Goal: Transaction & Acquisition: Purchase product/service

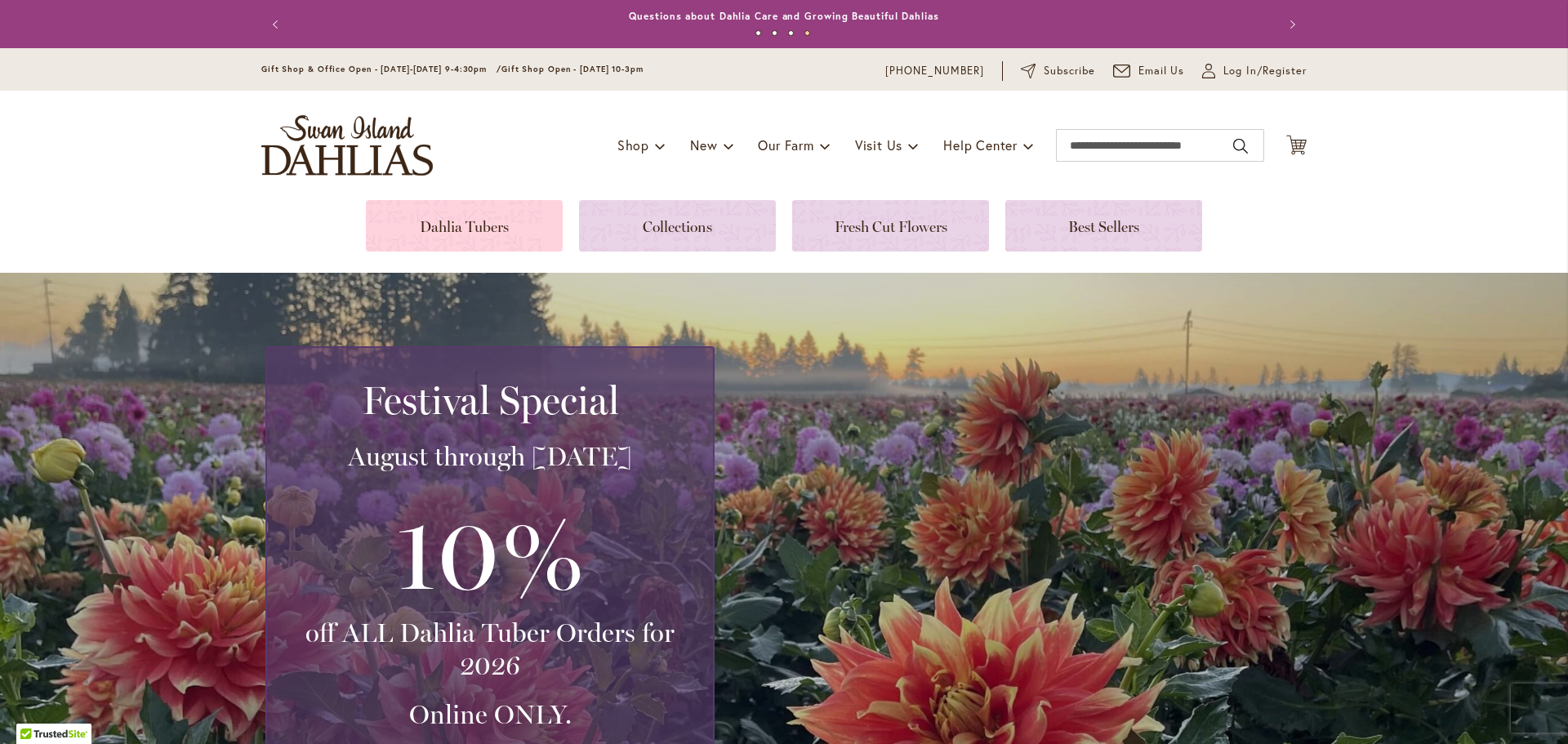
click at [447, 217] on link at bounding box center [463, 226] width 197 height 52
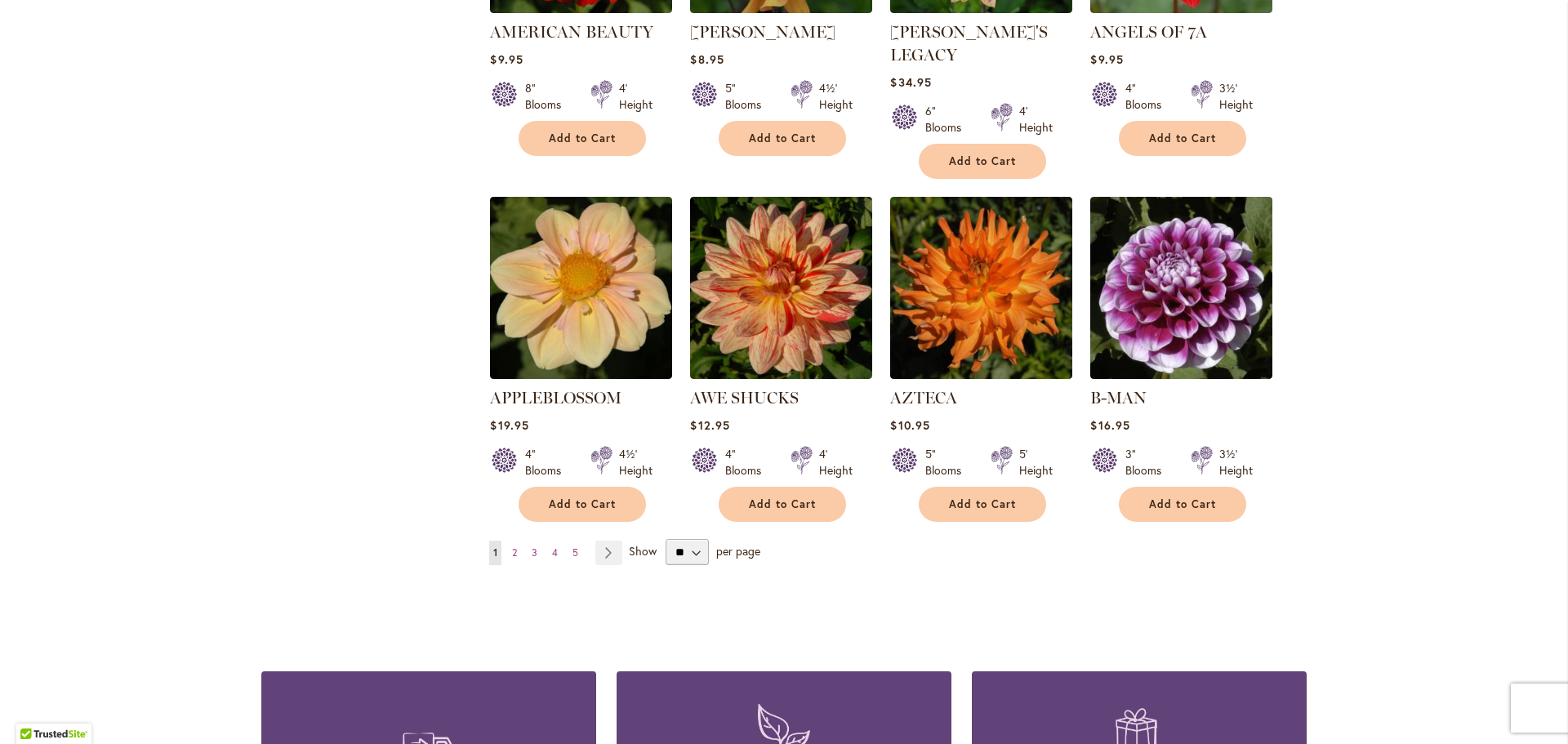
scroll to position [1306, 0]
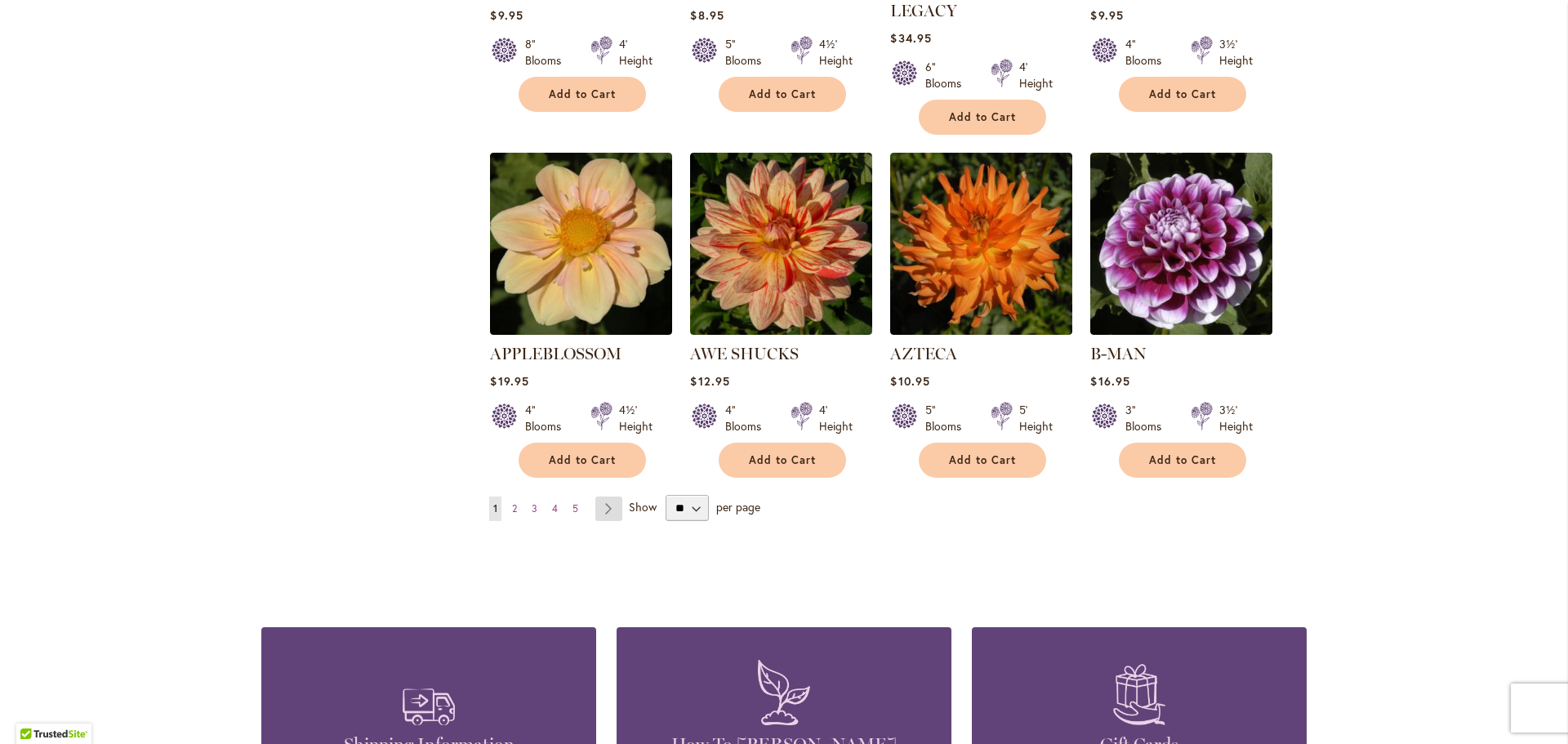
click at [602, 496] on link "Page Next" at bounding box center [608, 509] width 27 height 25
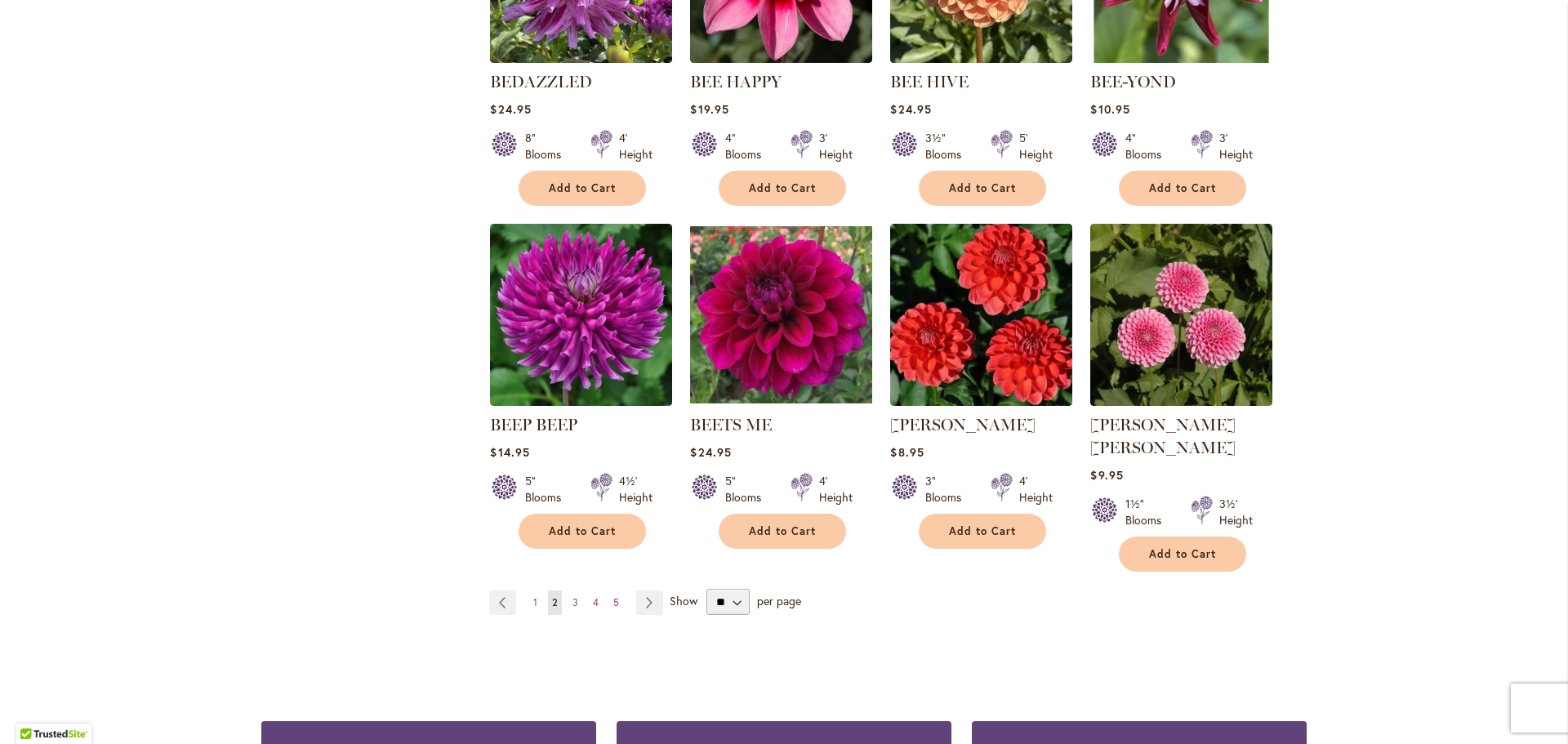
scroll to position [1306, 0]
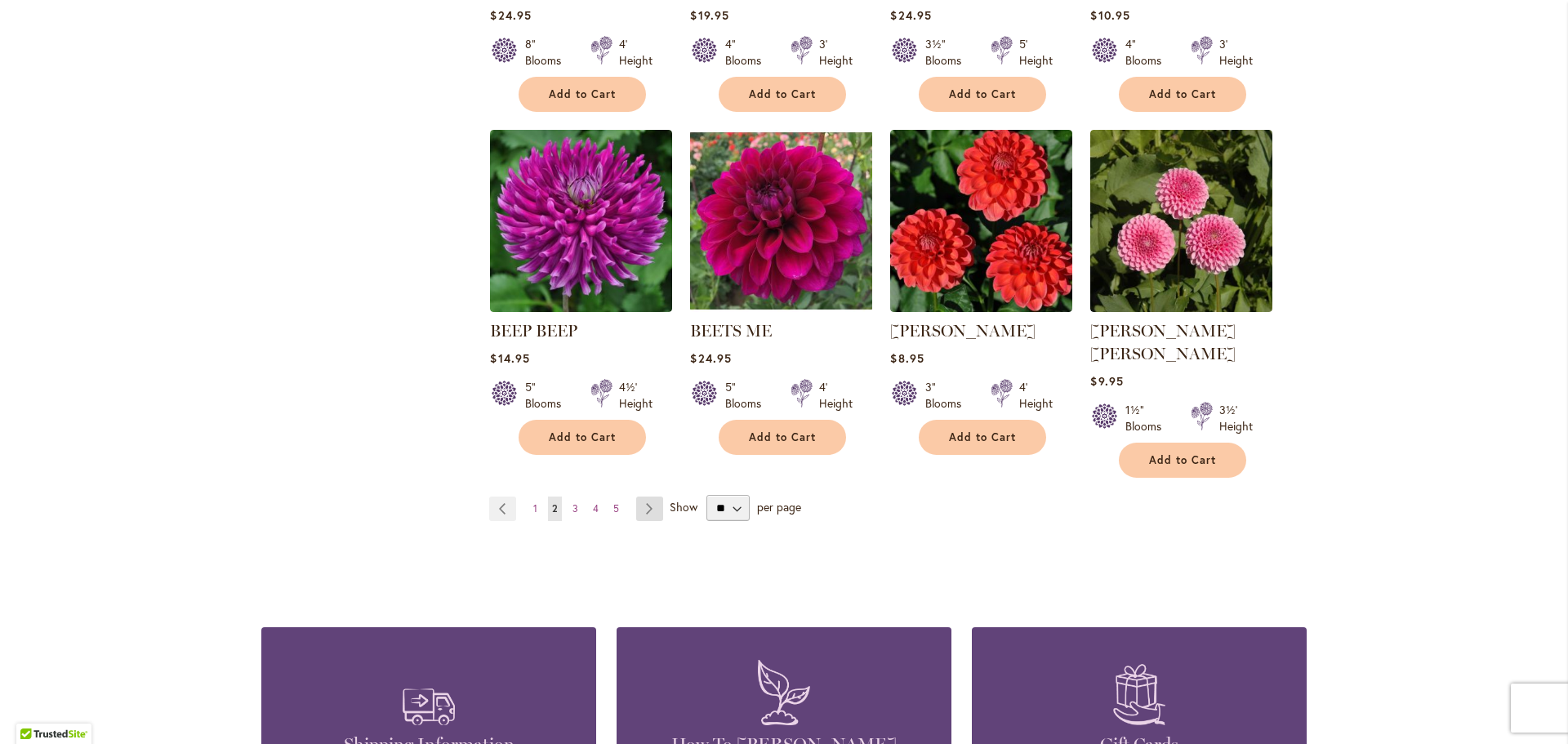
click at [644, 496] on link "Page Next" at bounding box center [649, 509] width 27 height 25
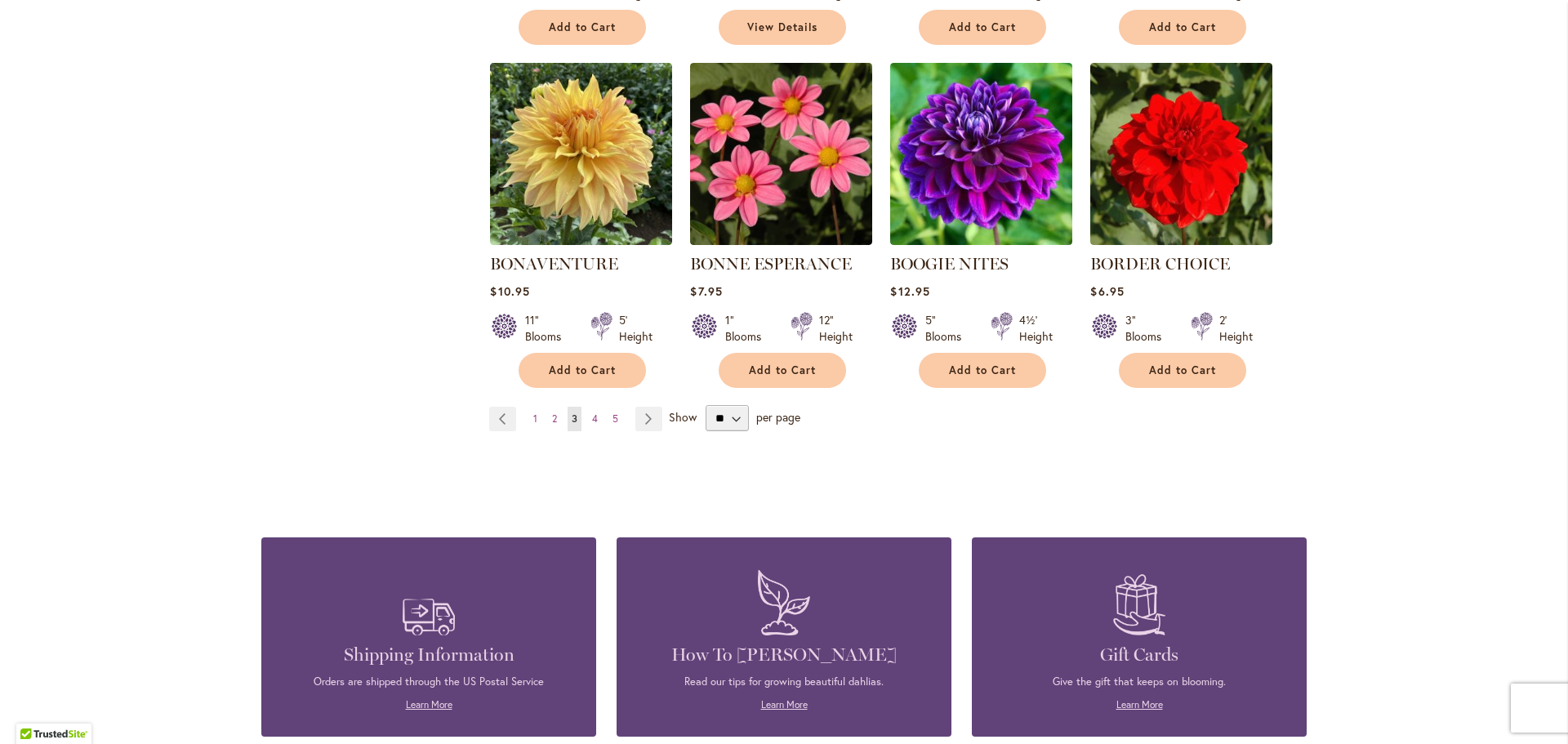
scroll to position [1388, 0]
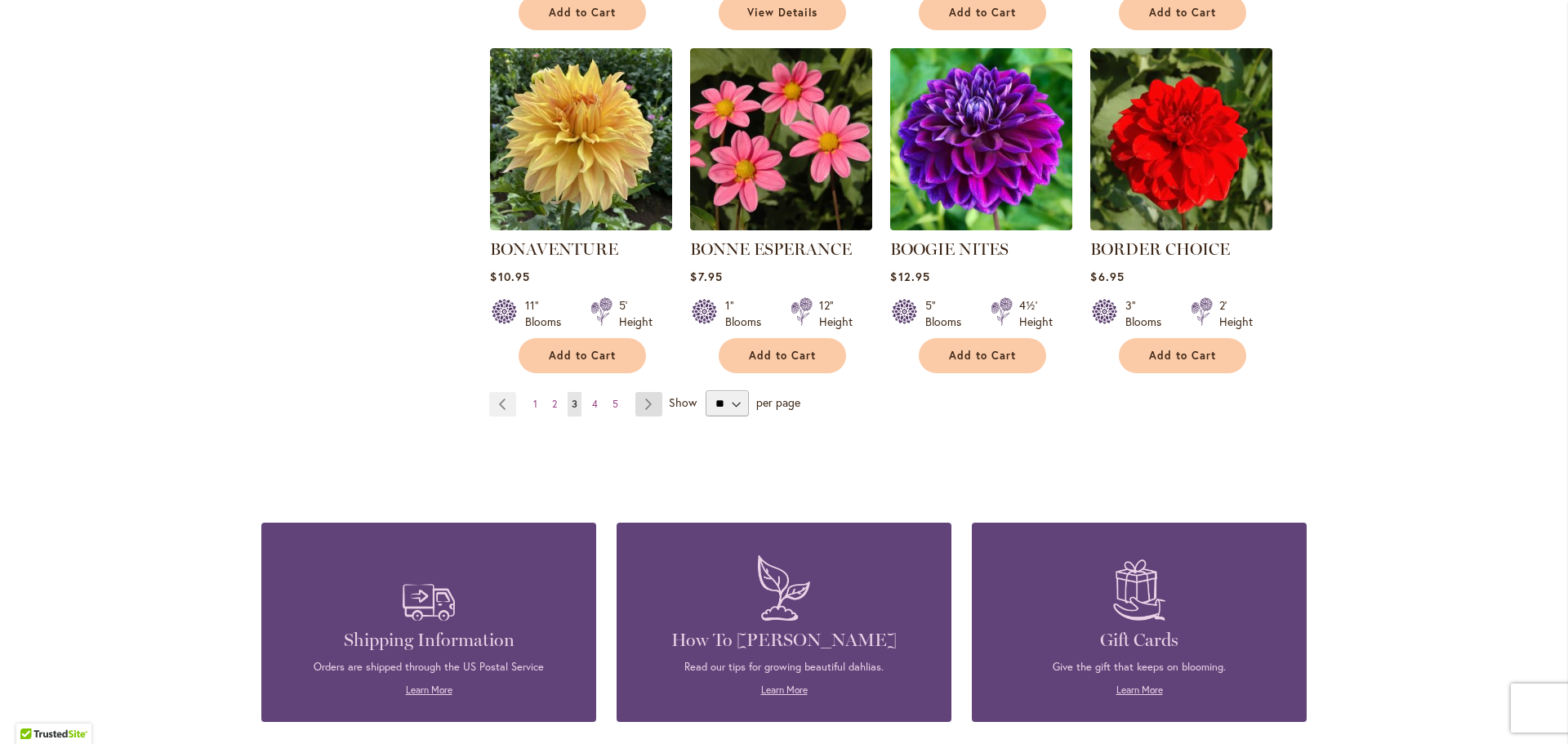
click at [640, 405] on link "Page Next" at bounding box center [649, 404] width 27 height 25
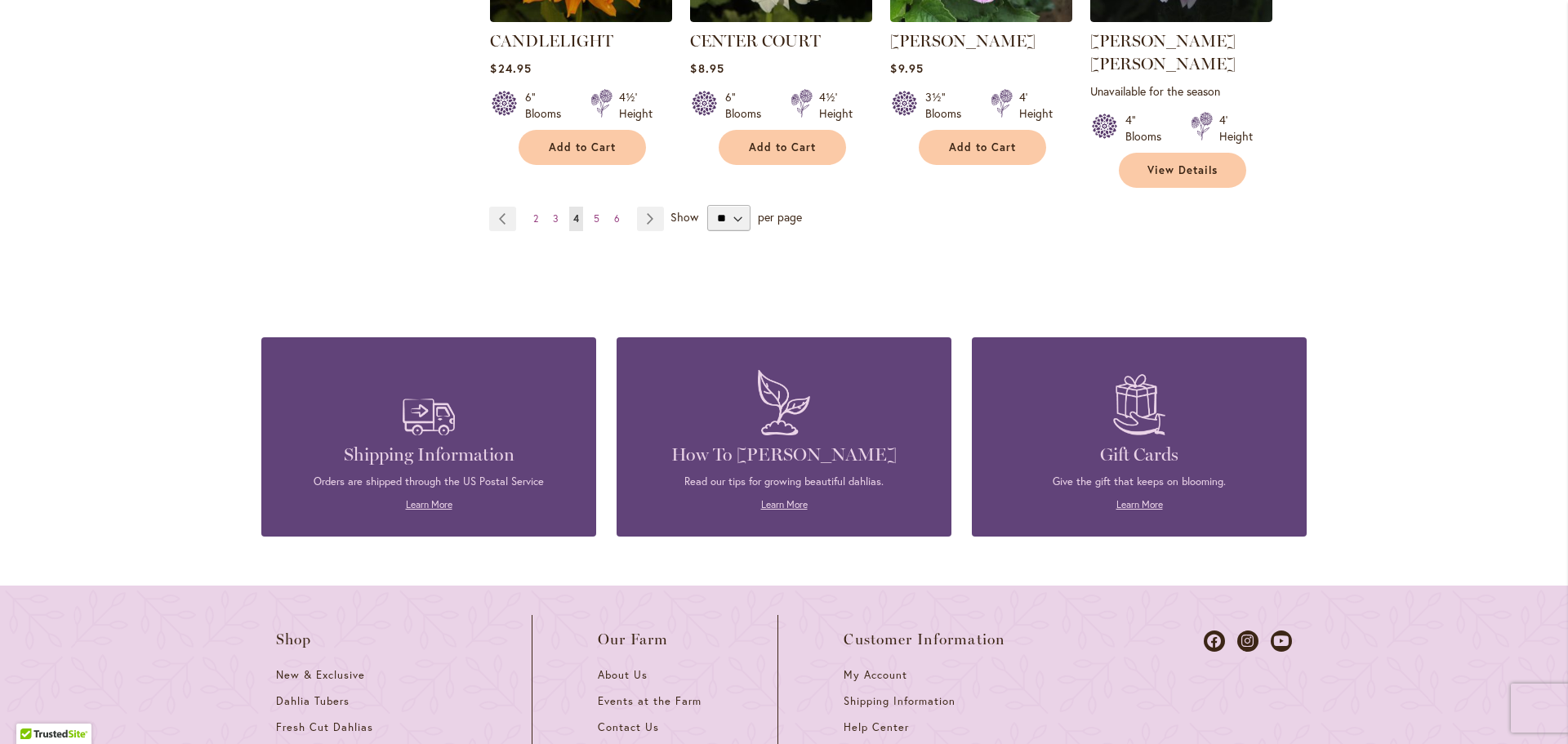
scroll to position [1633, 0]
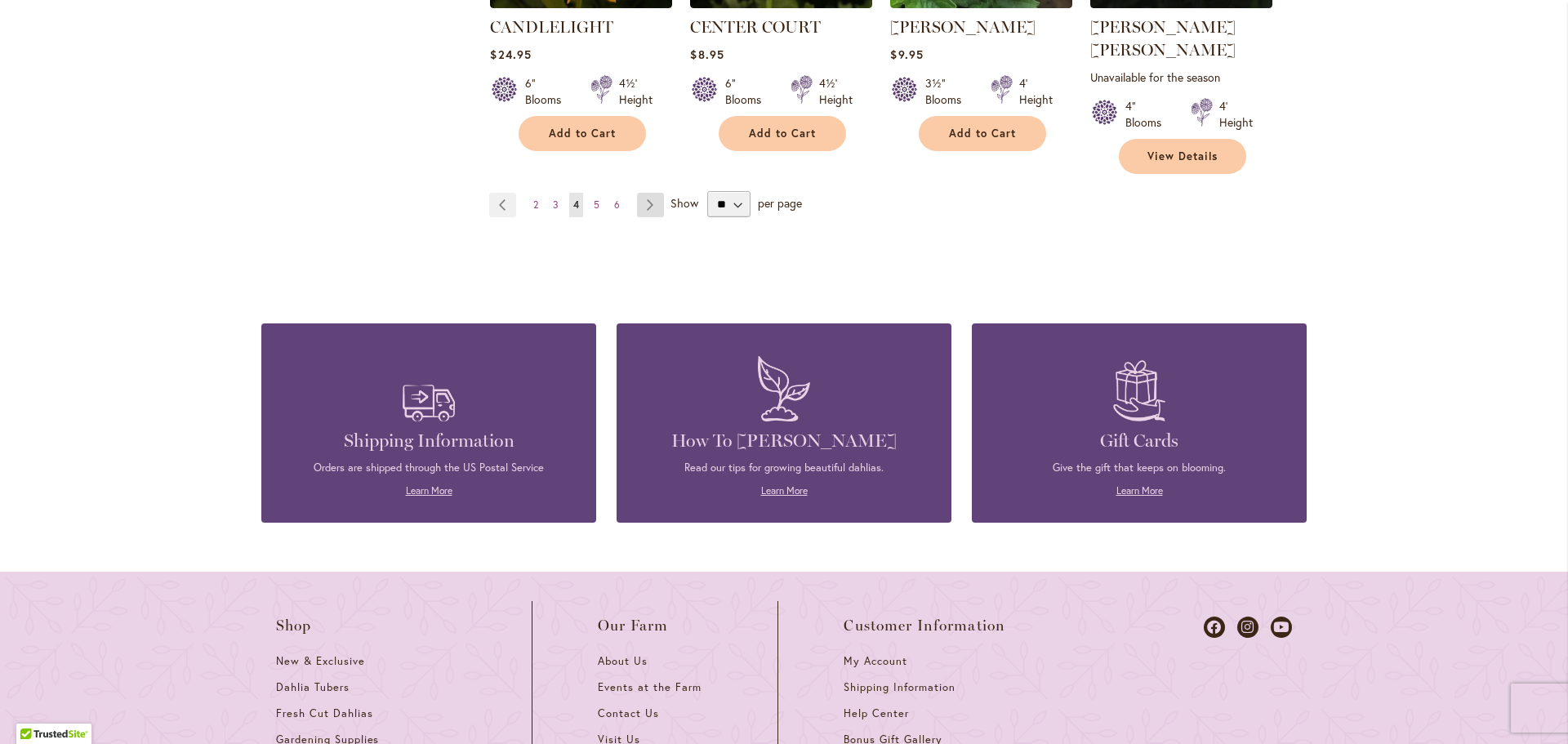
click at [645, 193] on link "Page Next" at bounding box center [650, 205] width 27 height 25
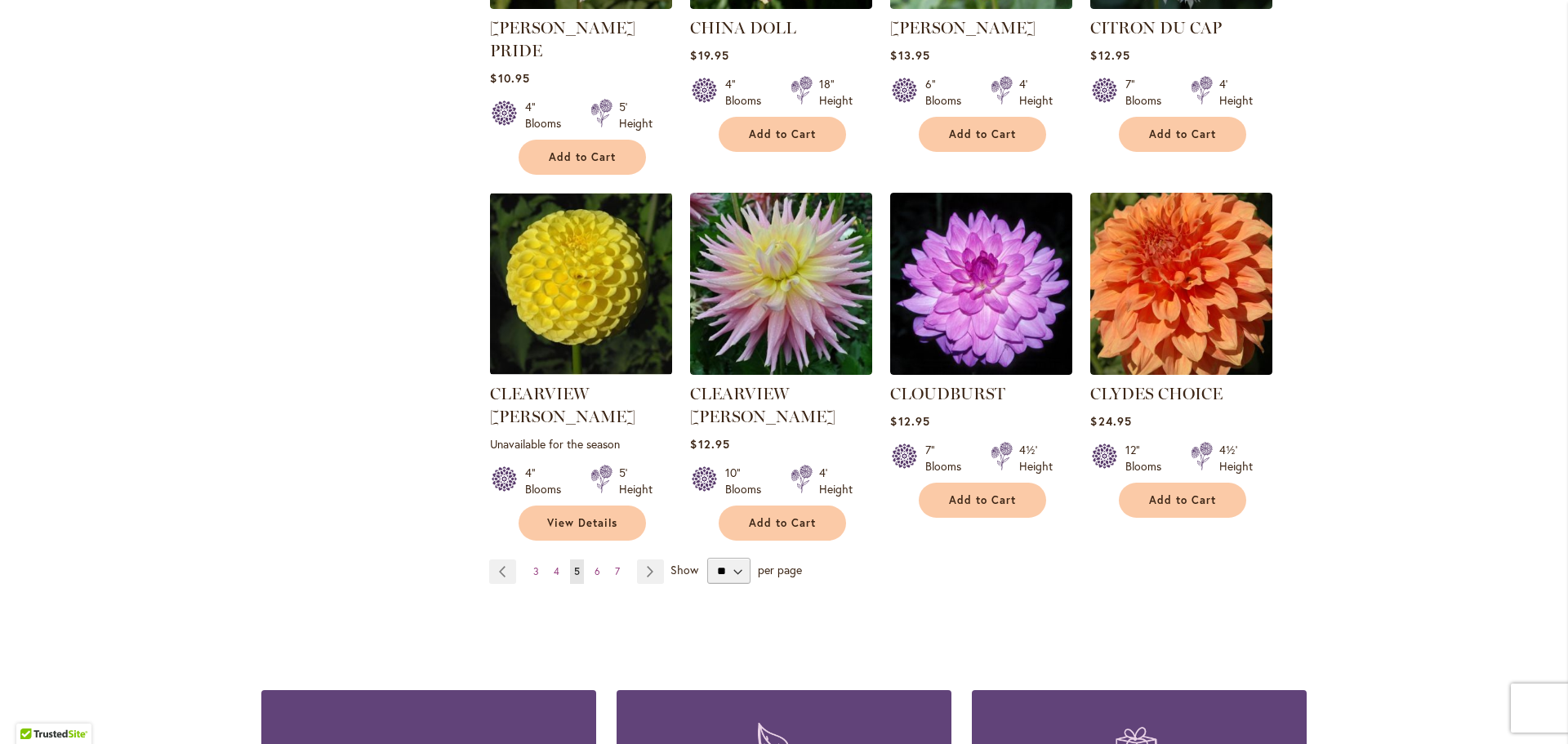
scroll to position [1306, 0]
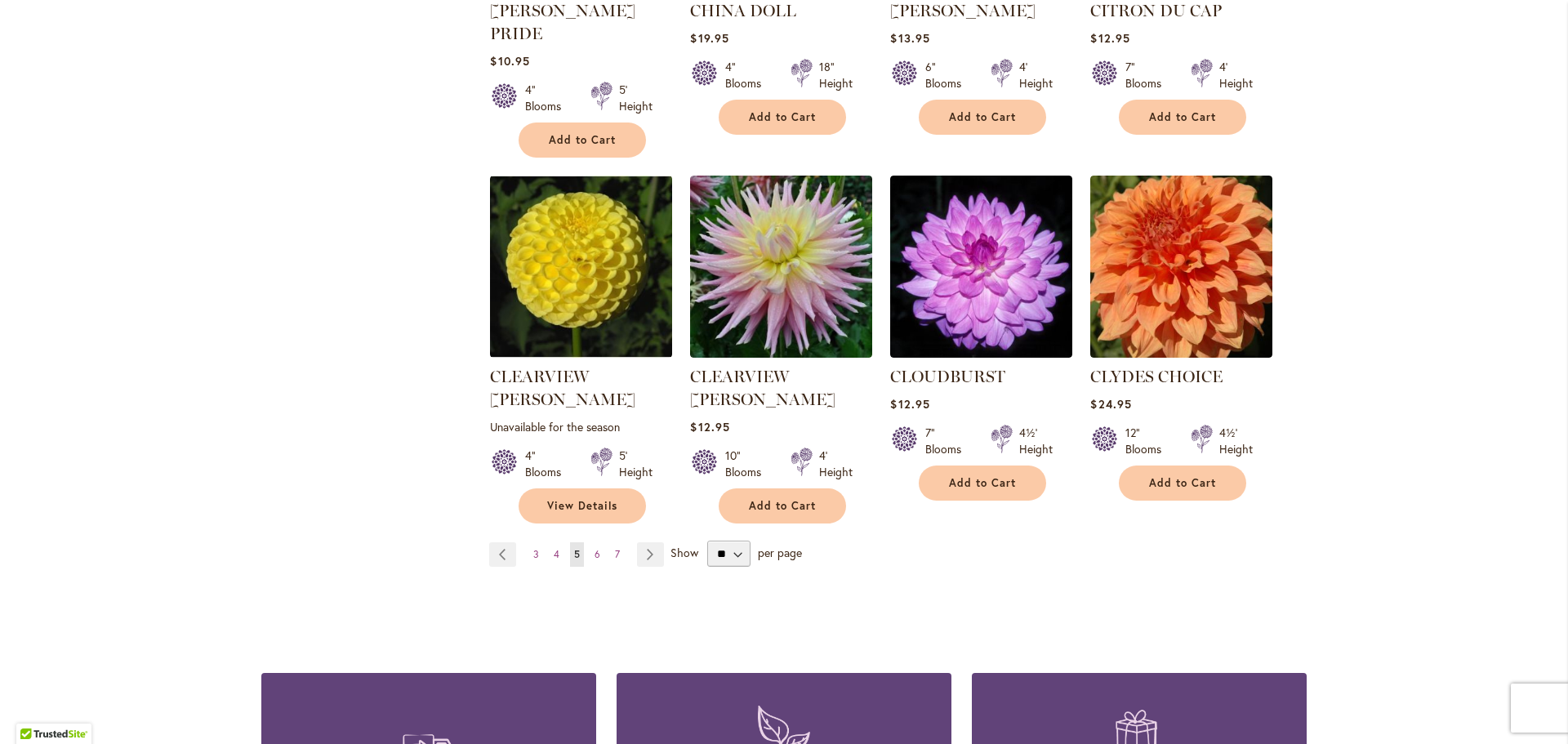
drag, startPoint x: 784, startPoint y: 260, endPoint x: 1192, endPoint y: 584, distance: 521.0
click at [1205, 624] on div "Shipping Information Orders are shipped through the US Postal Service Learn Mor…" at bounding box center [784, 747] width 1045 height 248
click at [639, 542] on link "Page Next" at bounding box center [650, 555] width 27 height 25
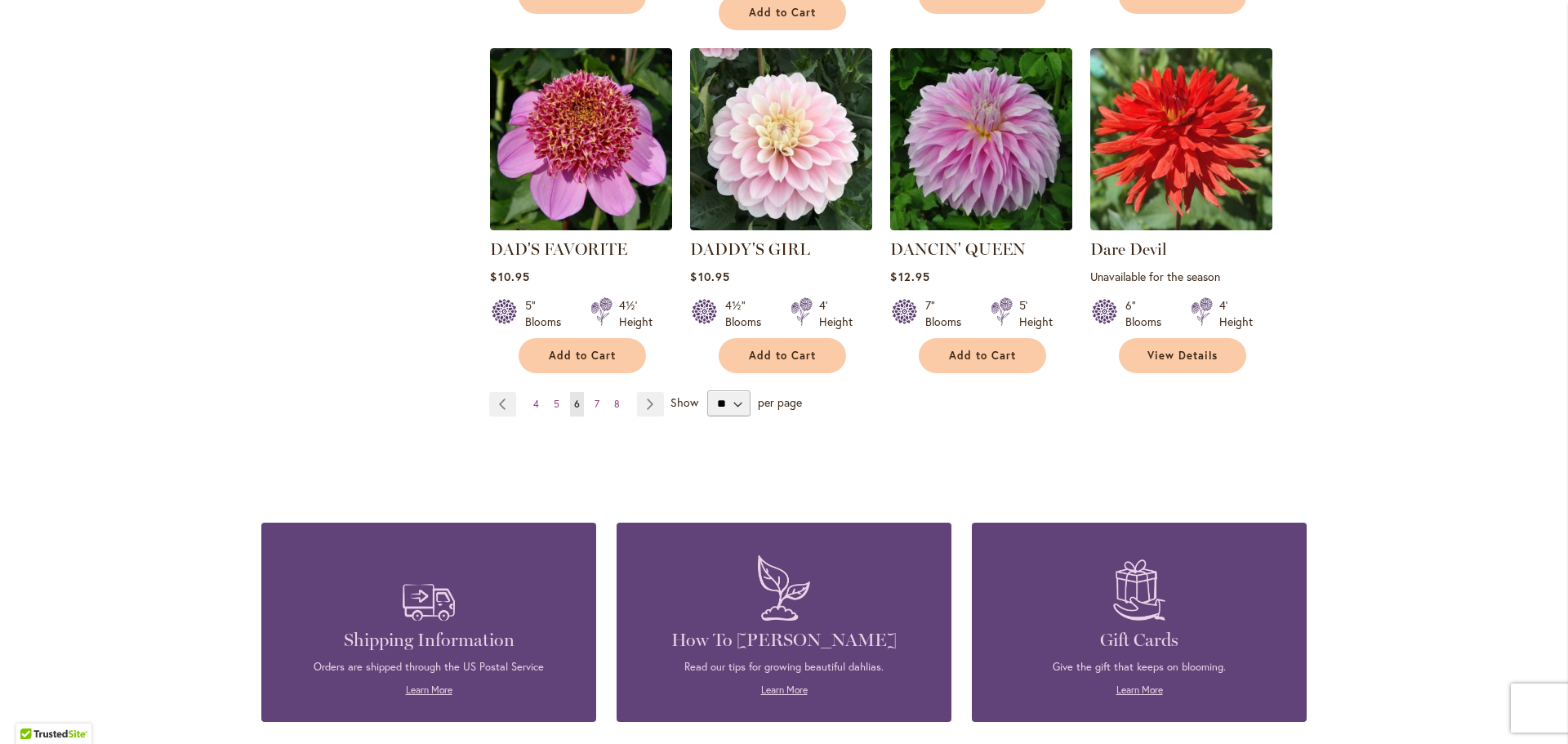
scroll to position [1551, 0]
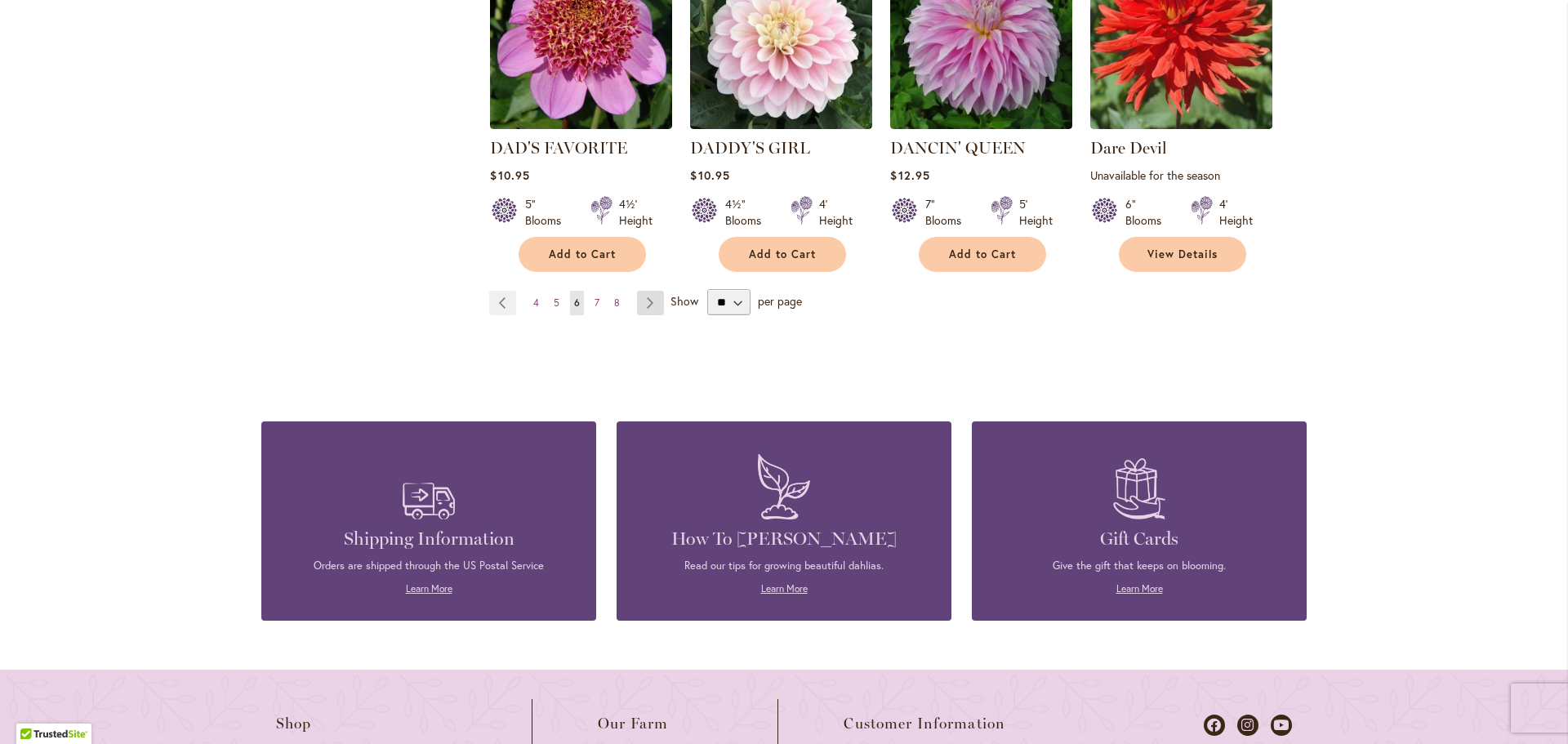
click at [652, 291] on link "Page Next" at bounding box center [650, 303] width 27 height 25
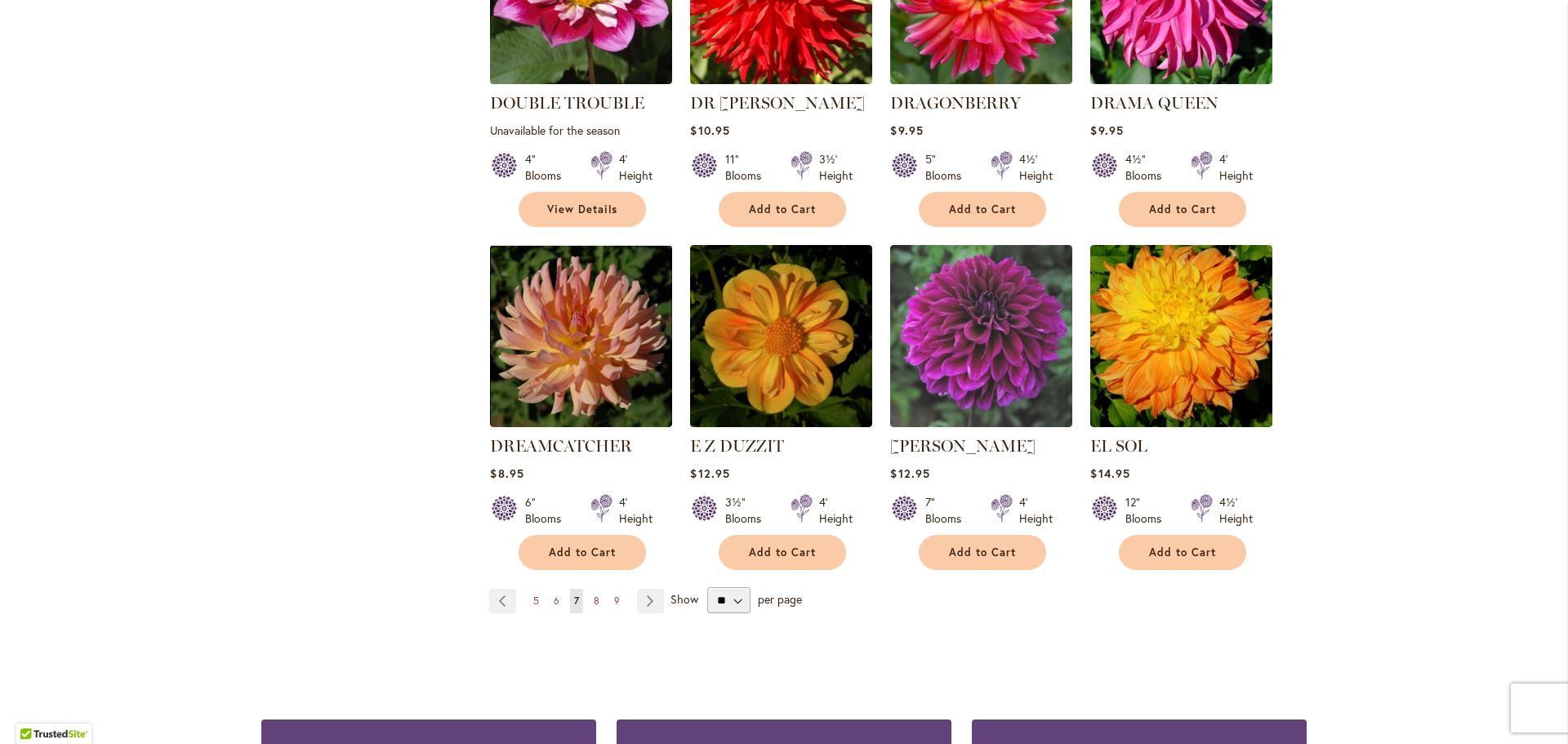
scroll to position [1306, 0]
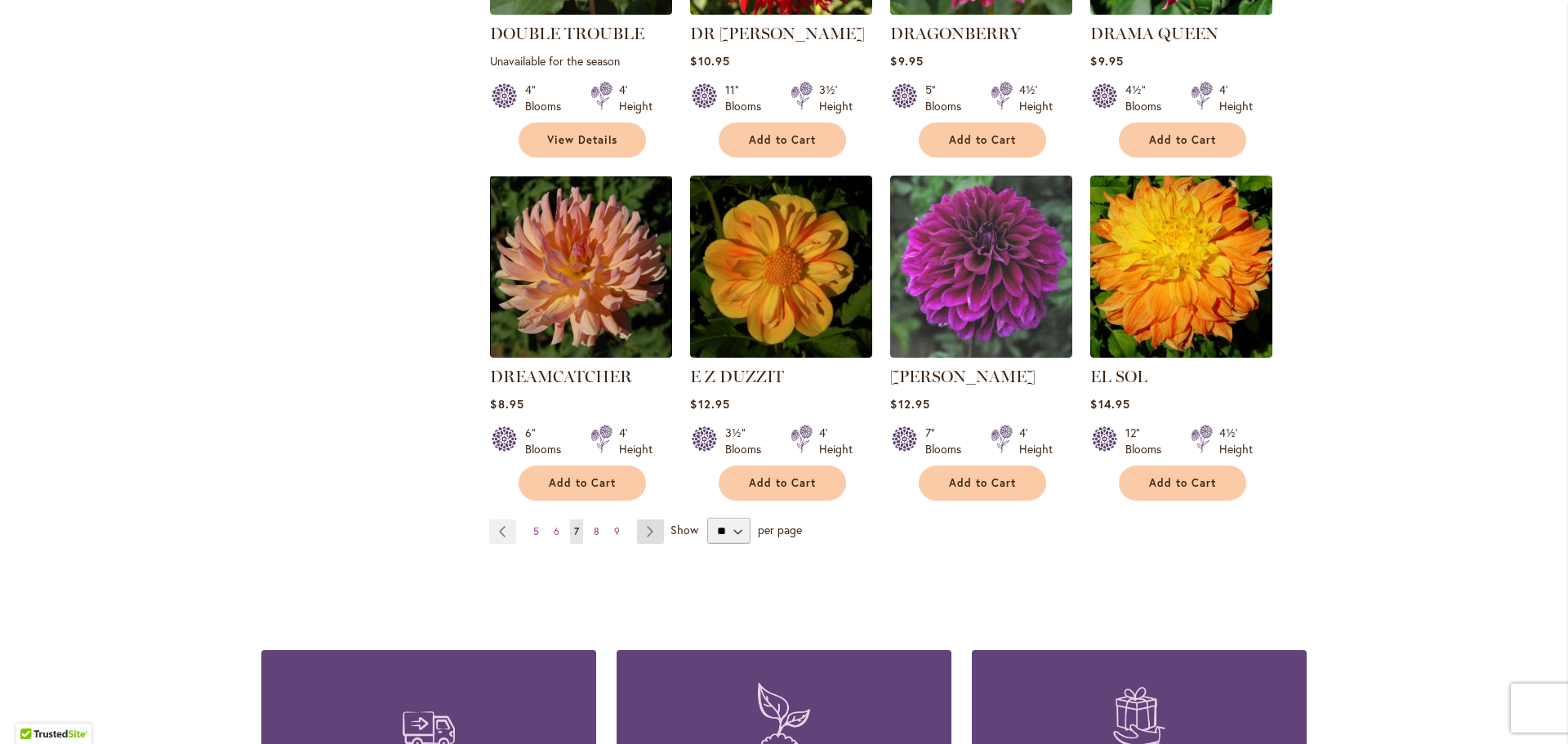
click at [641, 519] on link "Page Next" at bounding box center [650, 532] width 27 height 25
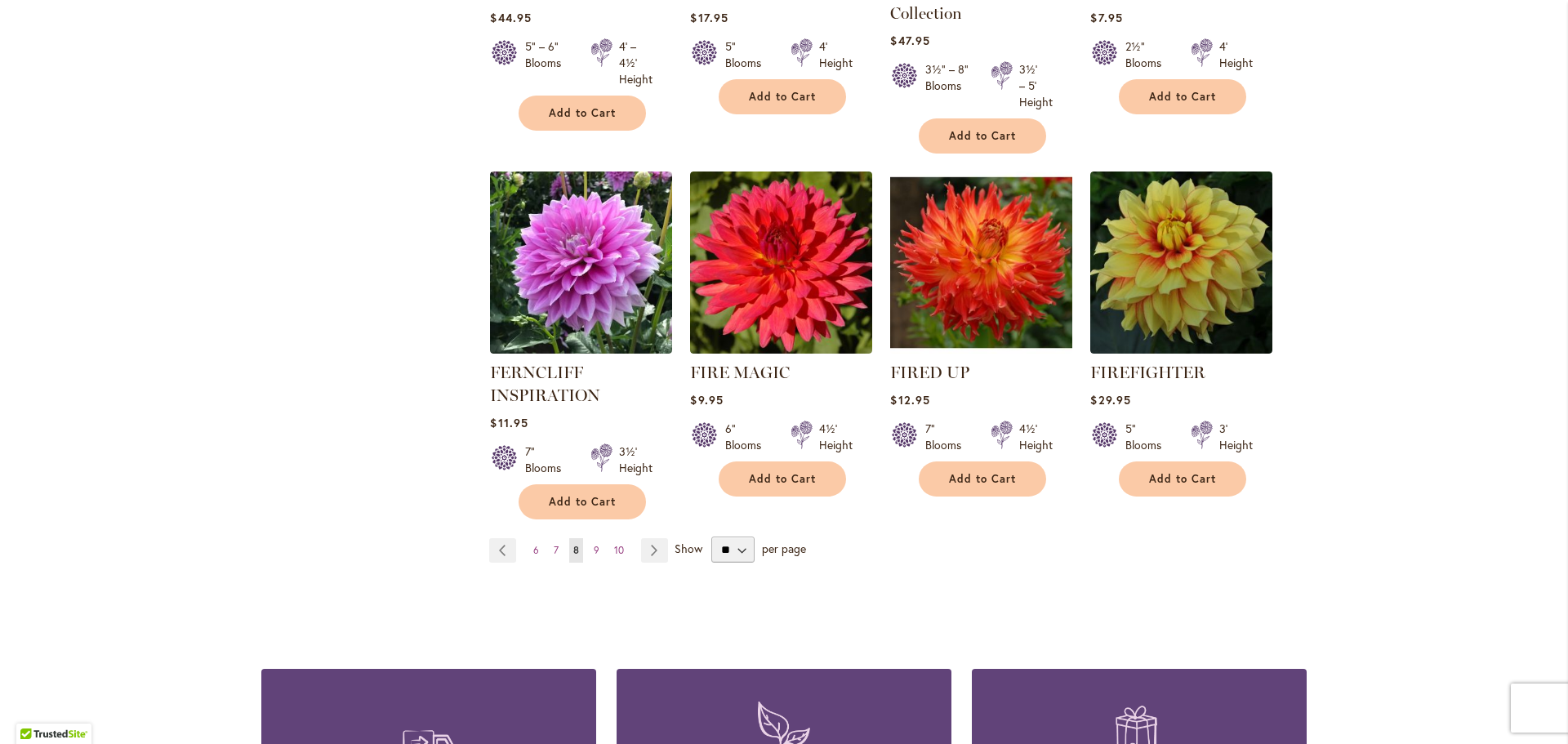
scroll to position [1306, 0]
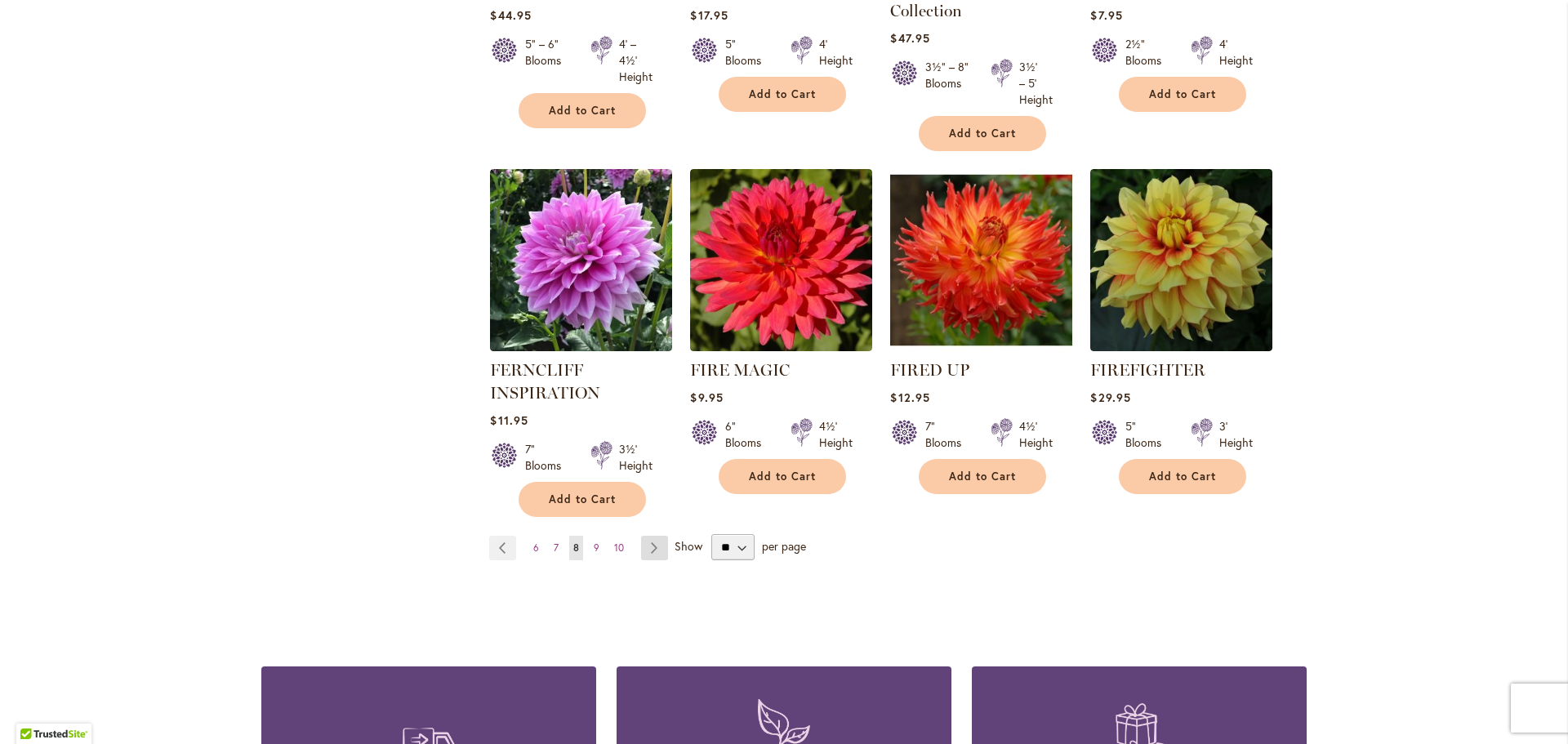
click at [648, 551] on link "Page Next" at bounding box center [654, 548] width 27 height 25
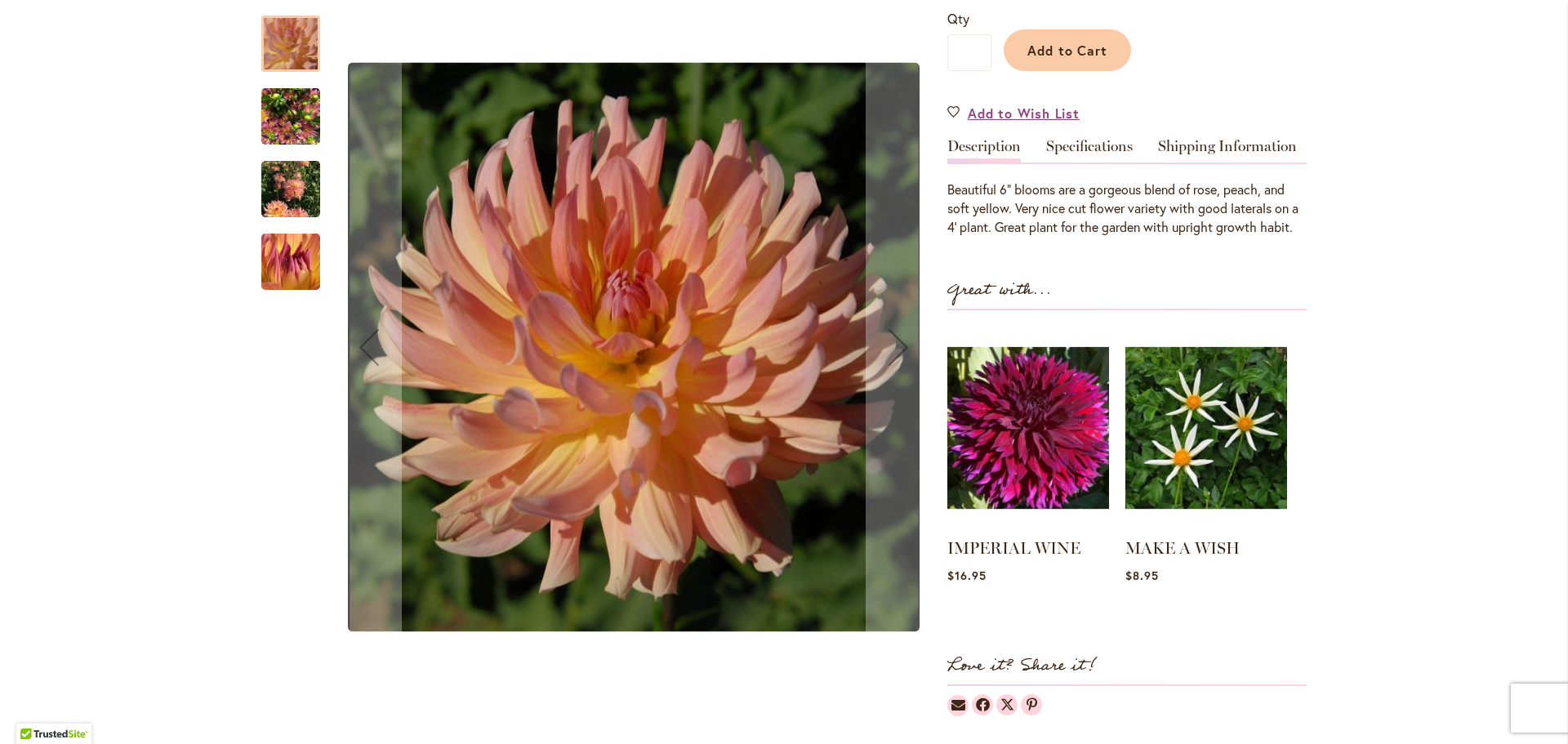
scroll to position [408, 0]
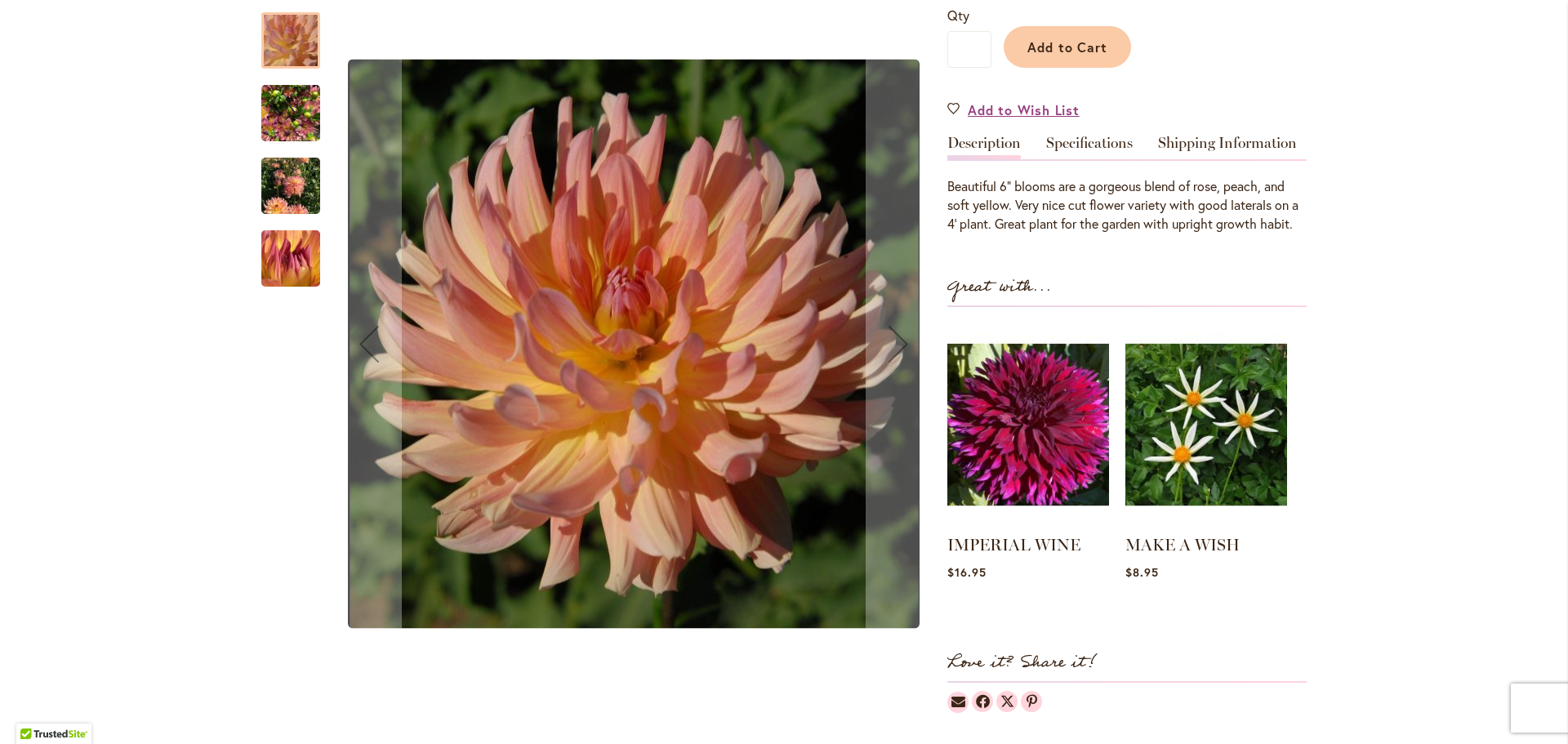
click at [288, 179] on img "Dreamcatcher" at bounding box center [290, 186] width 58 height 78
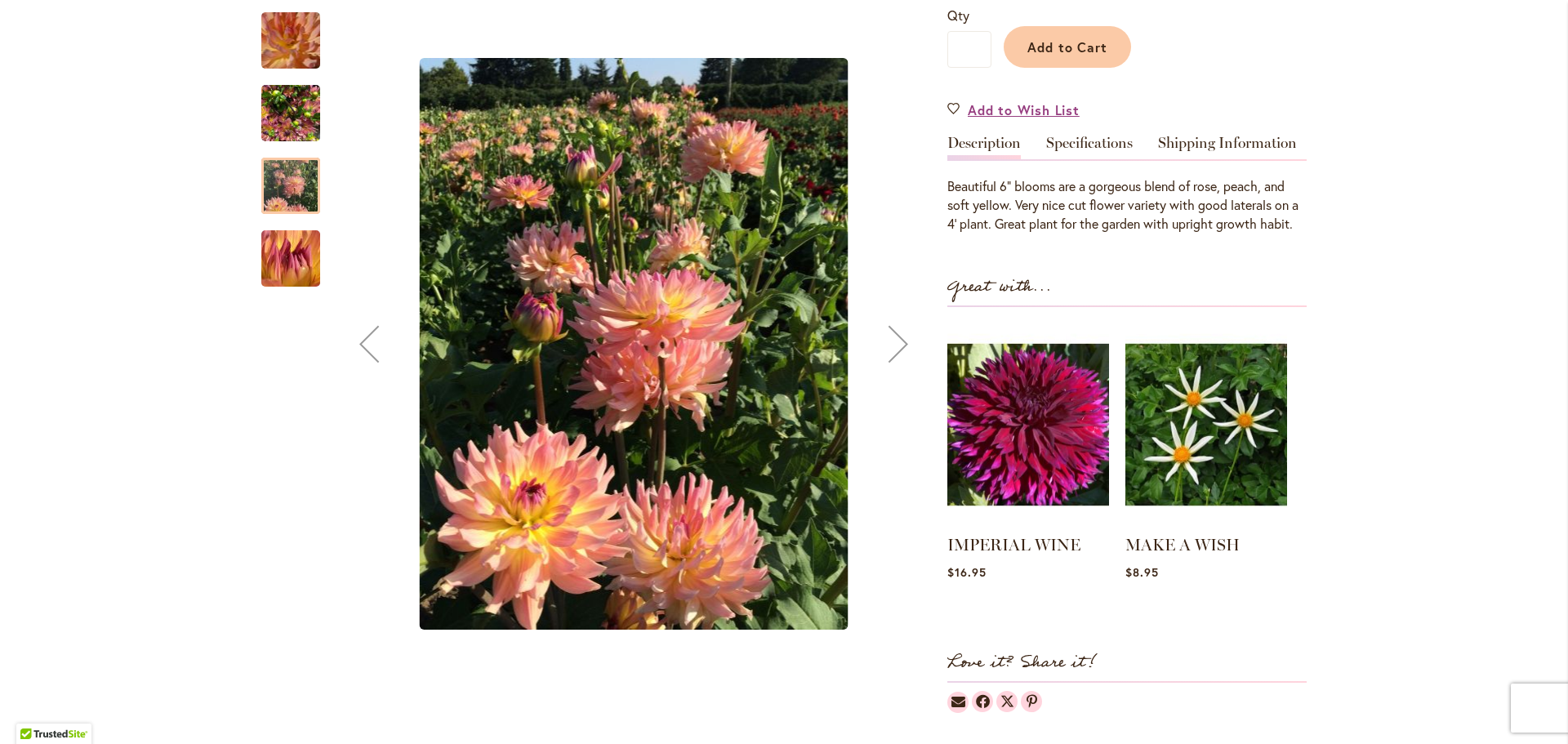
drag, startPoint x: 286, startPoint y: 115, endPoint x: 309, endPoint y: 131, distance: 28.0
click at [287, 115] on img "Dreamcatcher" at bounding box center [290, 113] width 58 height 78
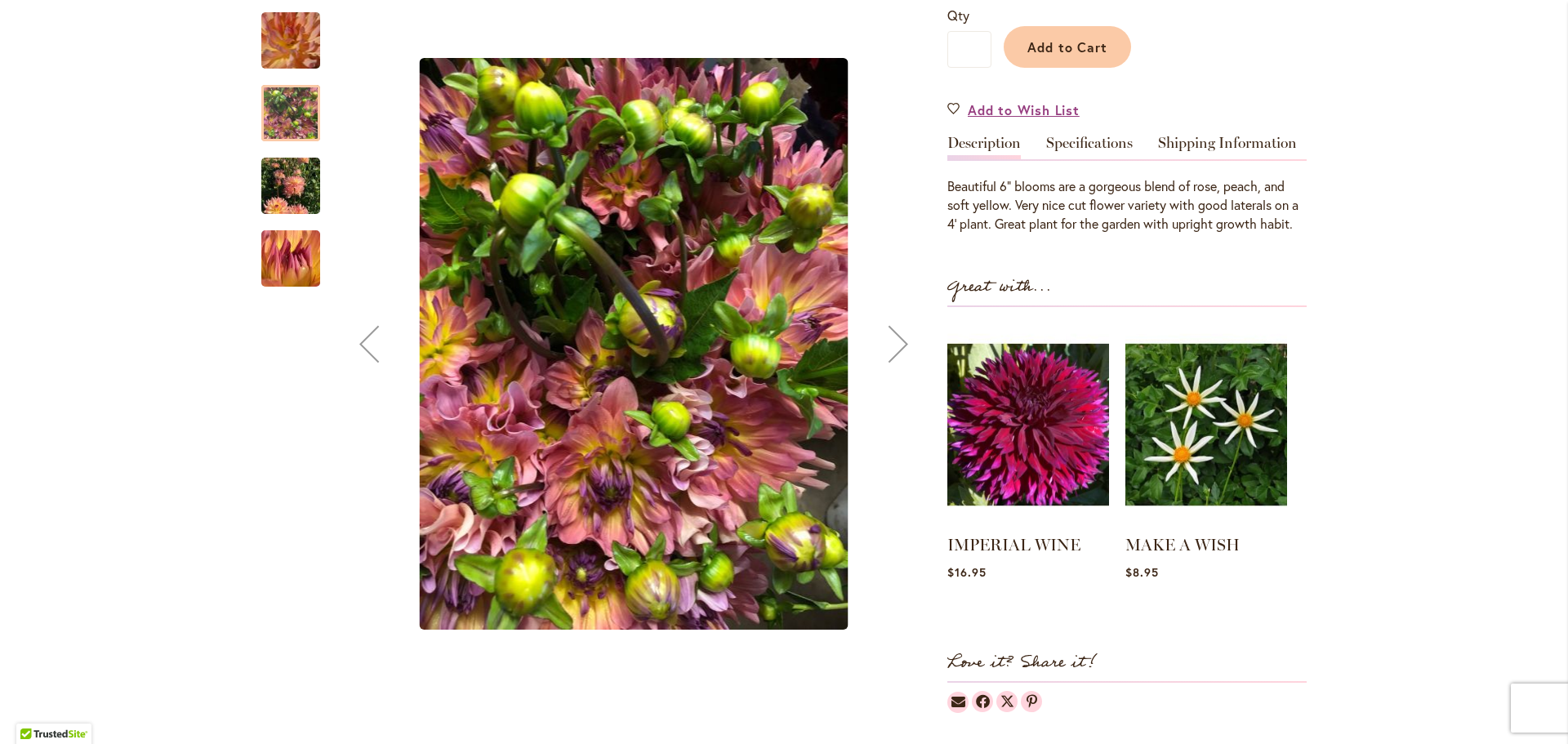
click at [279, 48] on img "Dreamcatcher" at bounding box center [291, 40] width 114 height 113
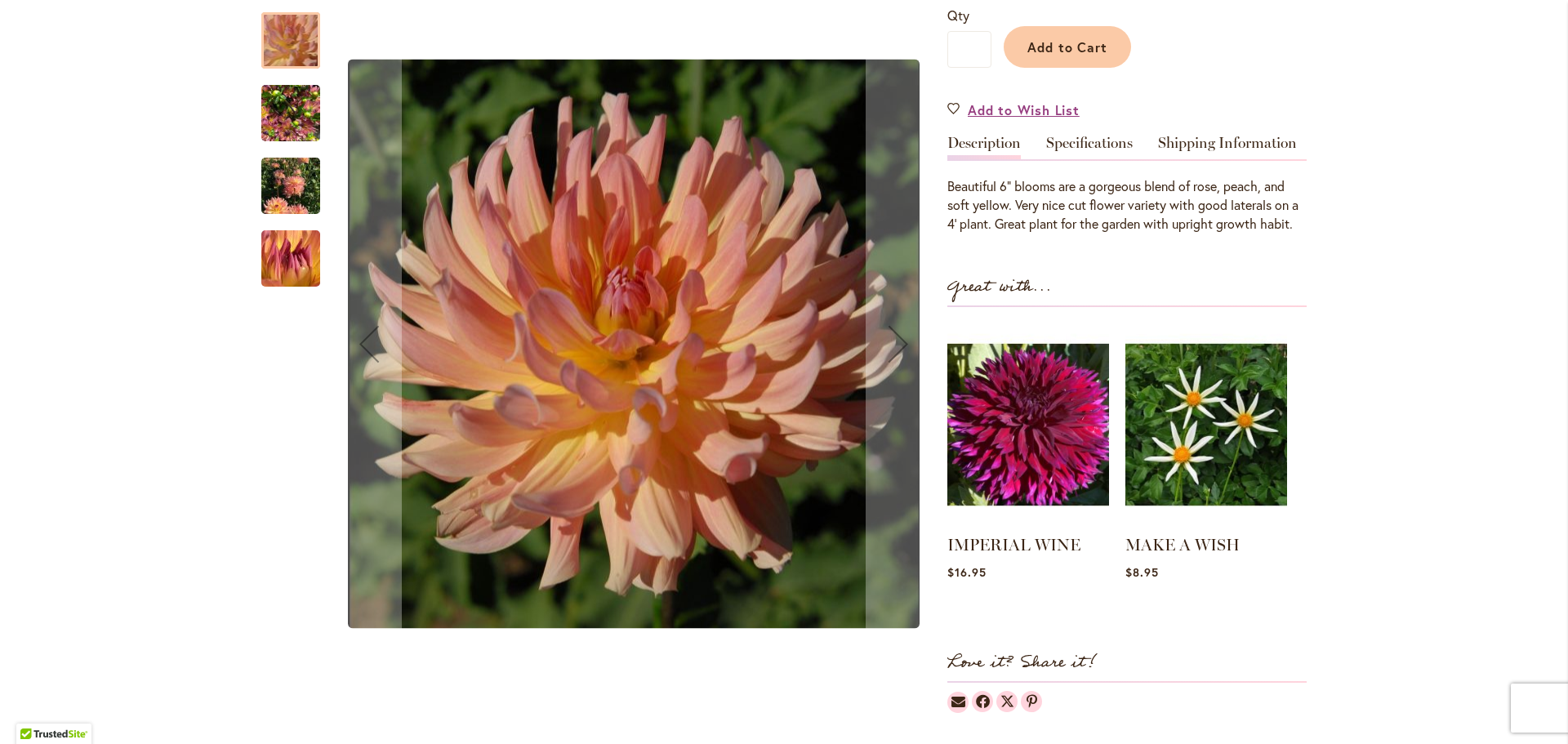
click at [304, 255] on img "Dreamcatcher" at bounding box center [291, 258] width 116 height 113
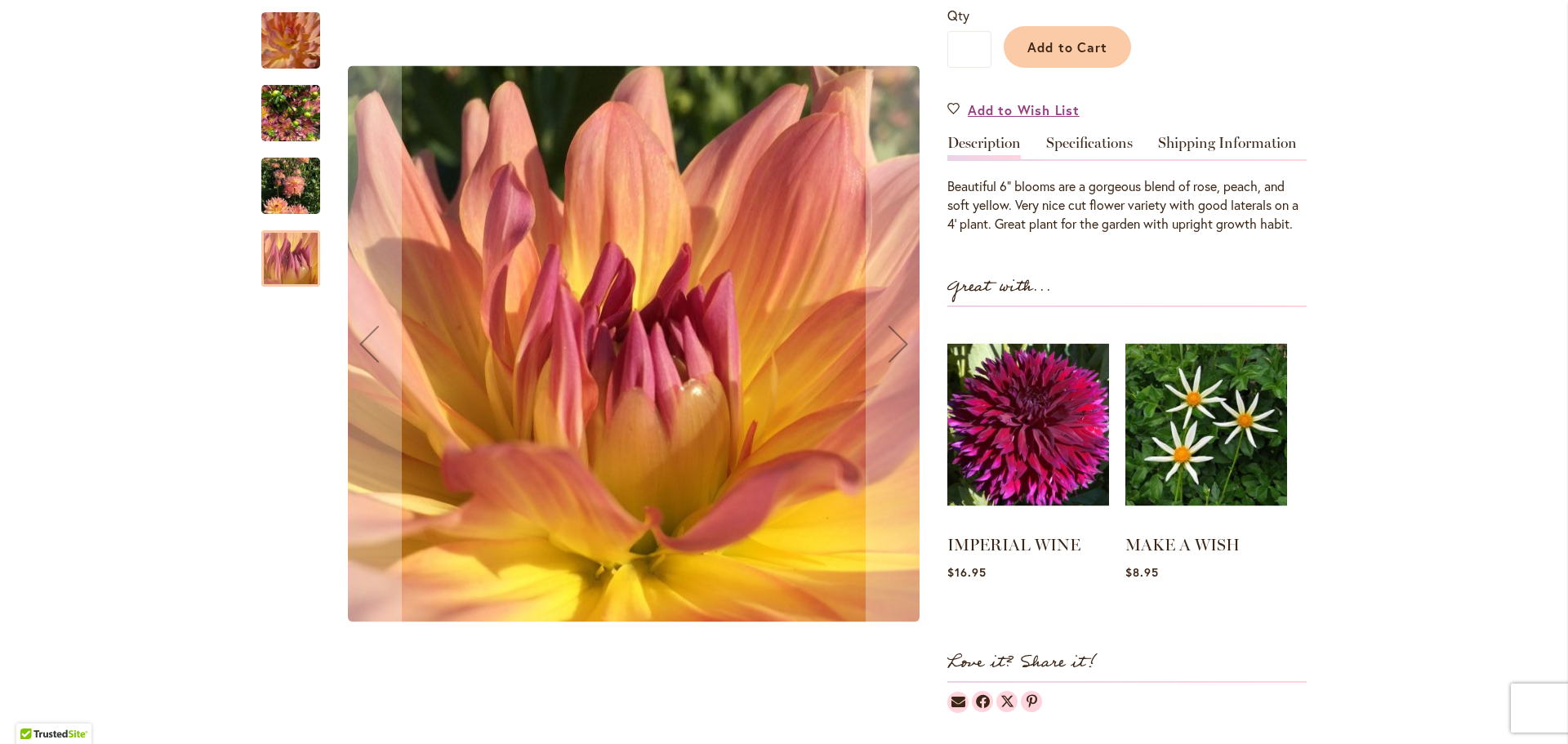
click at [273, 173] on img "Dreamcatcher" at bounding box center [290, 186] width 58 height 78
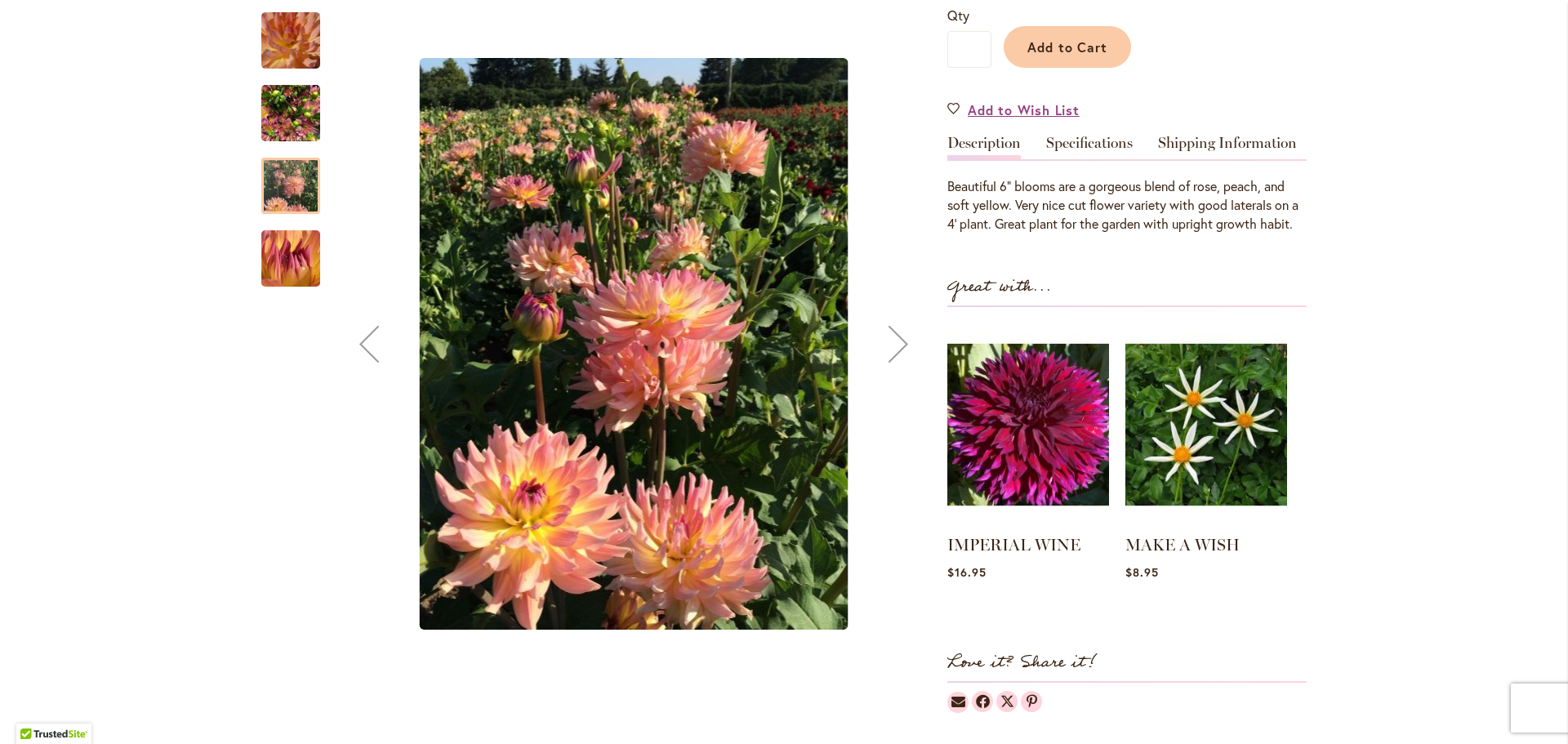
click at [273, 117] on img "Dreamcatcher" at bounding box center [290, 113] width 58 height 78
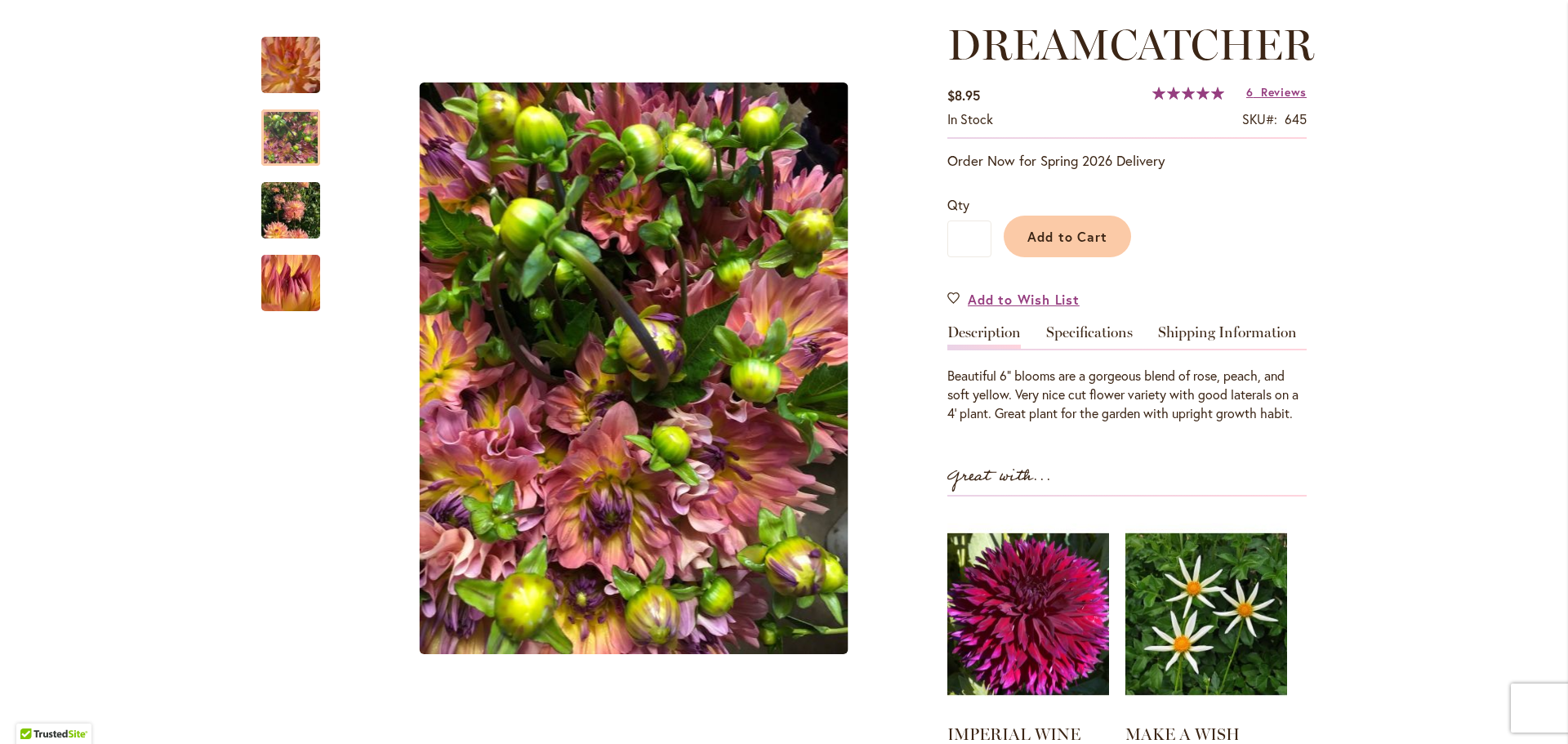
scroll to position [81, 0]
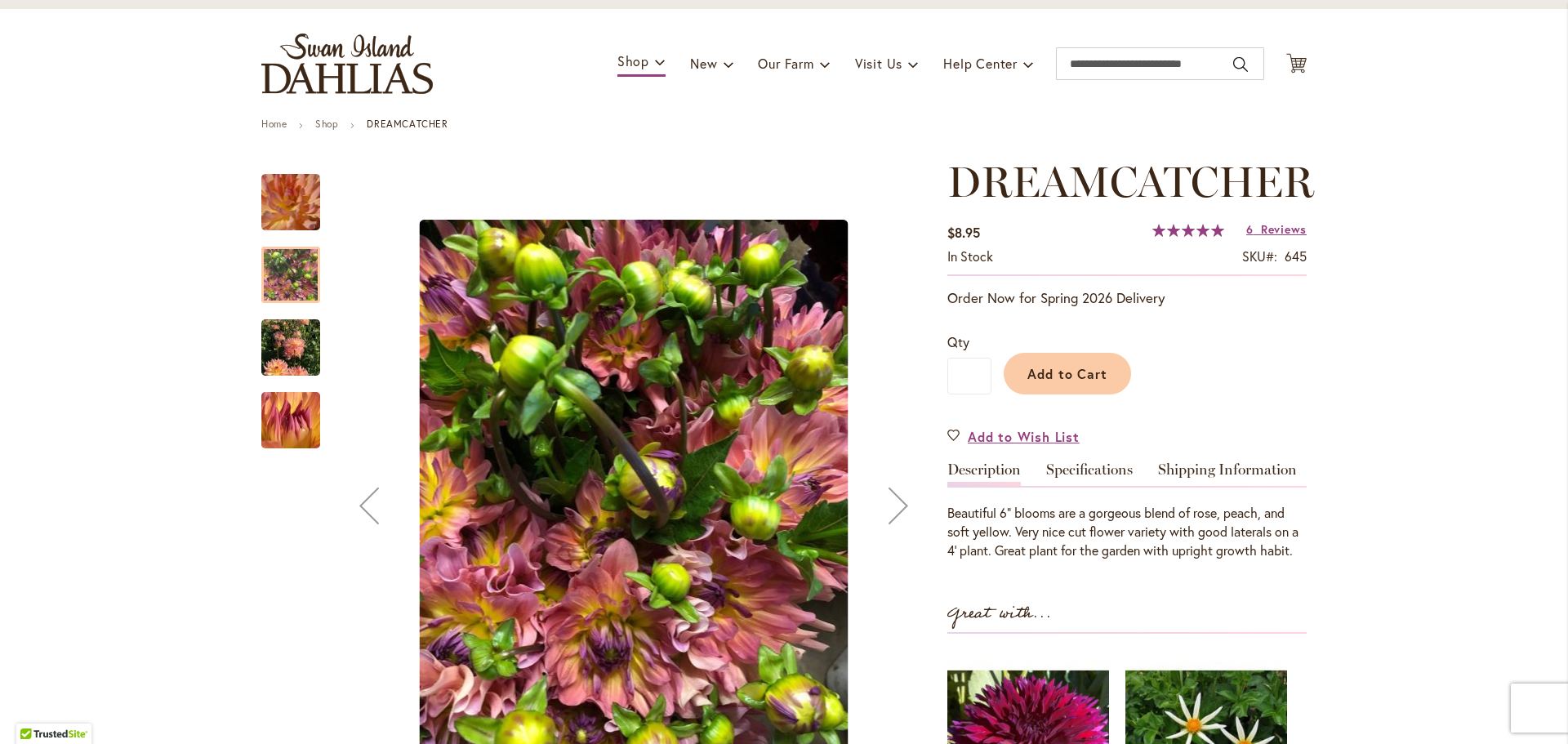
click at [276, 201] on img "Dreamcatcher" at bounding box center [291, 202] width 114 height 113
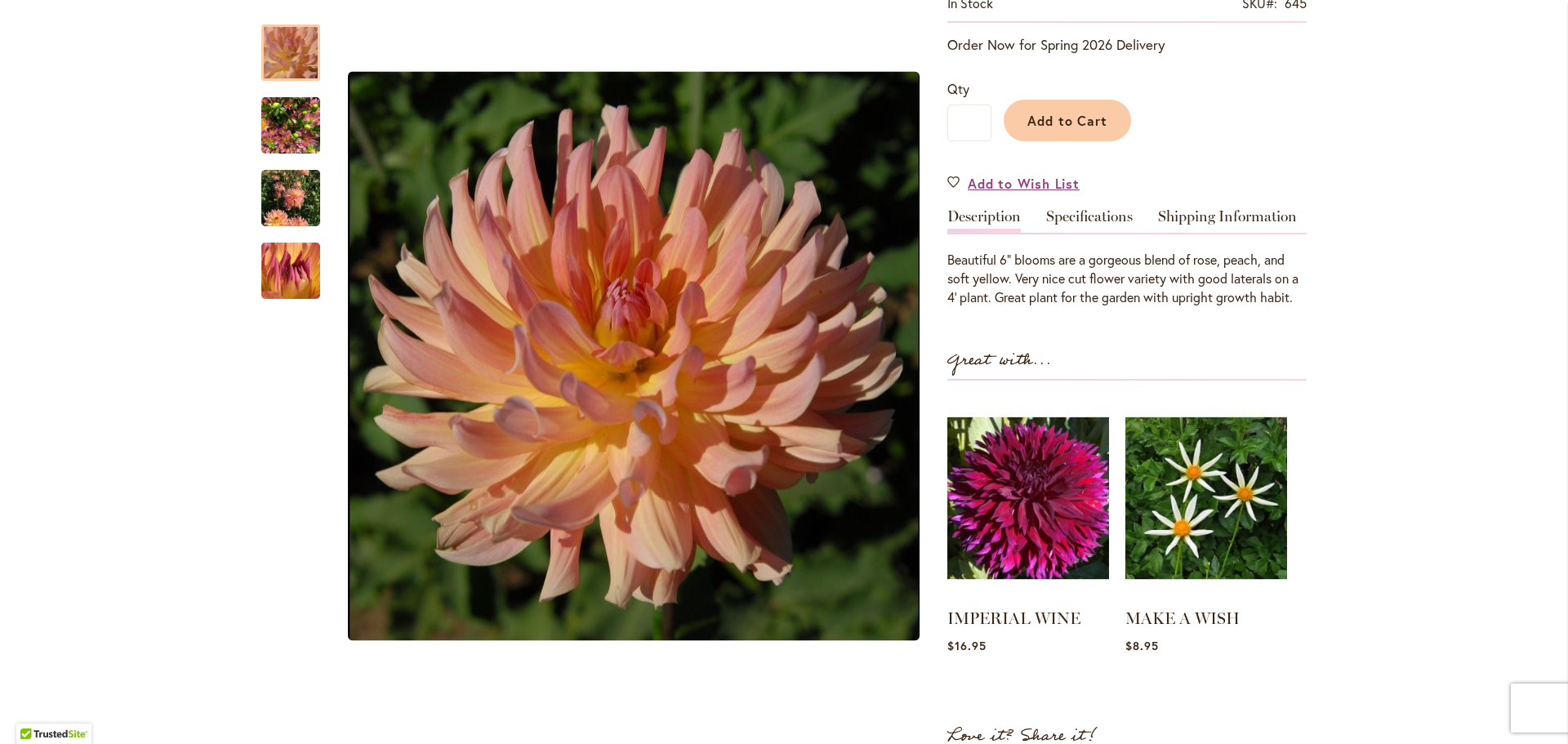
scroll to position [408, 0]
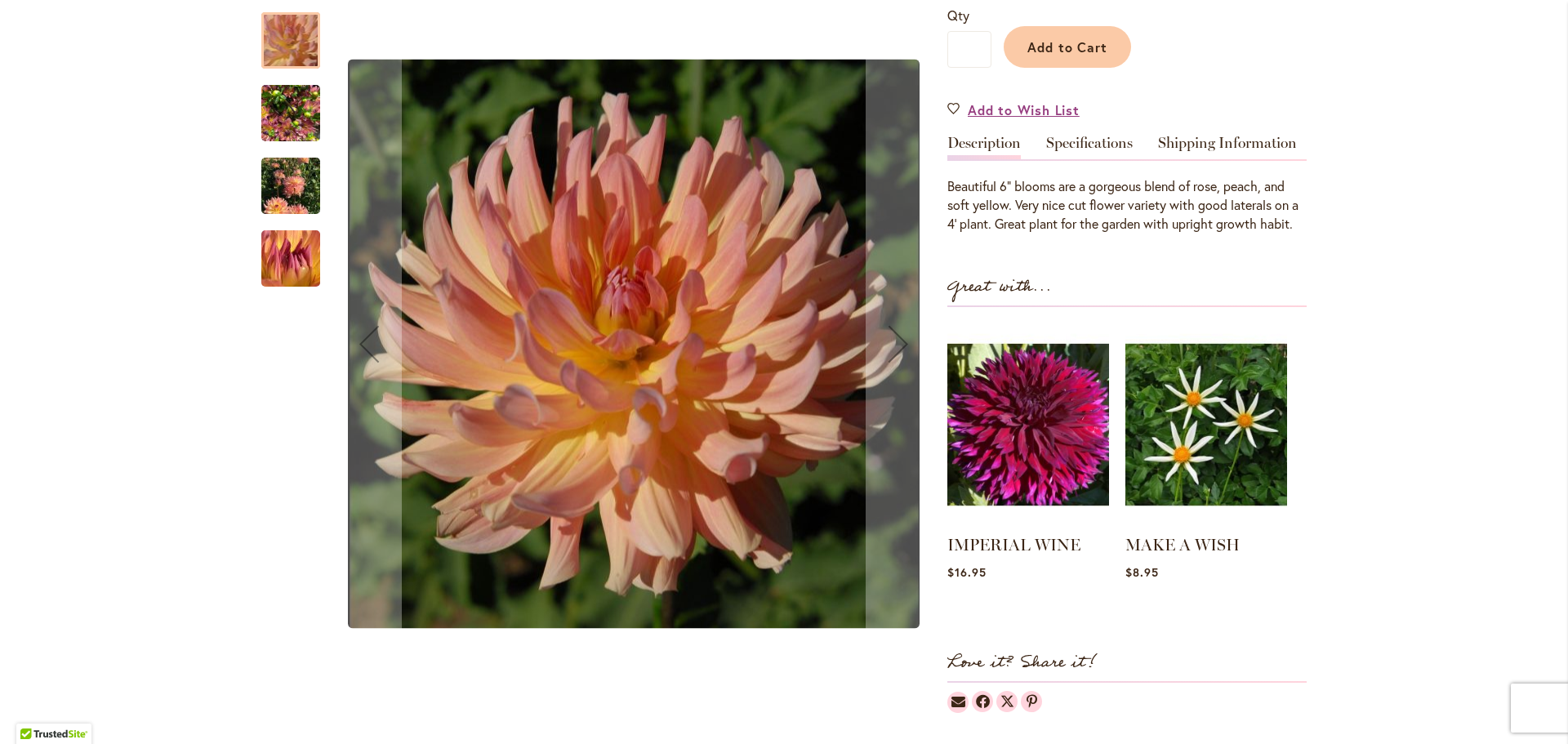
click at [277, 173] on img "Dreamcatcher" at bounding box center [290, 186] width 58 height 78
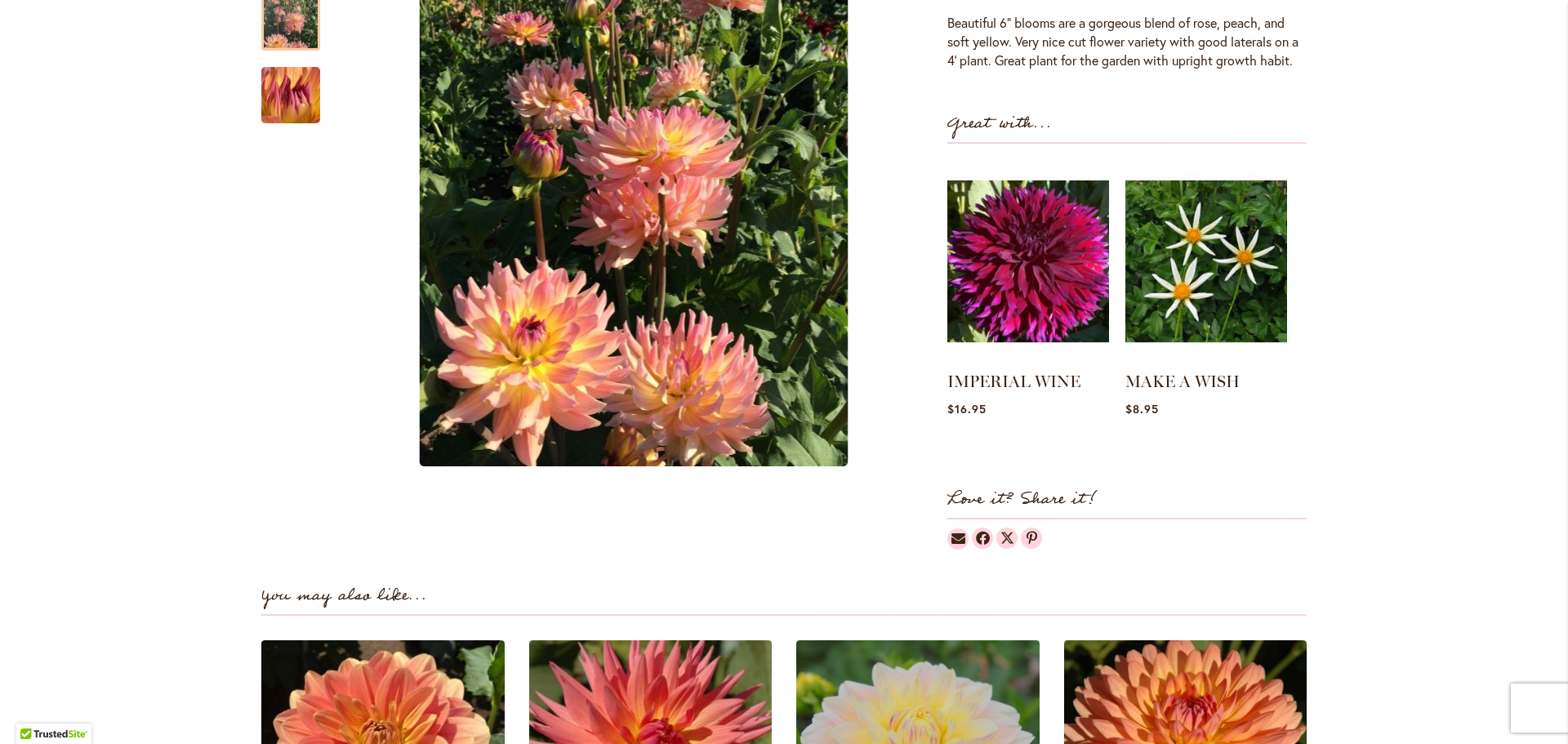
scroll to position [0, 0]
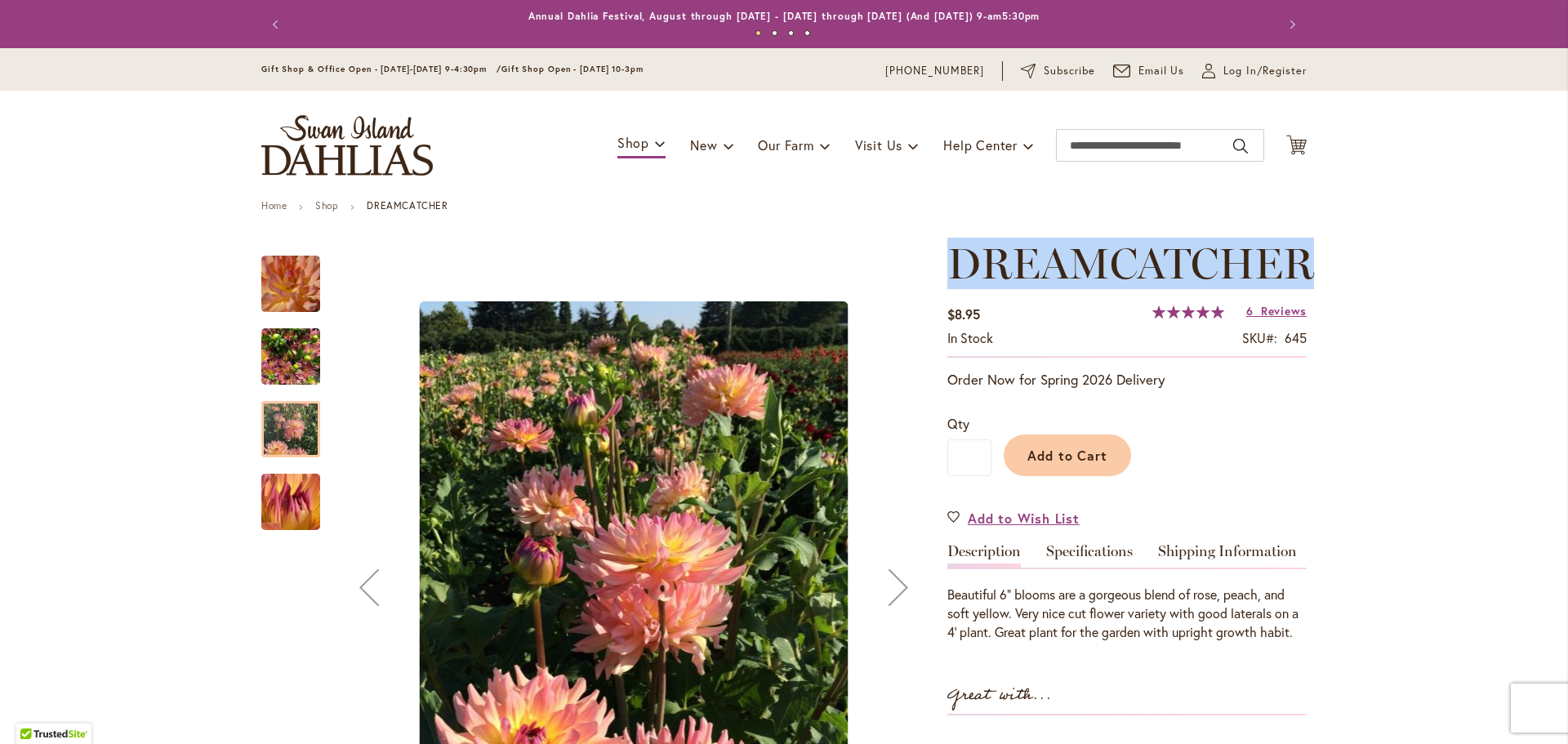
drag, startPoint x: 1345, startPoint y: 266, endPoint x: 896, endPoint y: 255, distance: 449.1
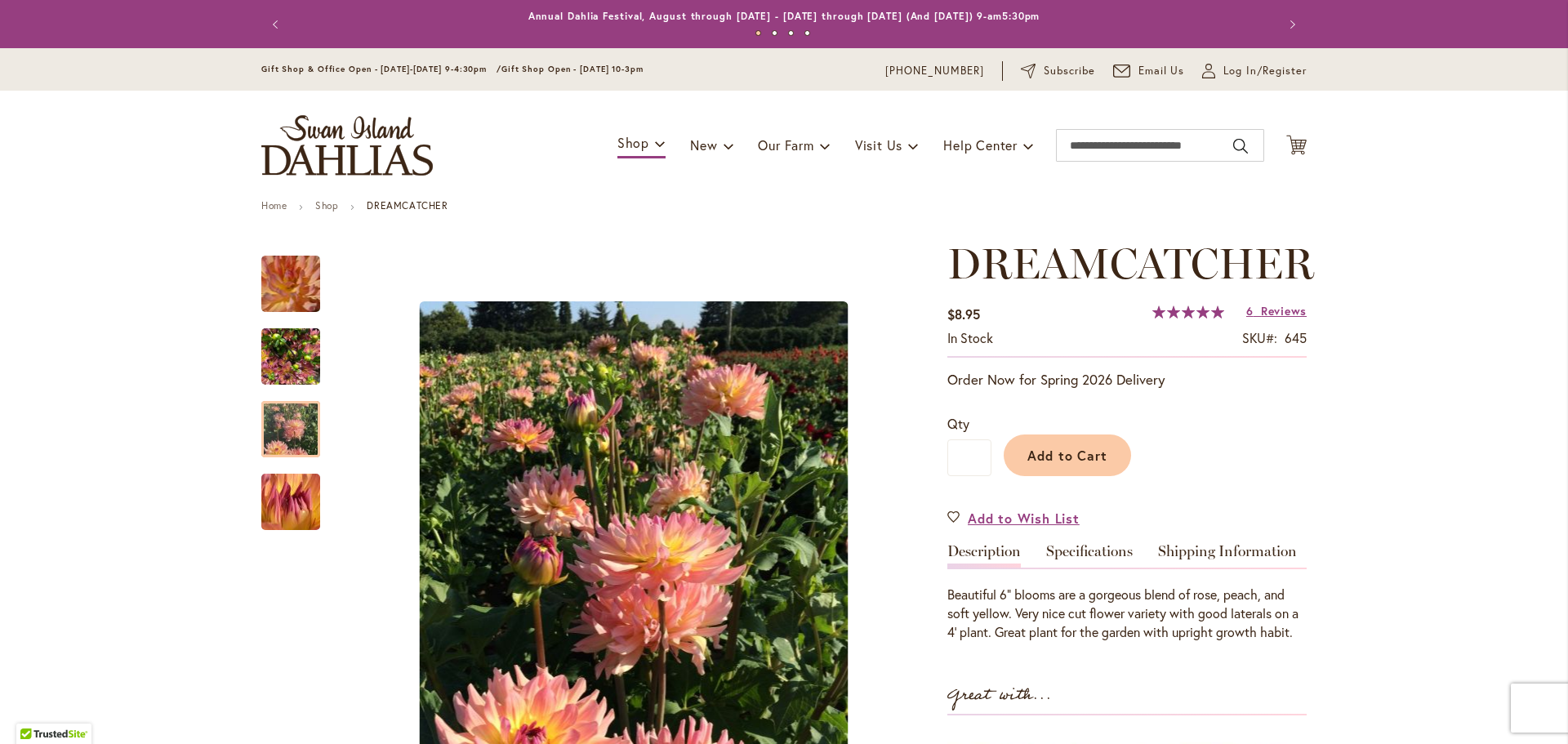
click at [280, 300] on img "Dreamcatcher" at bounding box center [291, 284] width 114 height 113
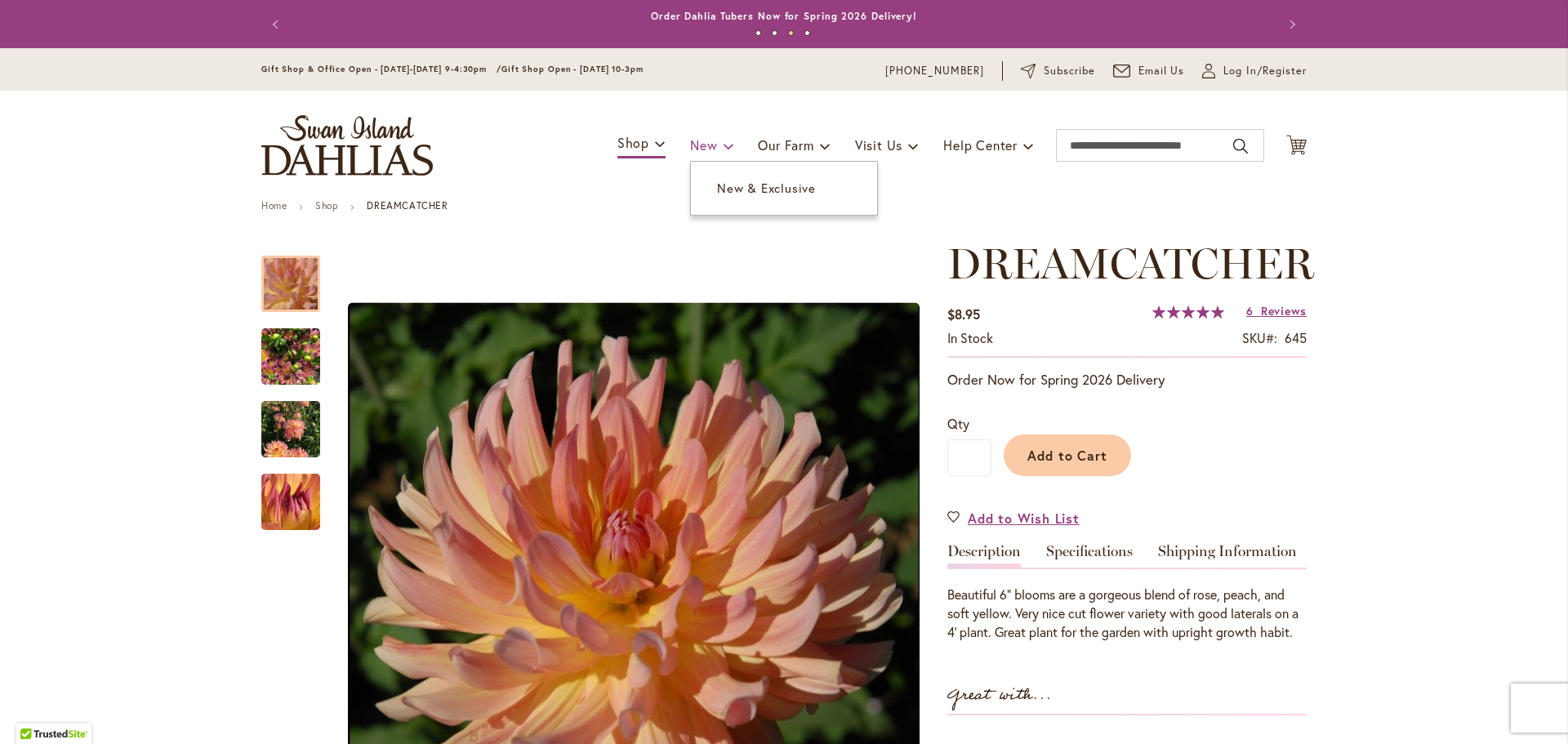
click at [724, 146] on span at bounding box center [728, 146] width 11 height 26
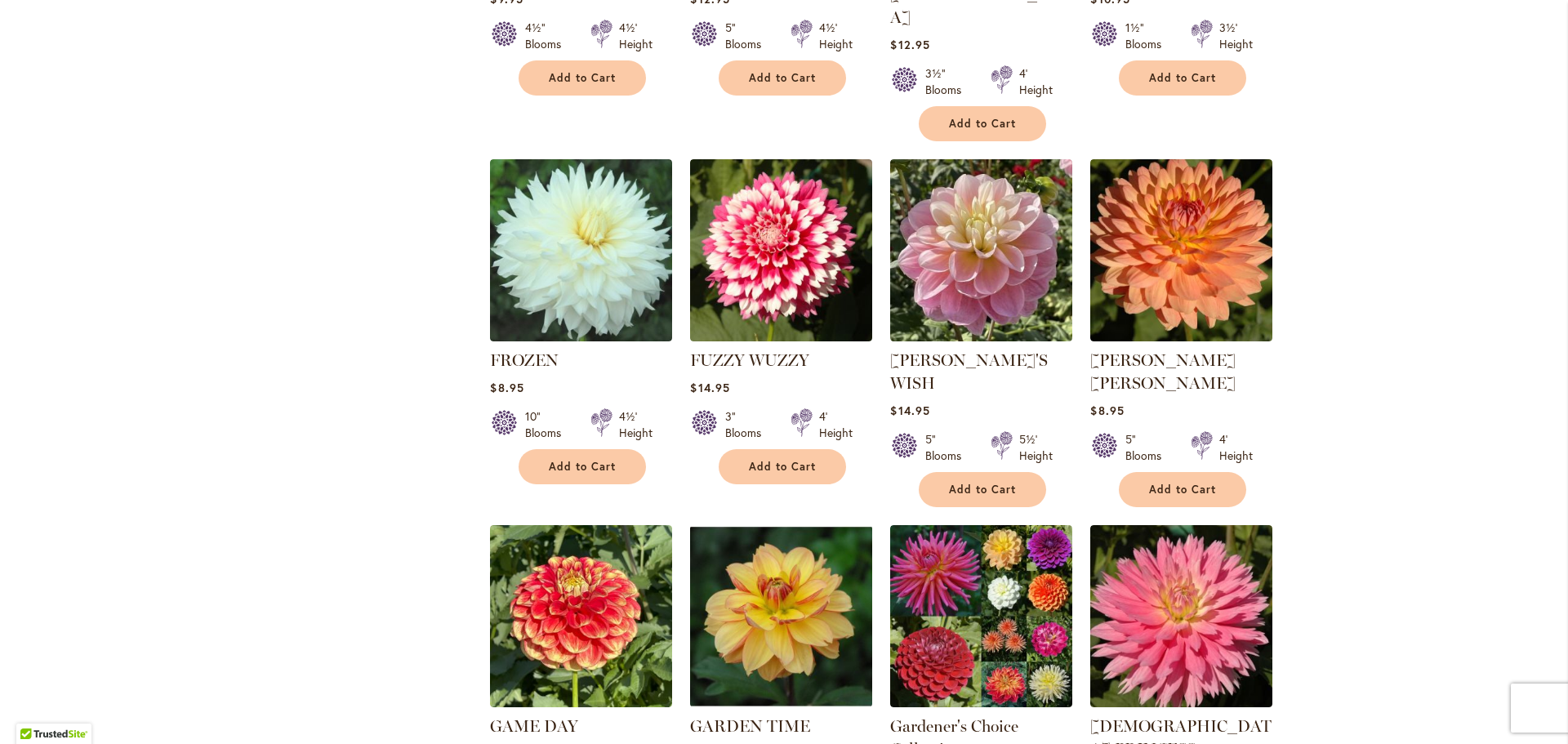
scroll to position [1306, 0]
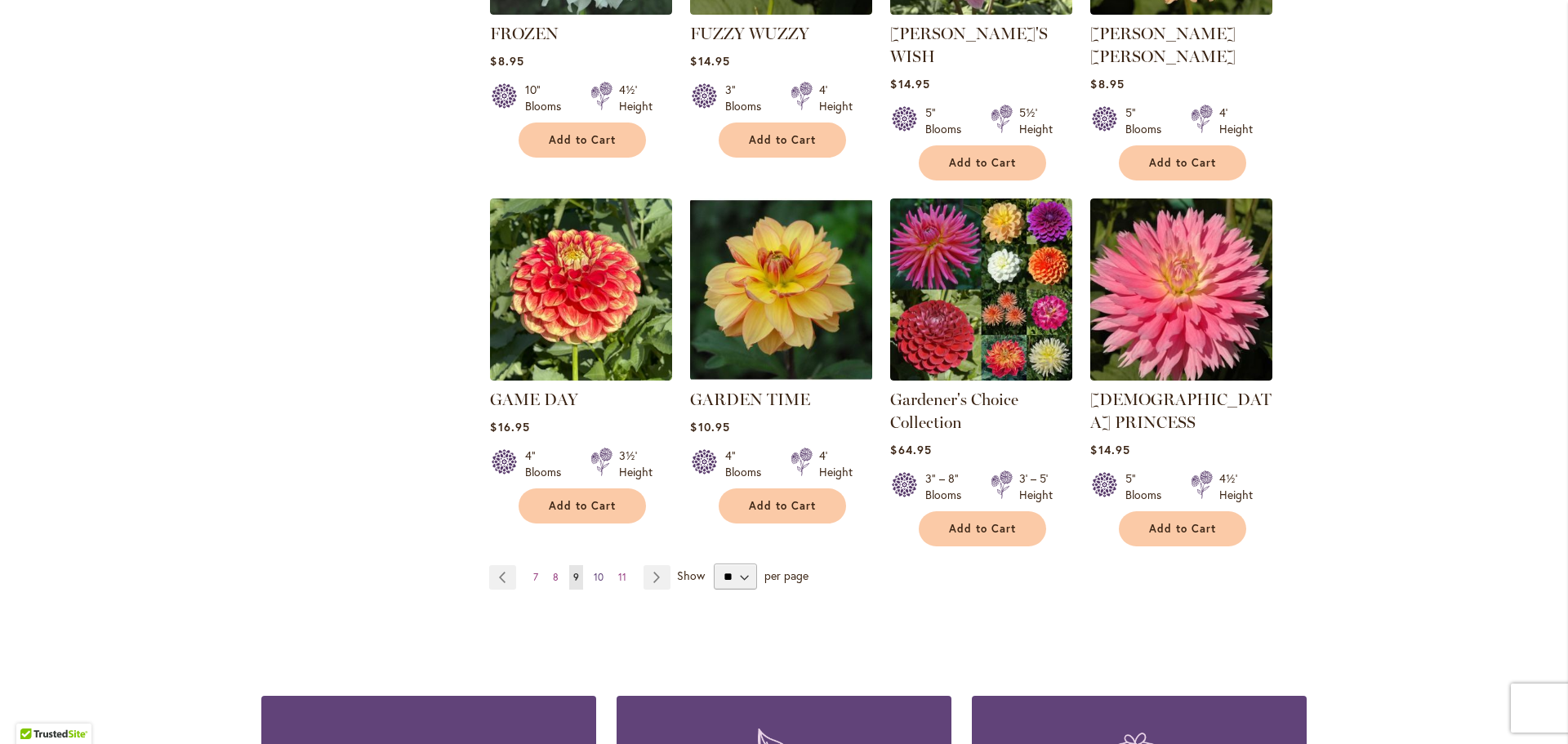
click at [600, 565] on link "Page 10" at bounding box center [598, 578] width 18 height 25
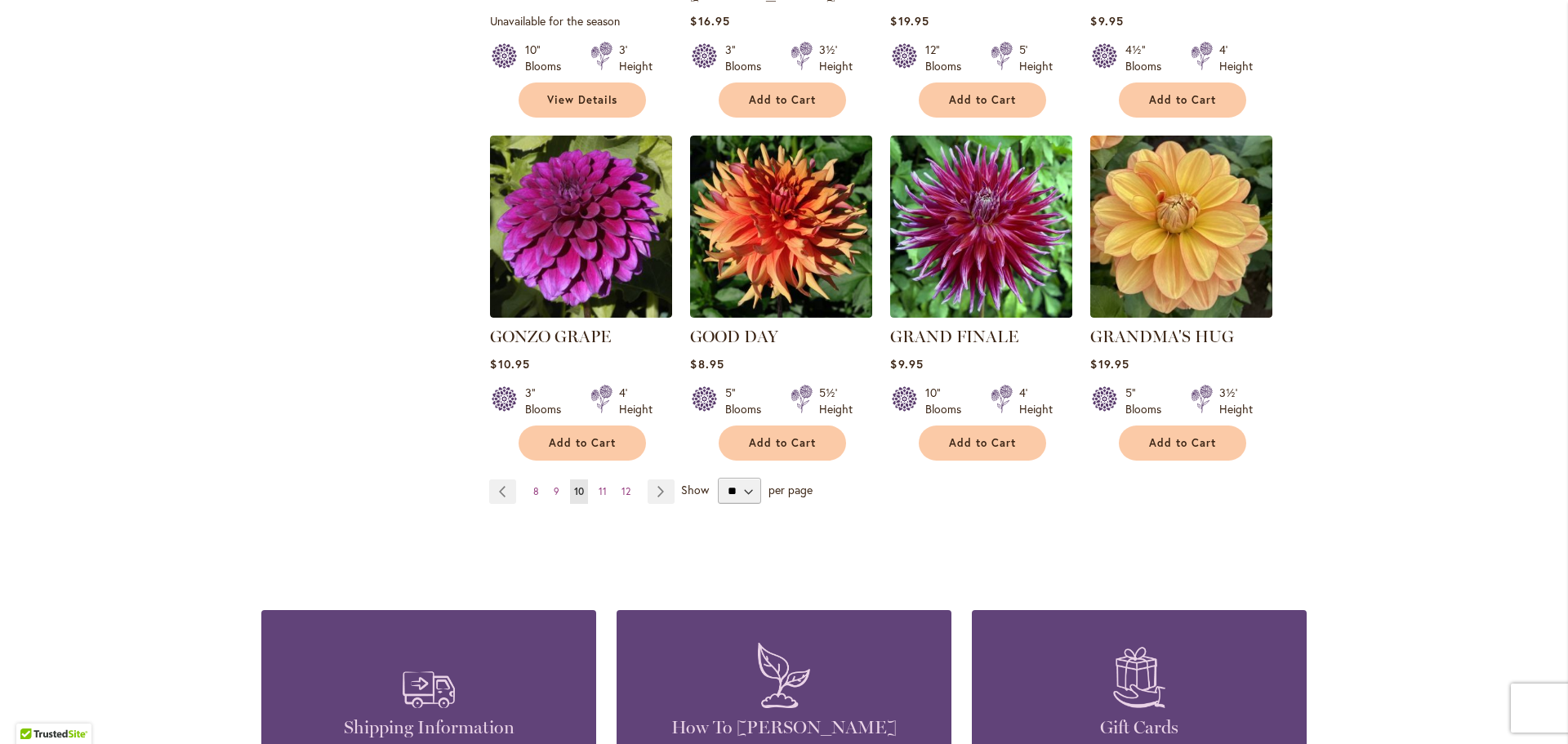
scroll to position [1306, 0]
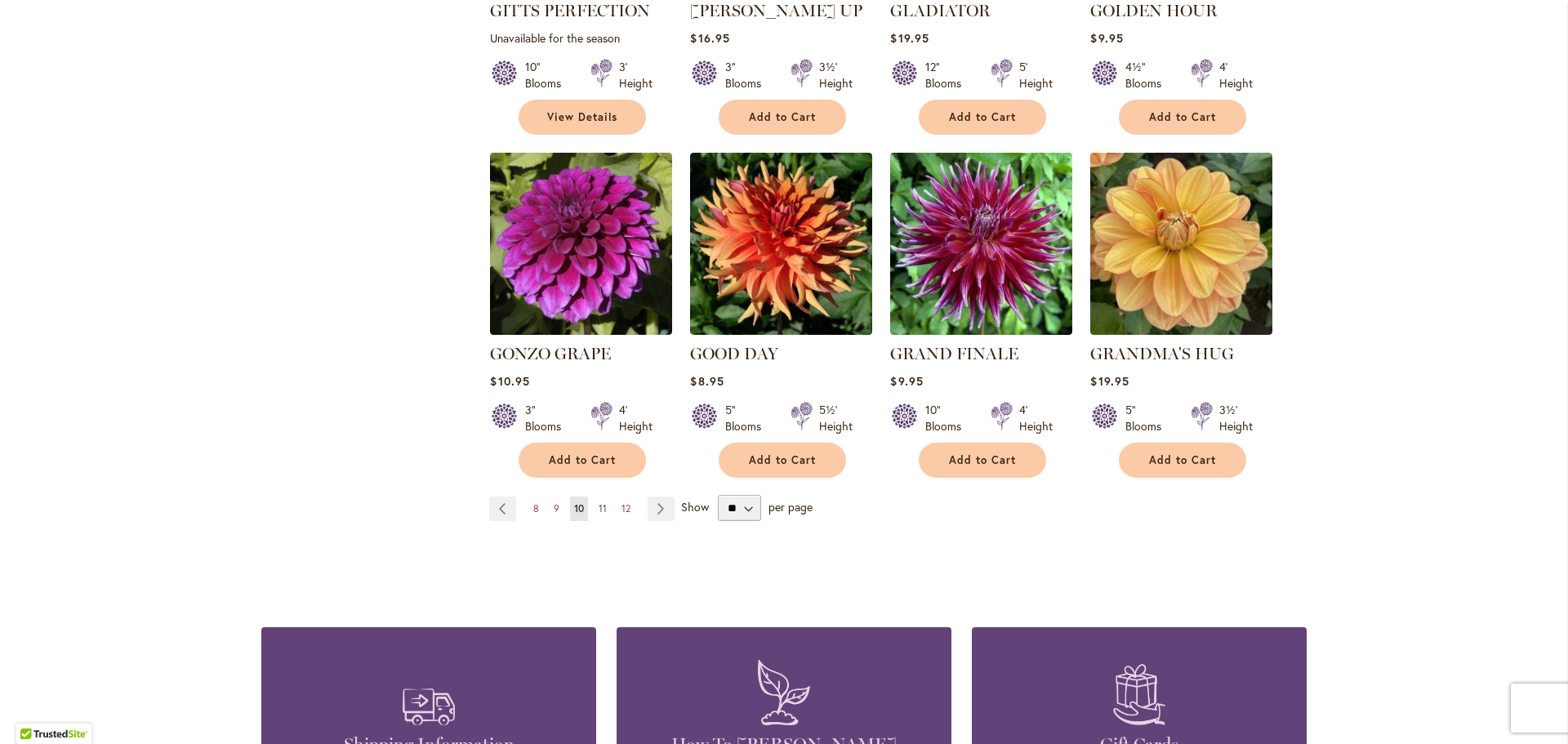
click at [598, 502] on span "11" at bounding box center [603, 508] width 8 height 12
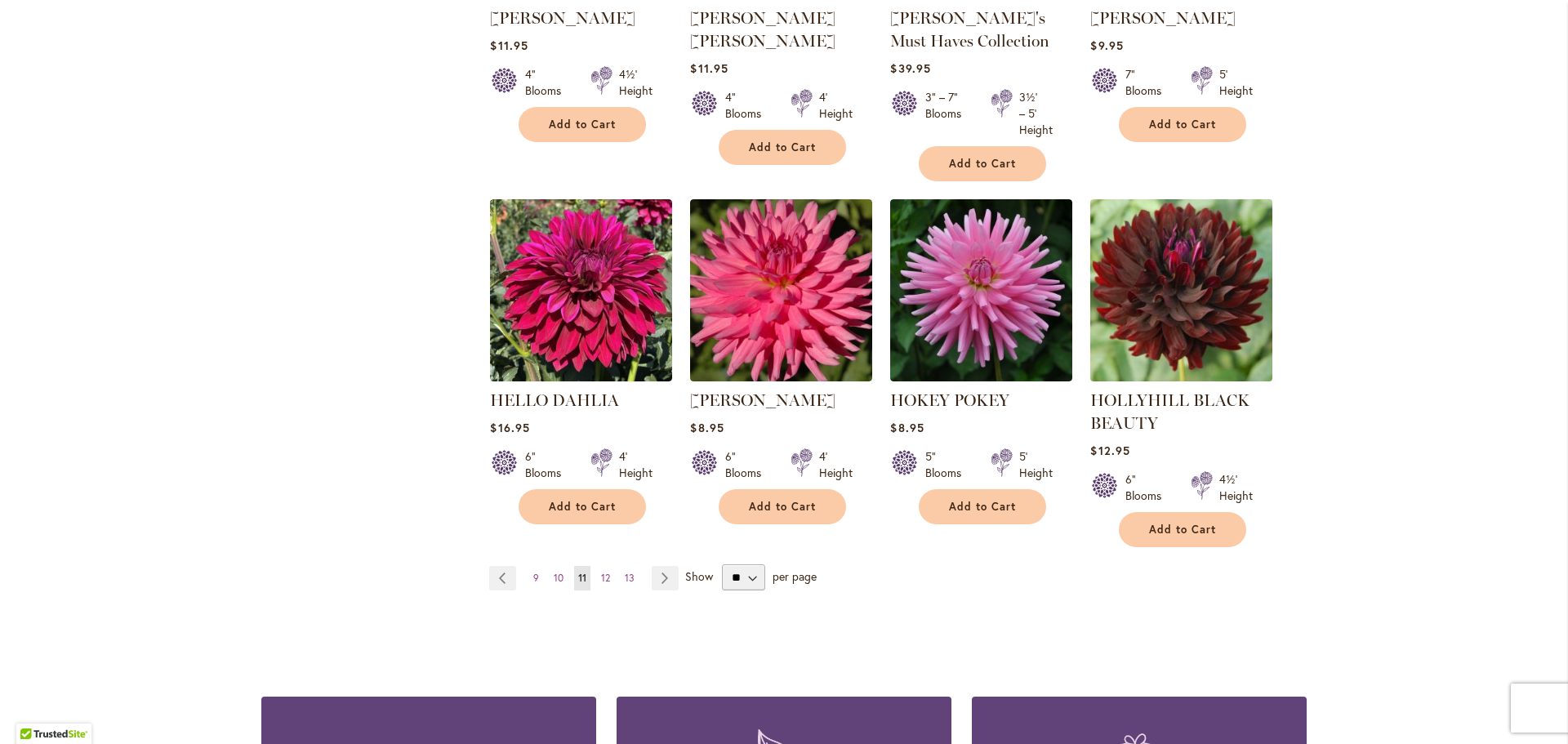
scroll to position [1306, 0]
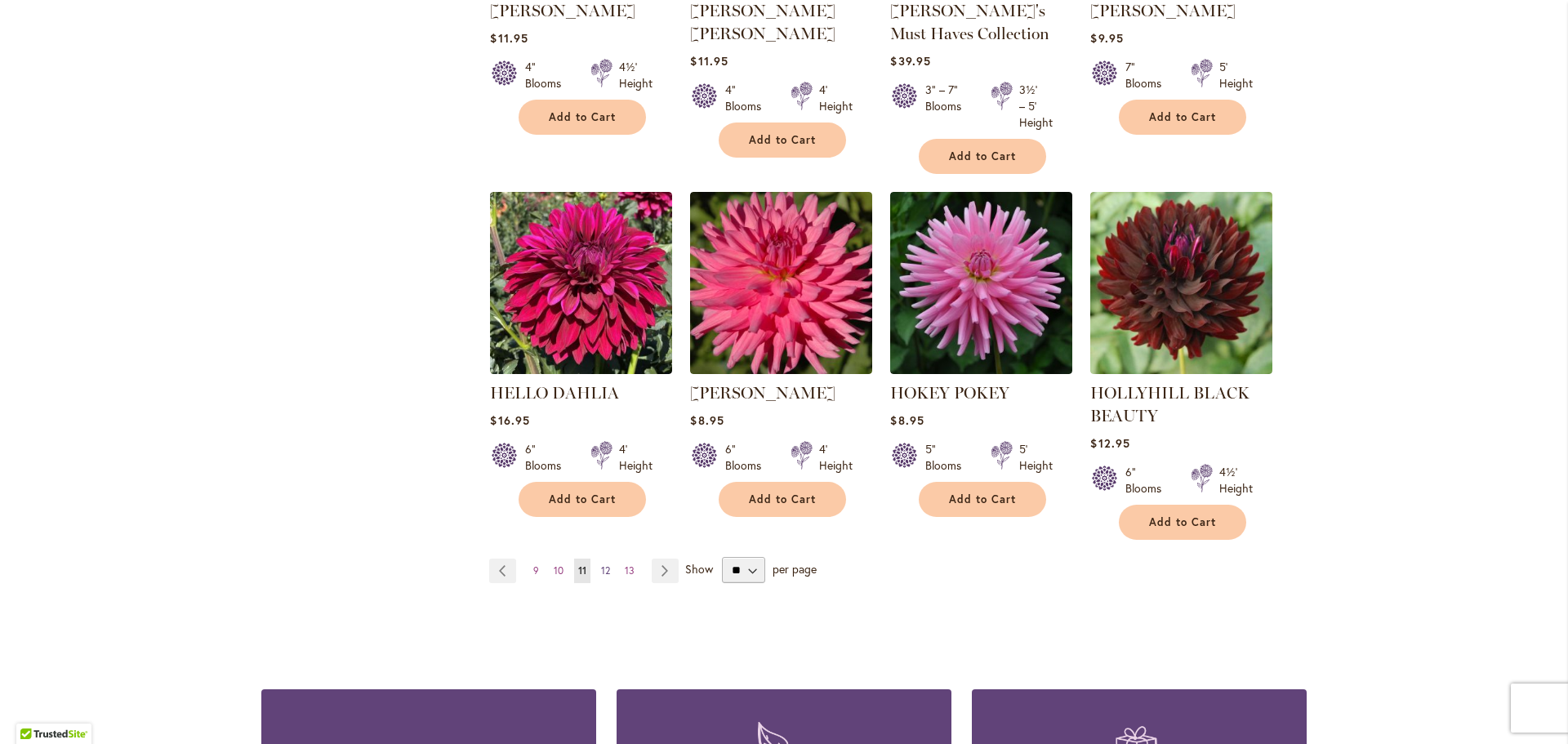
click at [601, 571] on span "12" at bounding box center [605, 570] width 9 height 12
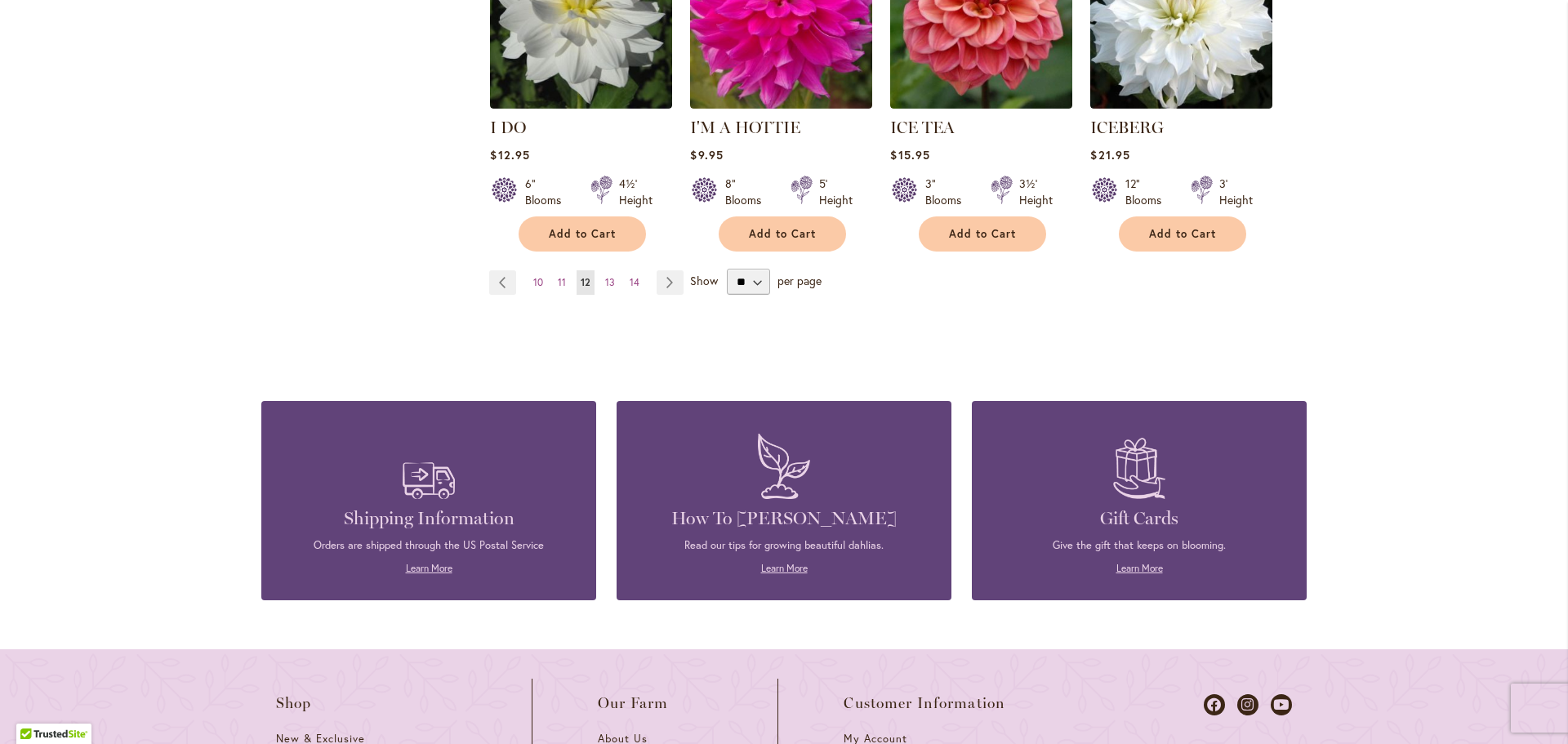
scroll to position [1551, 0]
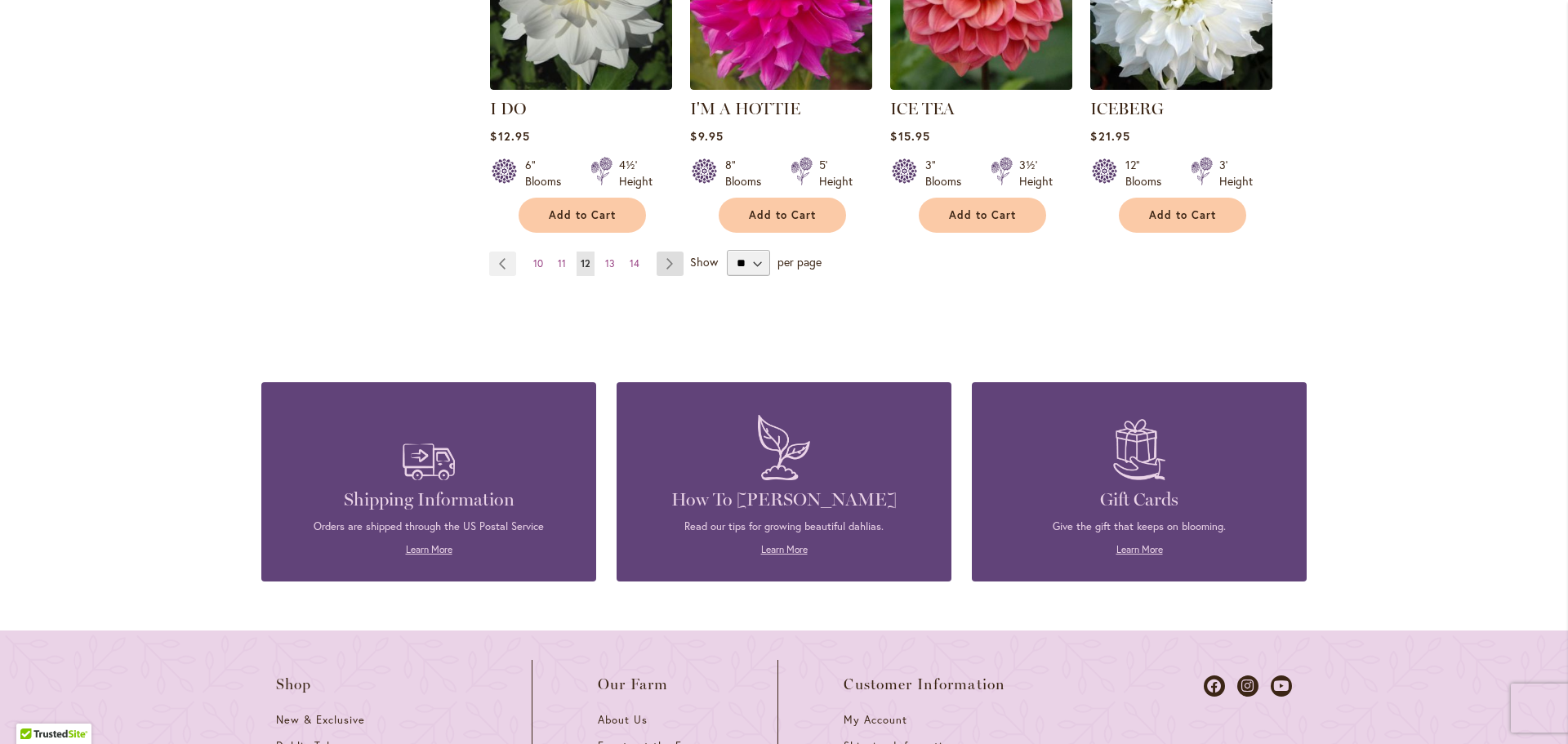
click at [659, 252] on link "Page Next" at bounding box center [670, 264] width 27 height 25
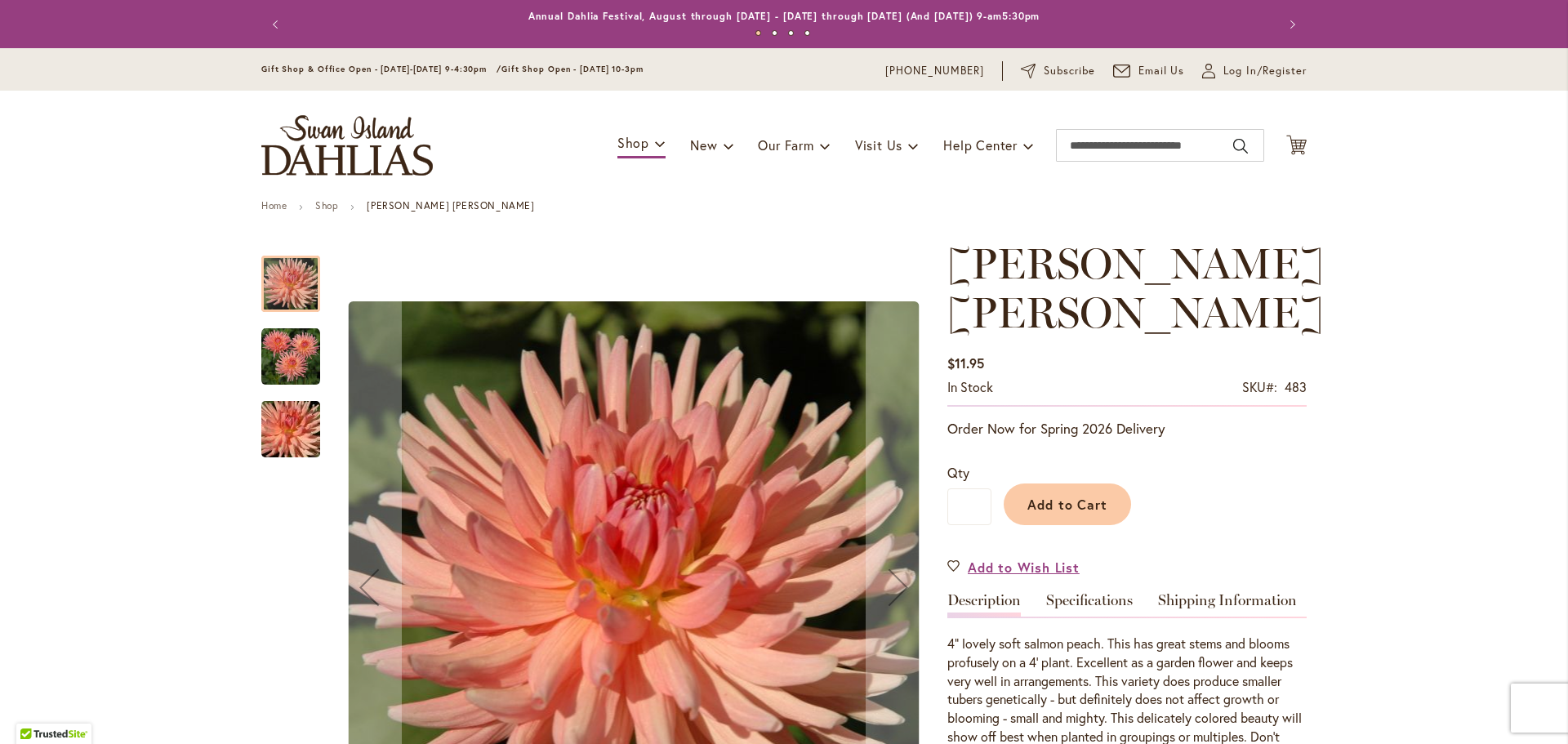
click at [283, 342] on img "HEATHER MARIE" at bounding box center [290, 356] width 58 height 58
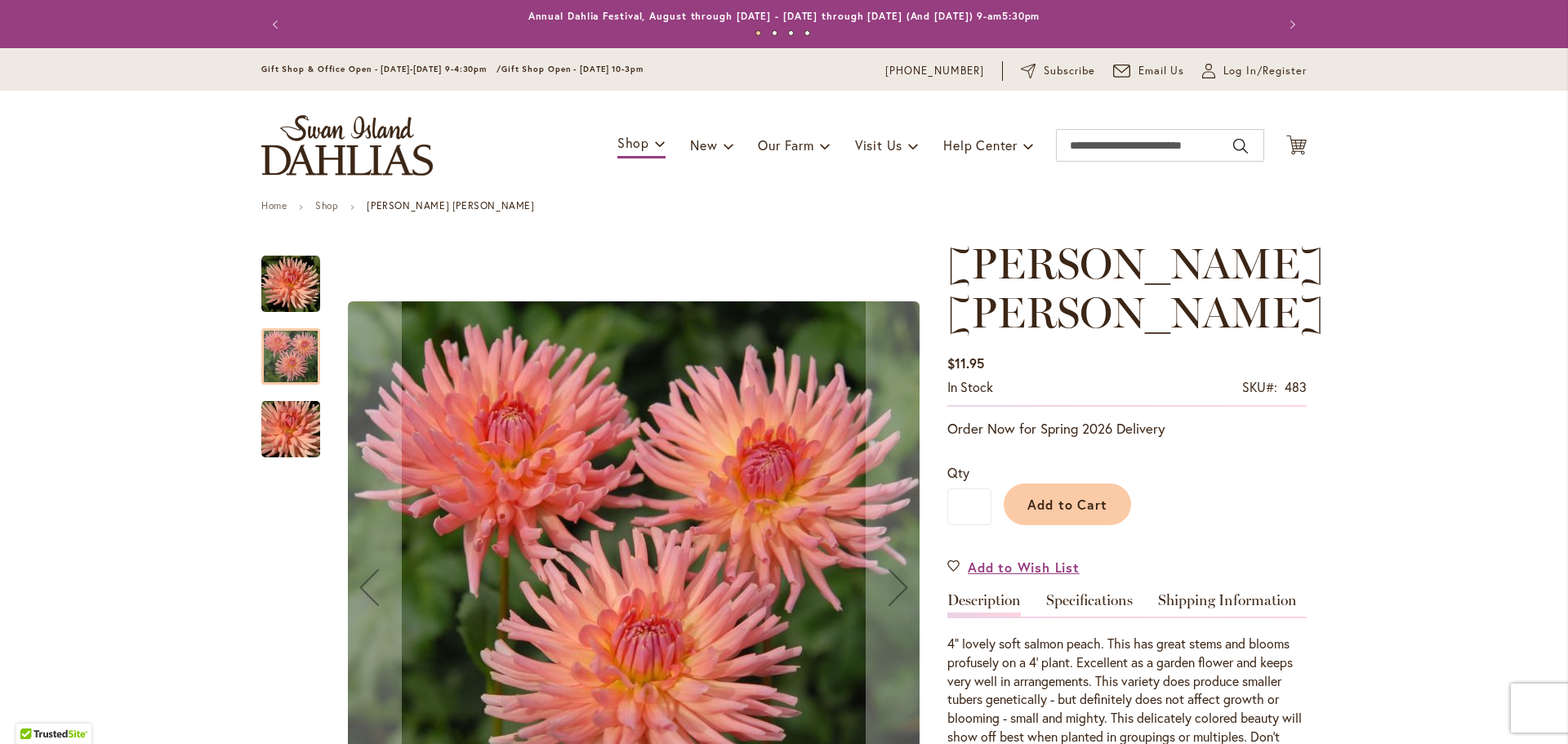
click at [291, 411] on img "HEATHER MARIE" at bounding box center [291, 429] width 118 height 78
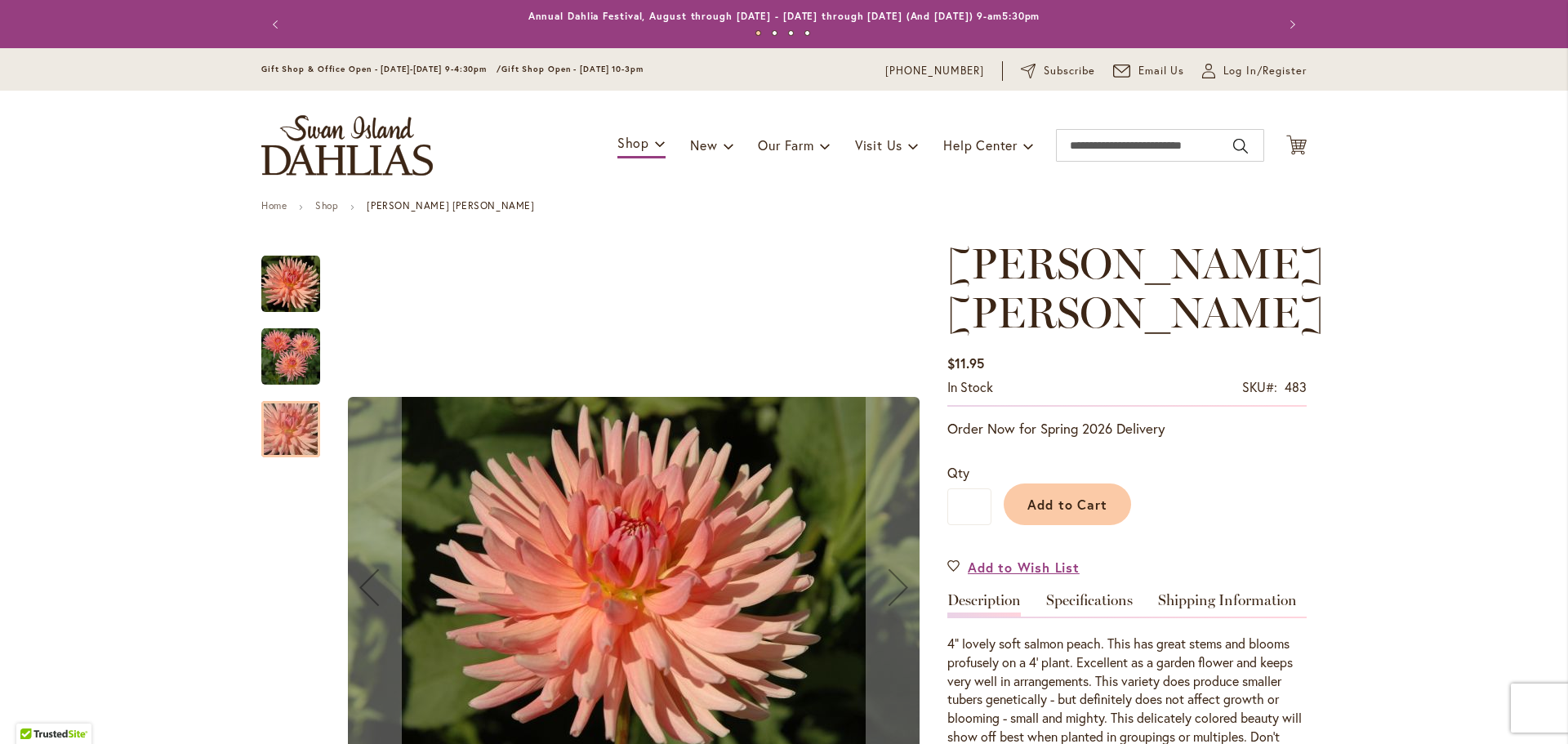
click at [298, 297] on img "HEATHER MARIE" at bounding box center [290, 284] width 58 height 58
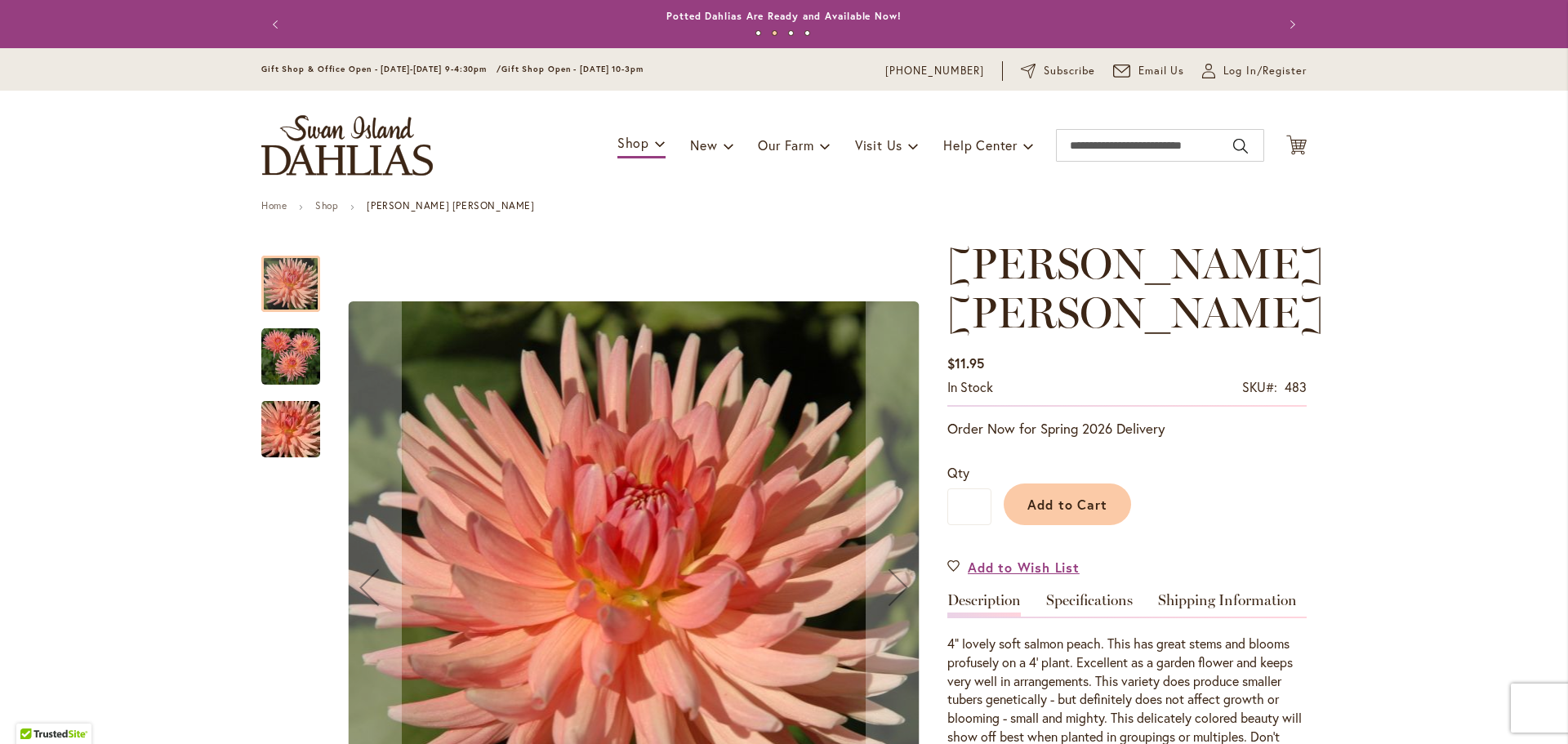
click at [305, 373] on img "HEATHER MARIE" at bounding box center [290, 356] width 58 height 58
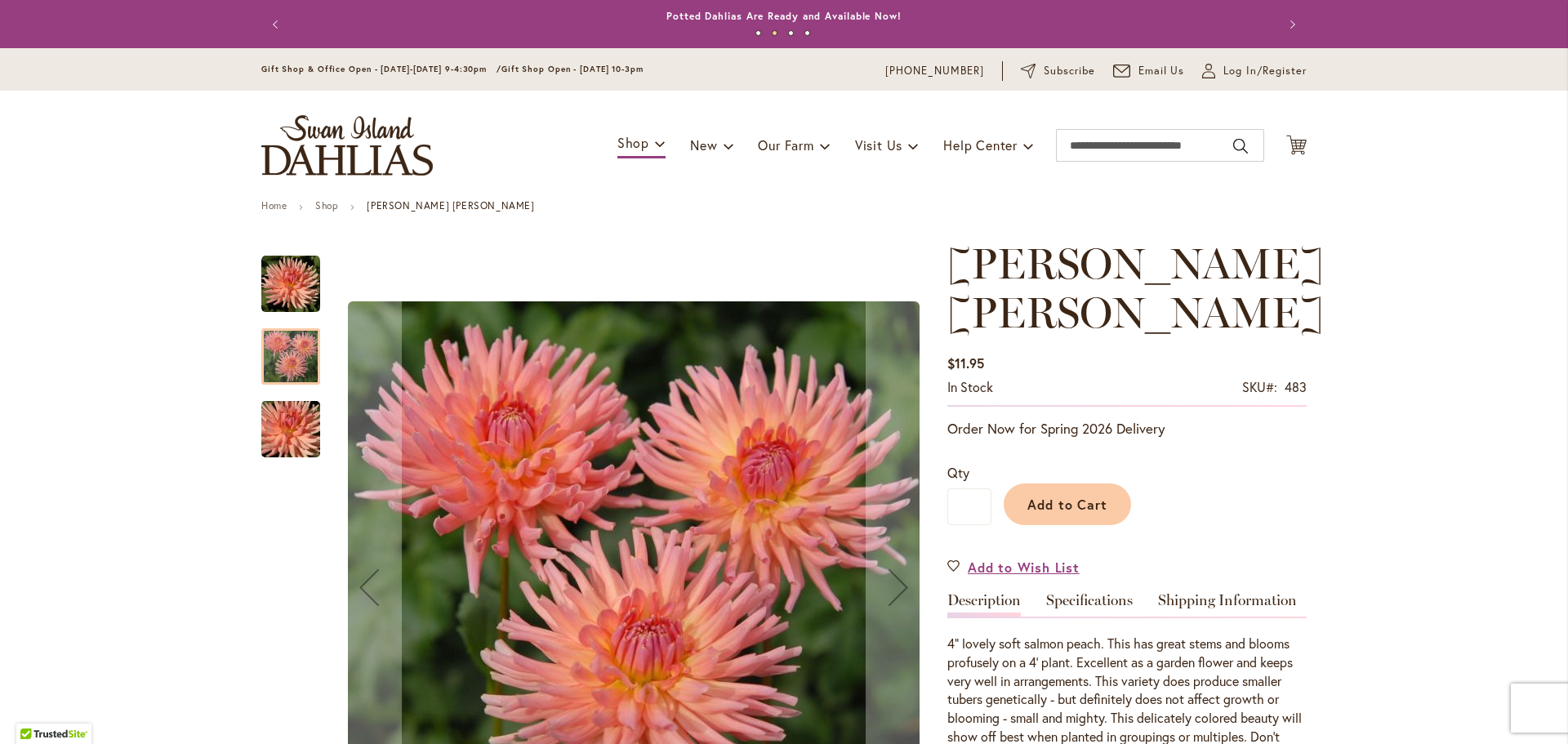
click at [281, 286] on img "HEATHER MARIE" at bounding box center [290, 284] width 58 height 58
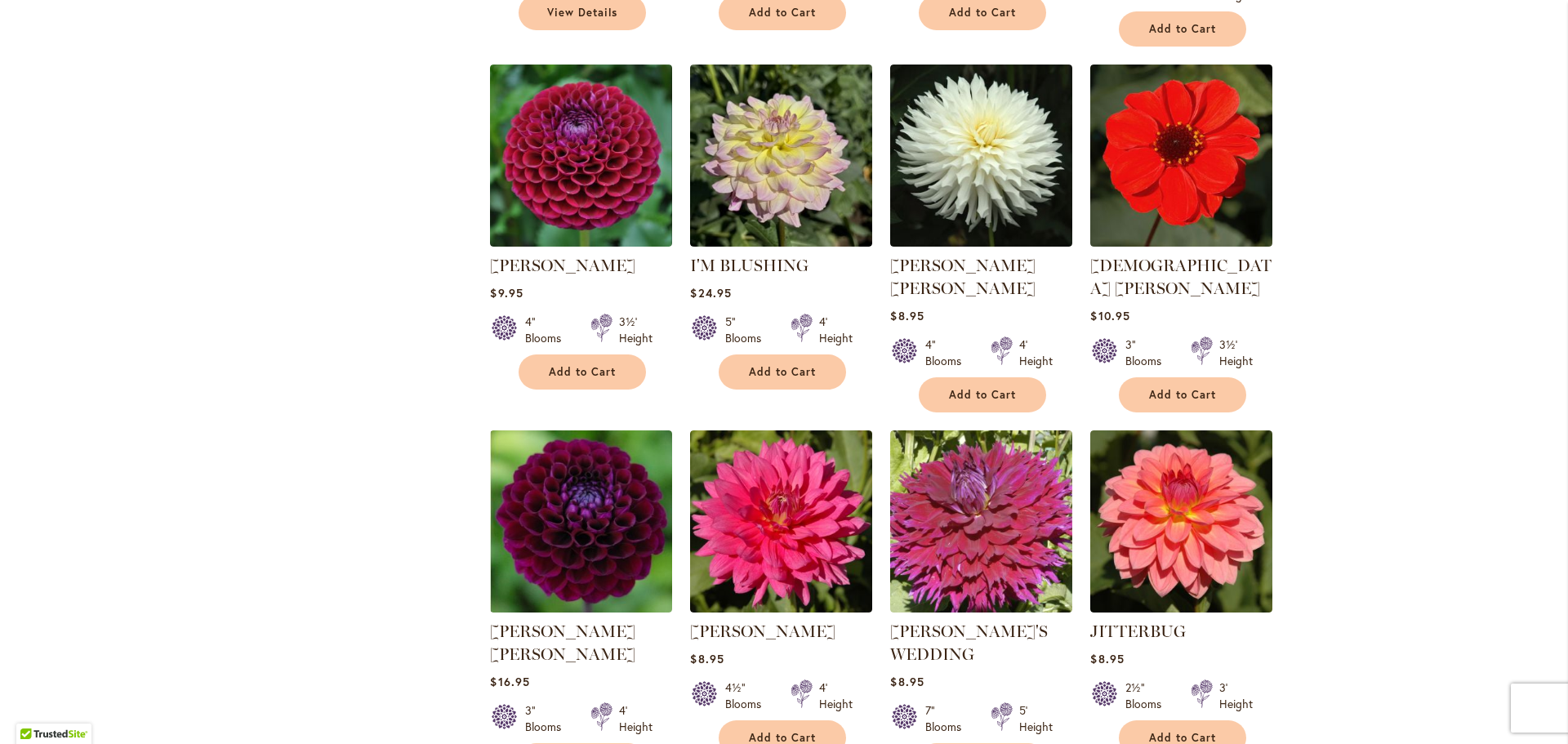
scroll to position [1143, 0]
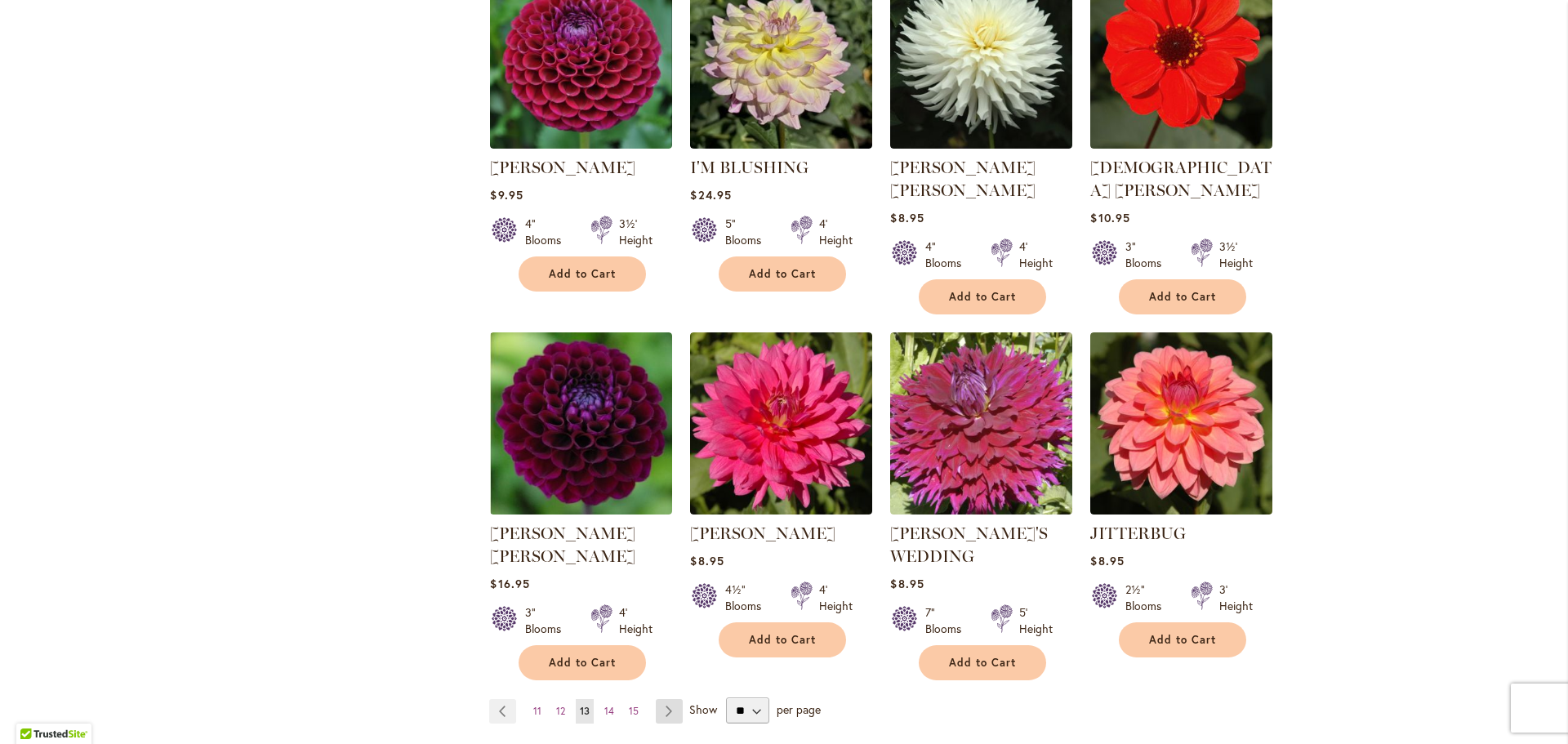
click at [656, 699] on link "Page Next" at bounding box center [669, 711] width 27 height 25
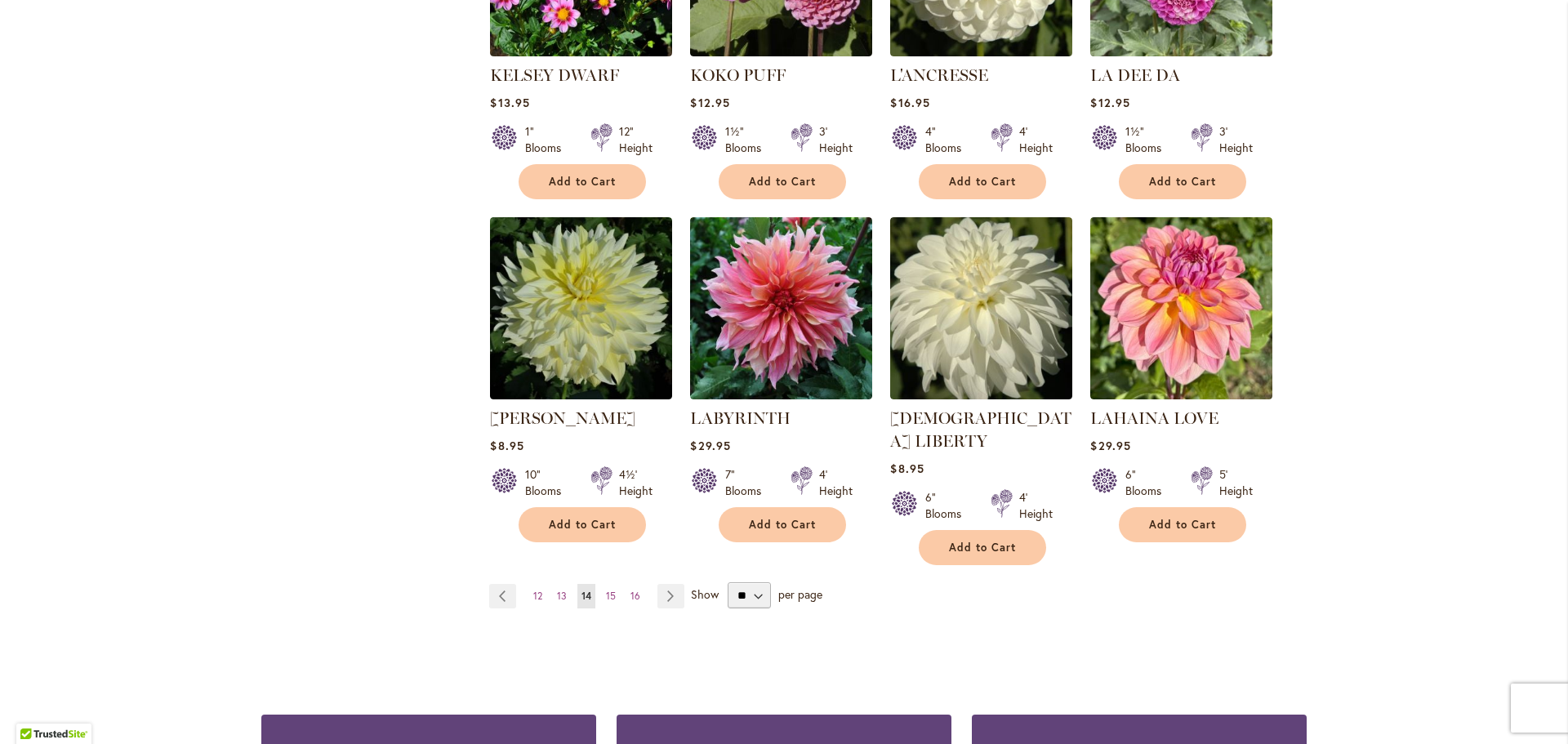
scroll to position [1306, 0]
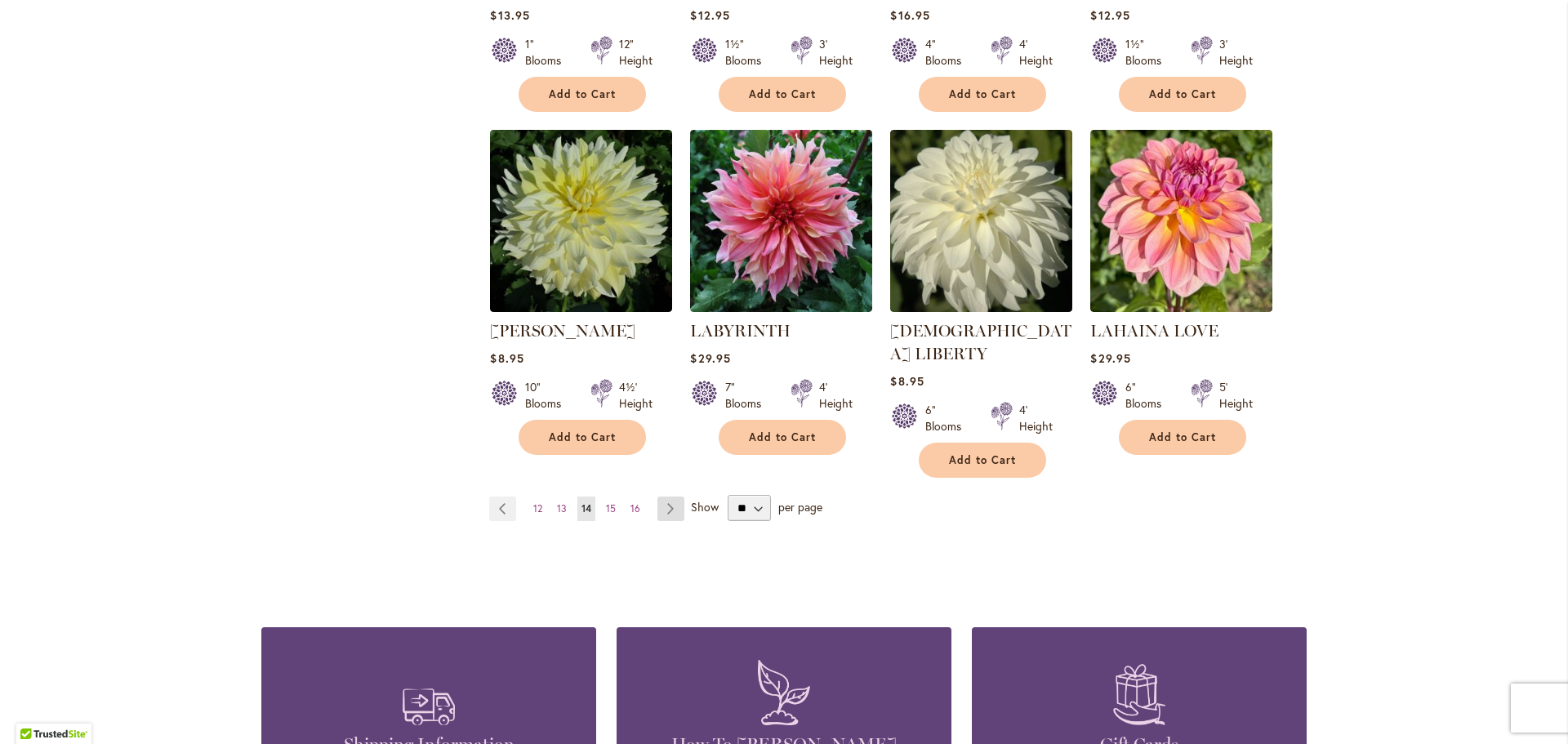
click at [658, 496] on link "Page Next" at bounding box center [671, 509] width 27 height 25
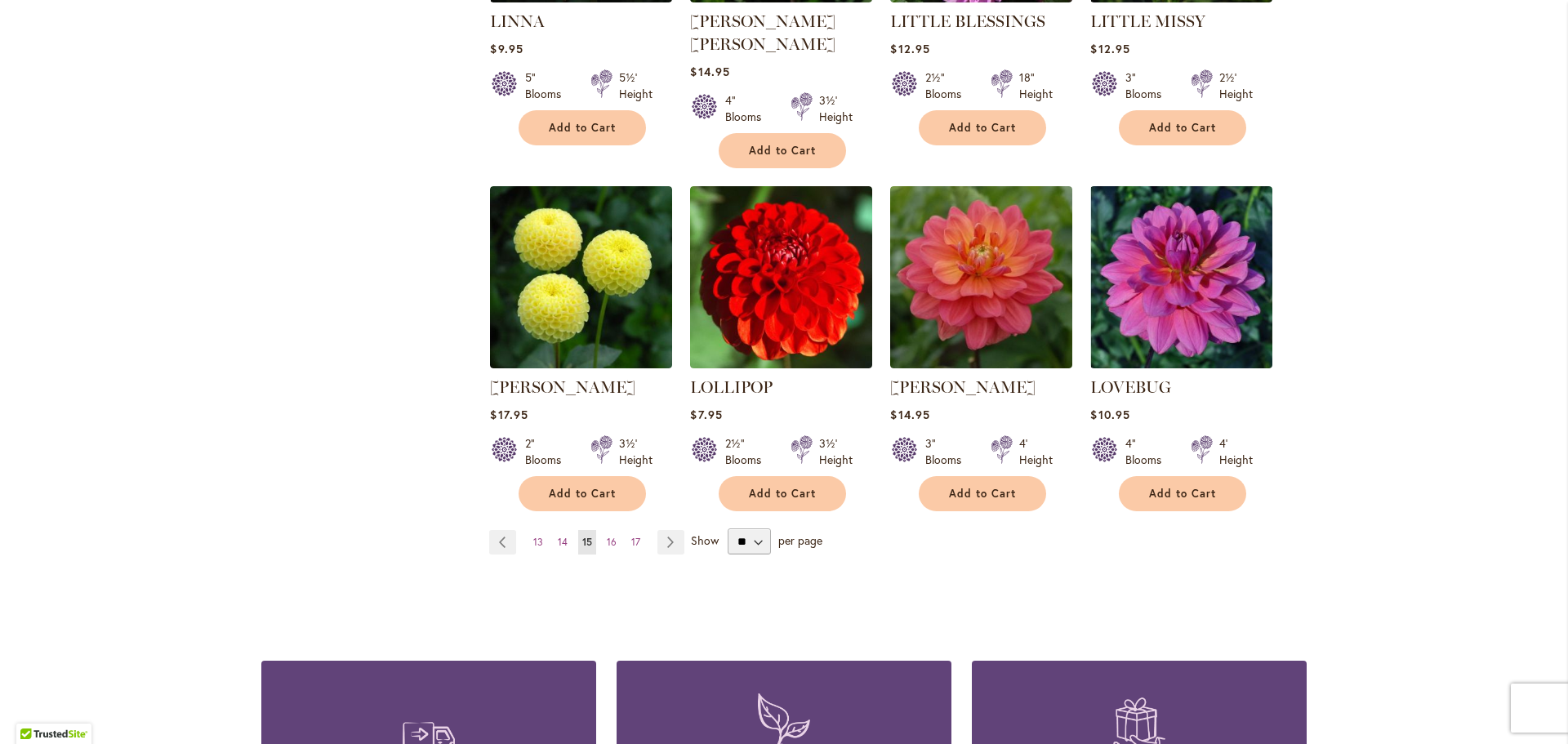
scroll to position [1306, 0]
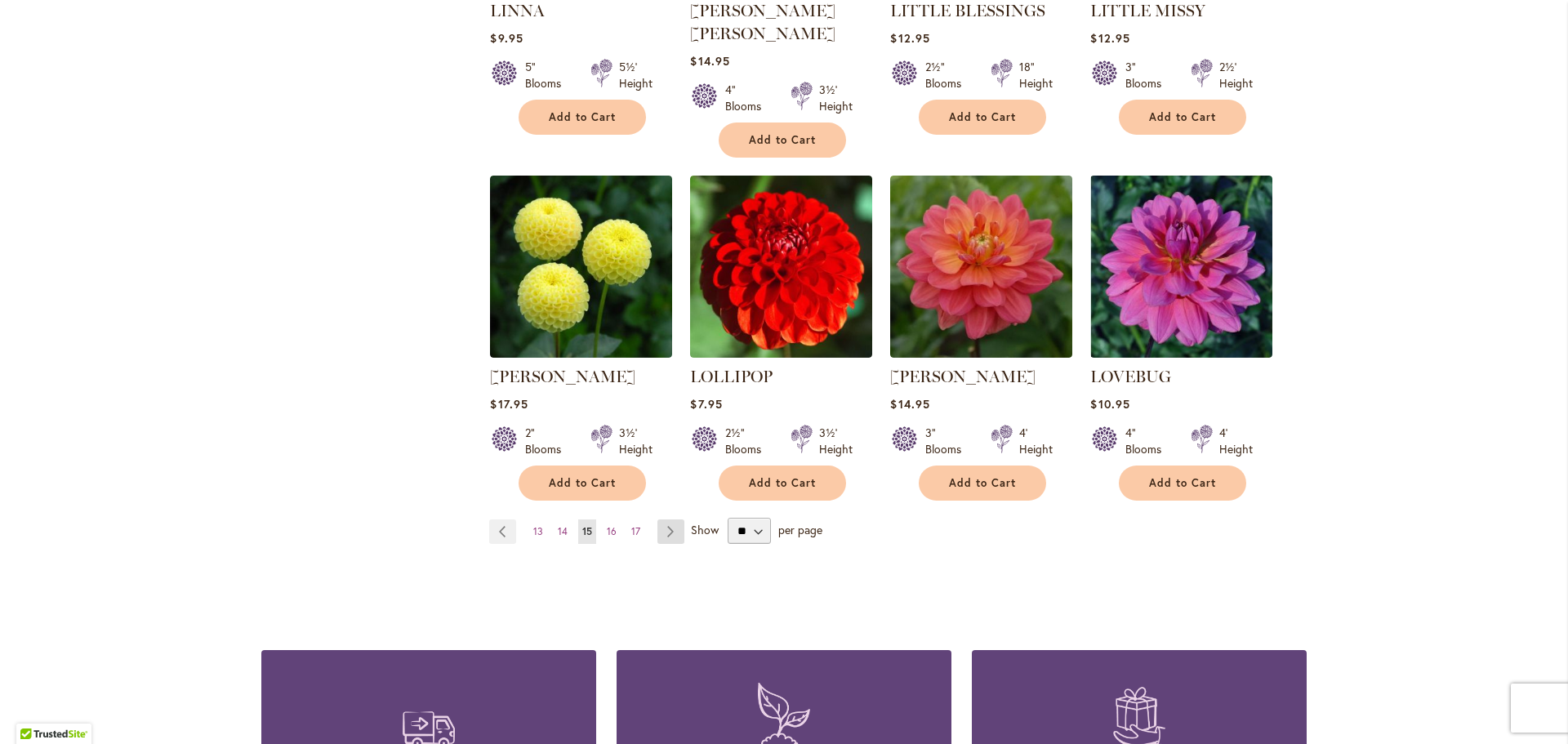
click at [663, 519] on link "Page Next" at bounding box center [671, 532] width 27 height 25
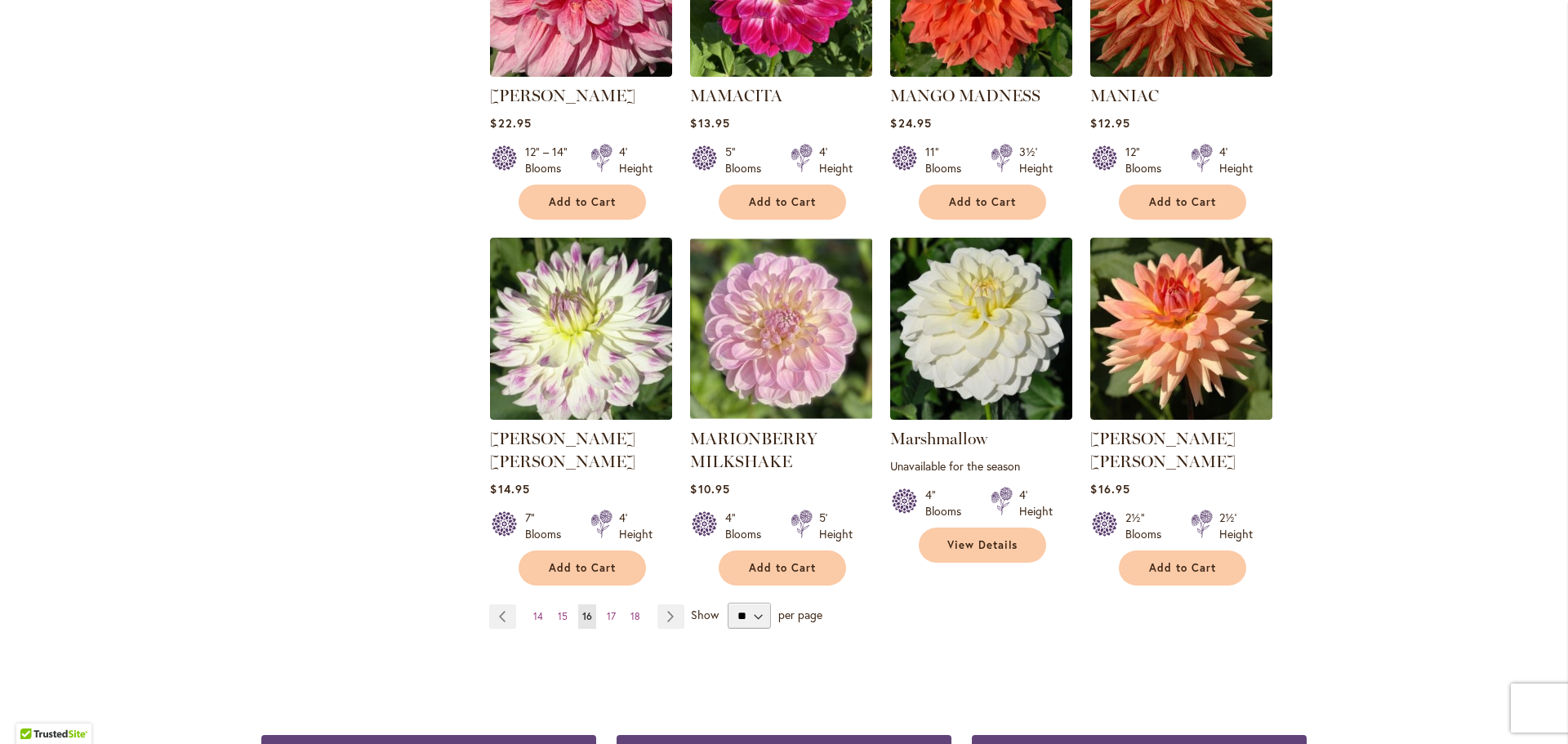
scroll to position [1225, 0]
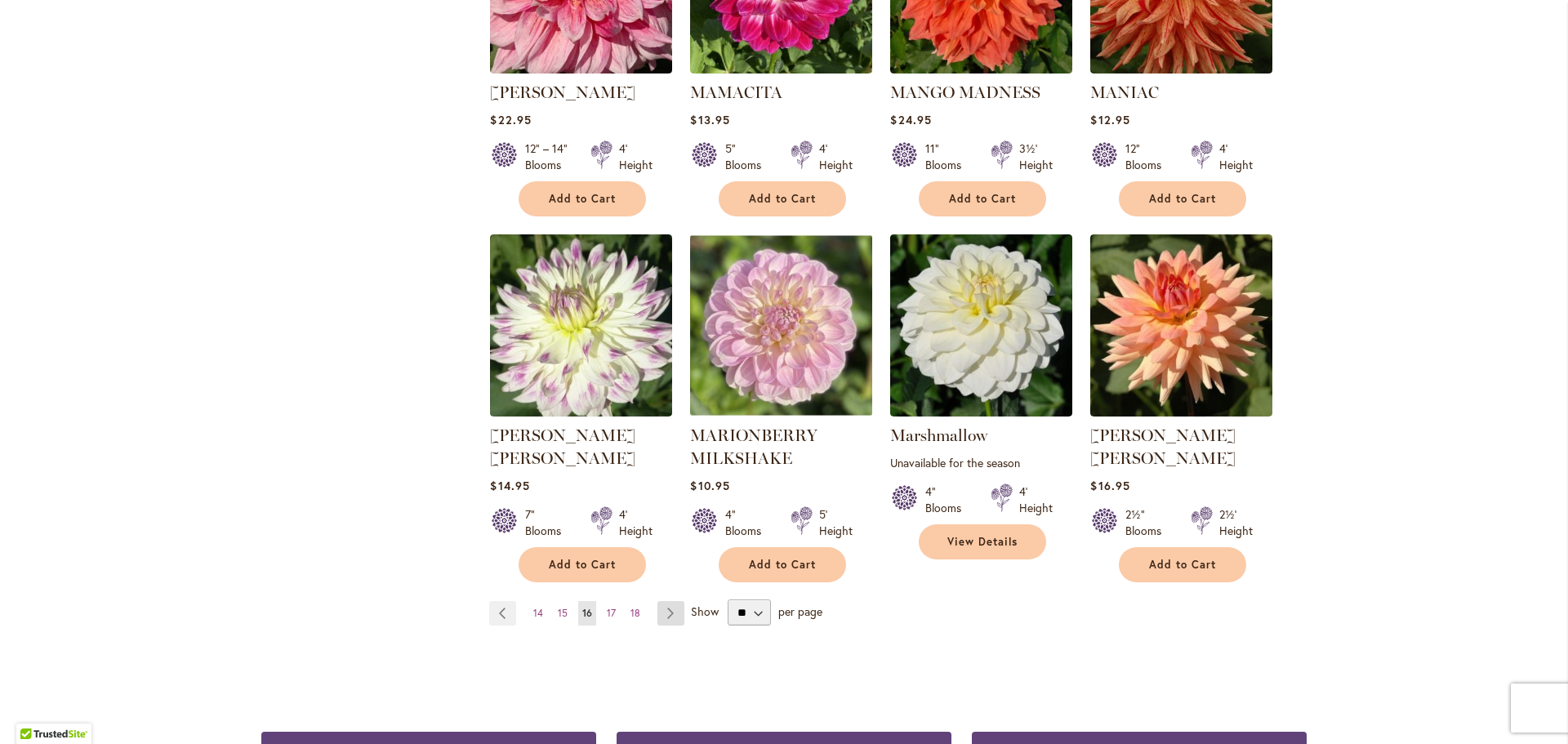
click at [660, 601] on link "Page Next" at bounding box center [671, 613] width 27 height 25
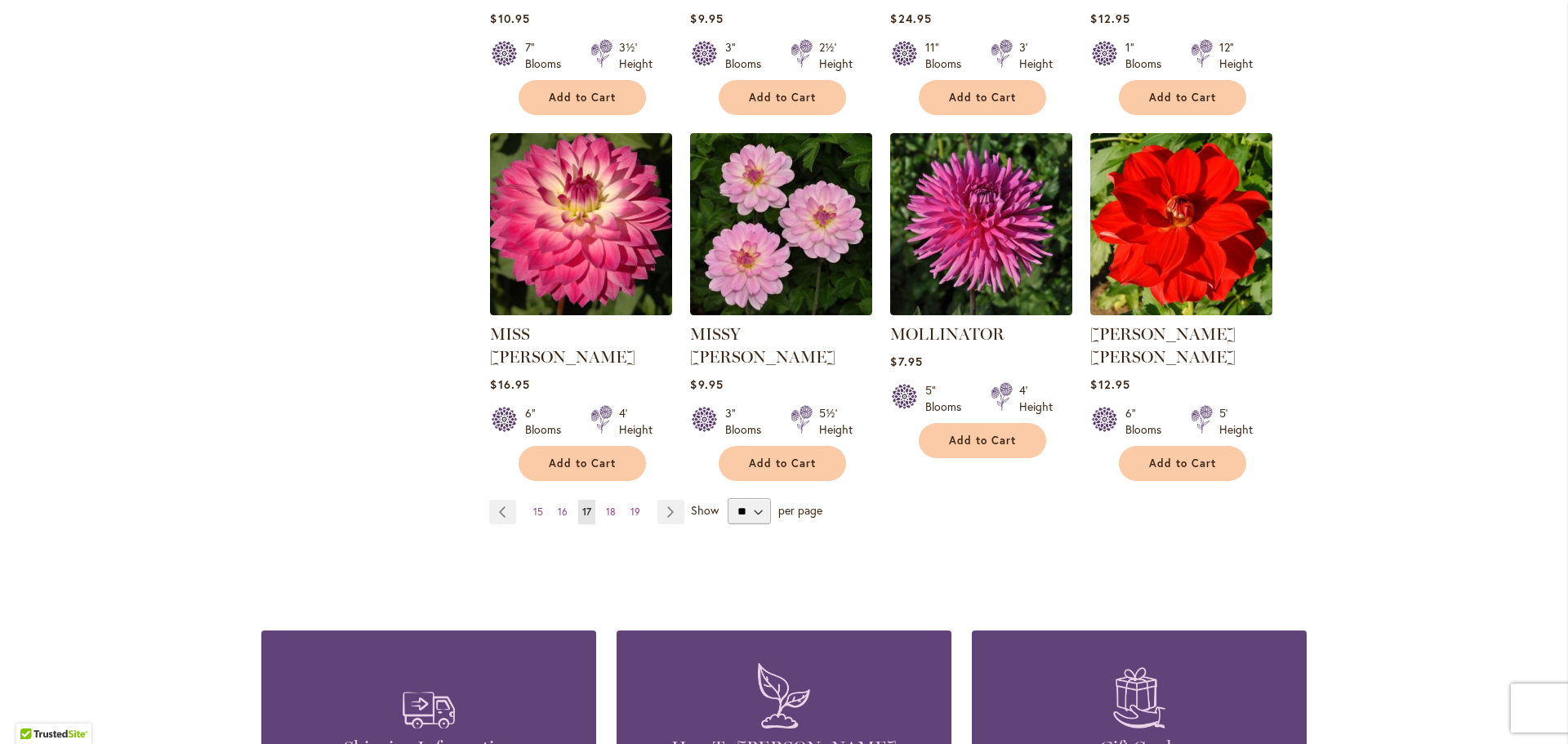
scroll to position [1306, 0]
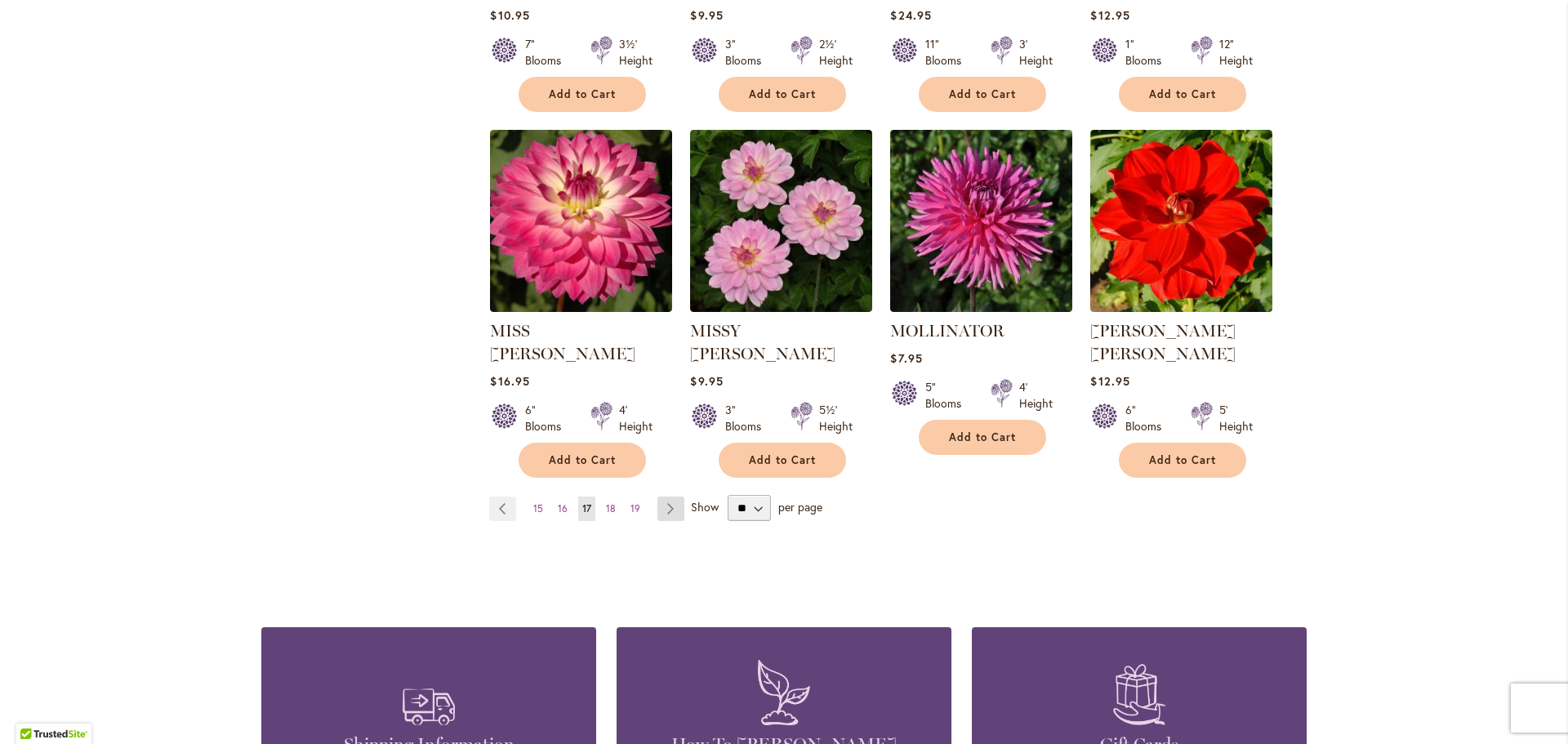
click at [663, 496] on link "Page Next" at bounding box center [671, 509] width 27 height 25
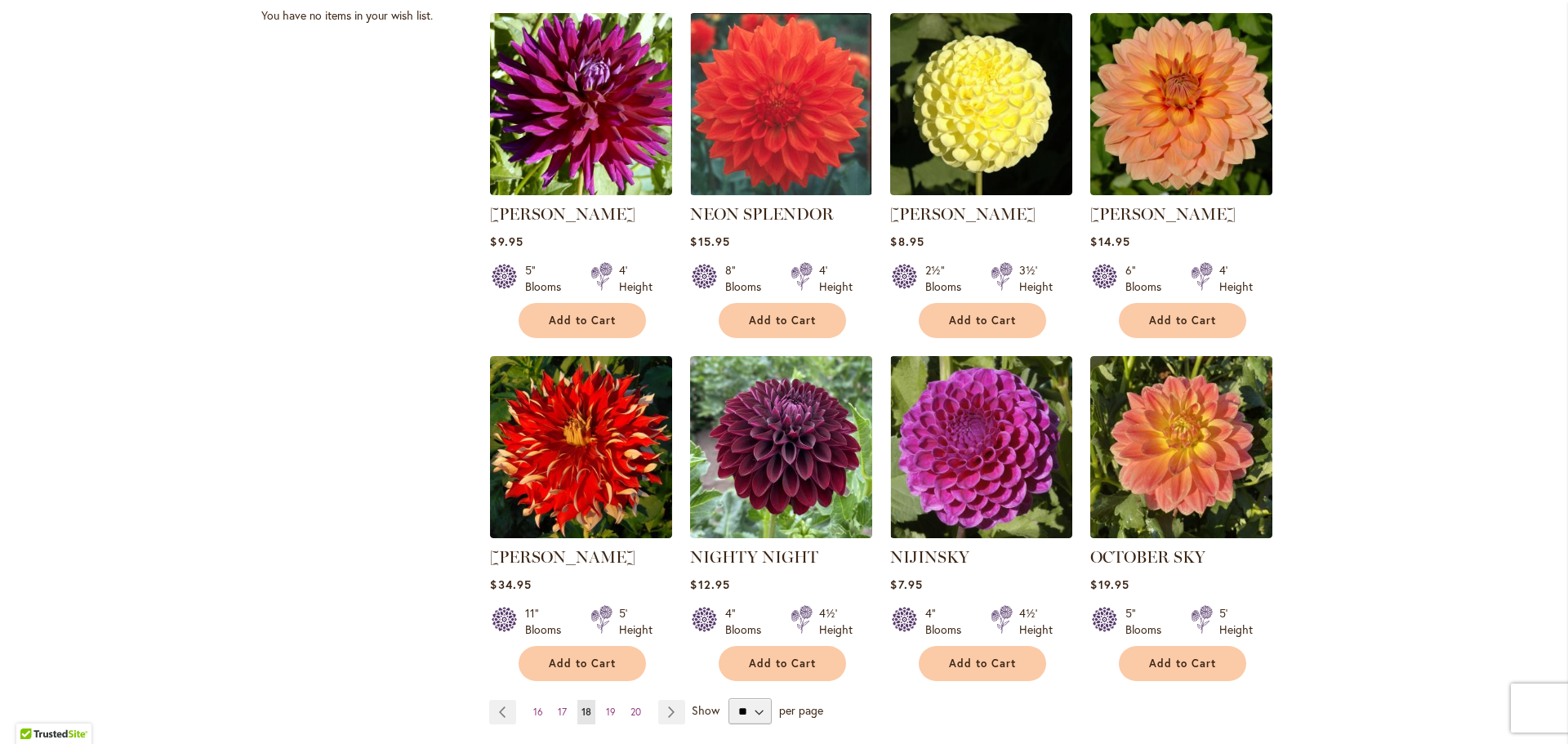
scroll to position [1388, 0]
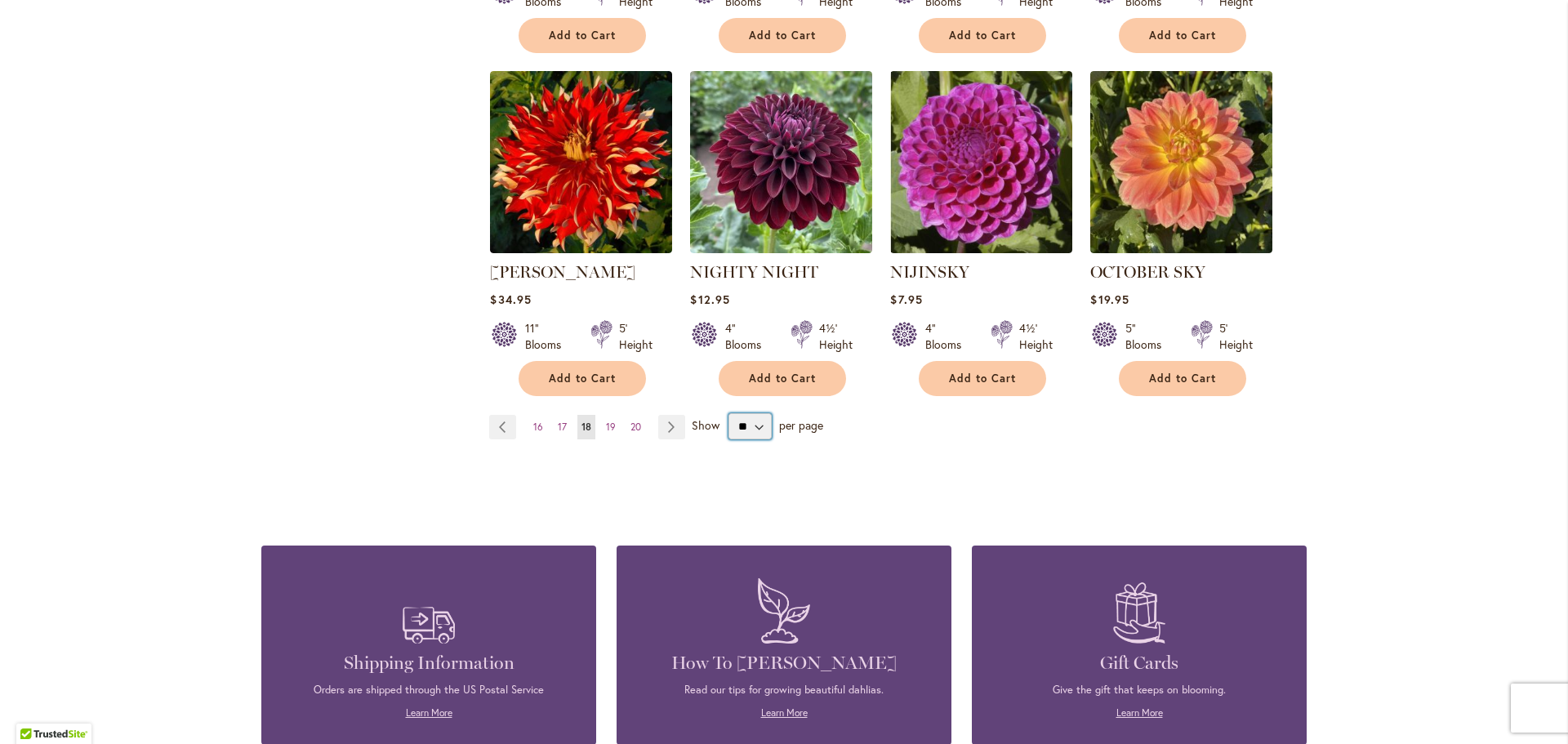
click at [749, 413] on select "** ** ** **" at bounding box center [750, 426] width 44 height 26
select select "**"
click at [728, 413] on select "** ** ** **" at bounding box center [750, 426] width 44 height 26
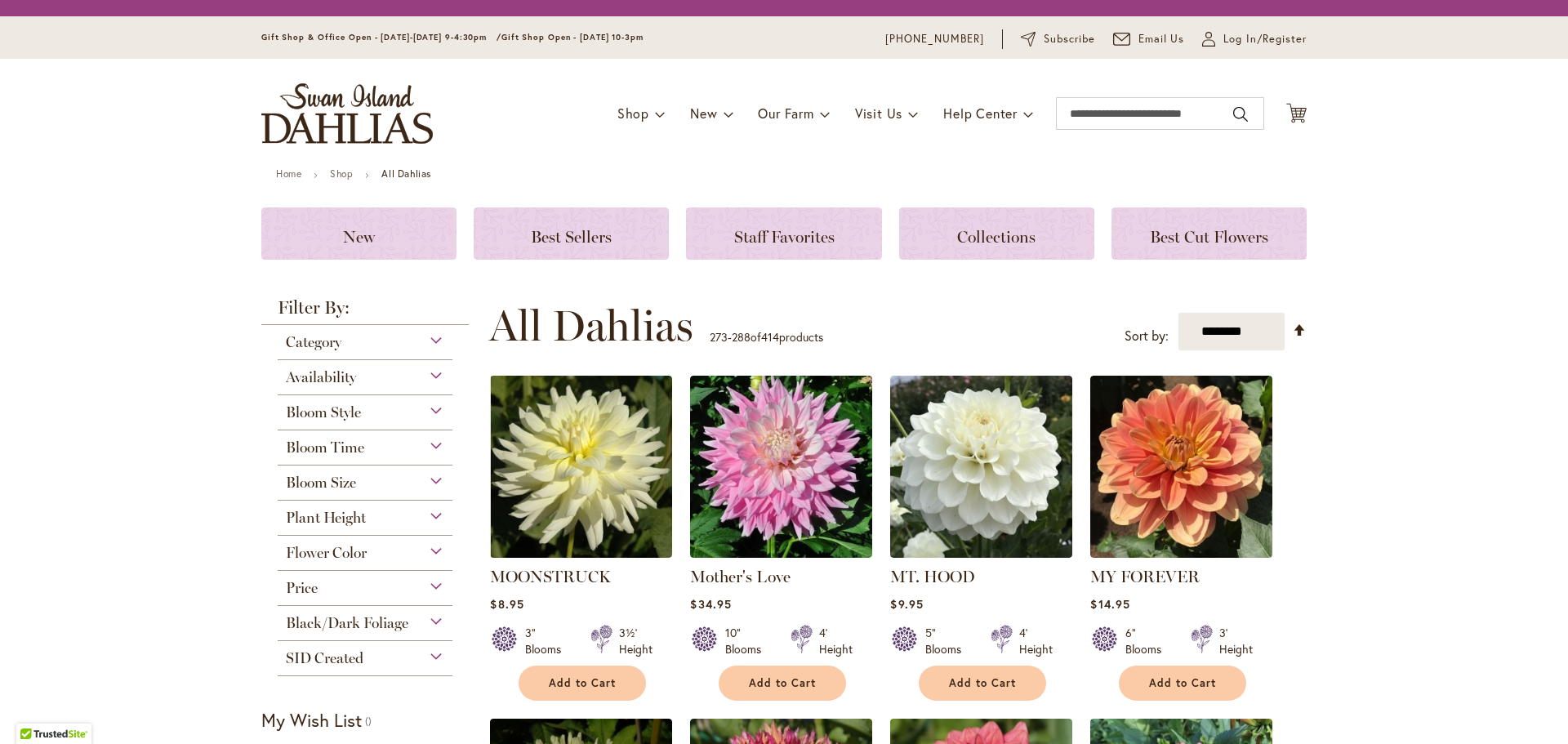
select select "**"
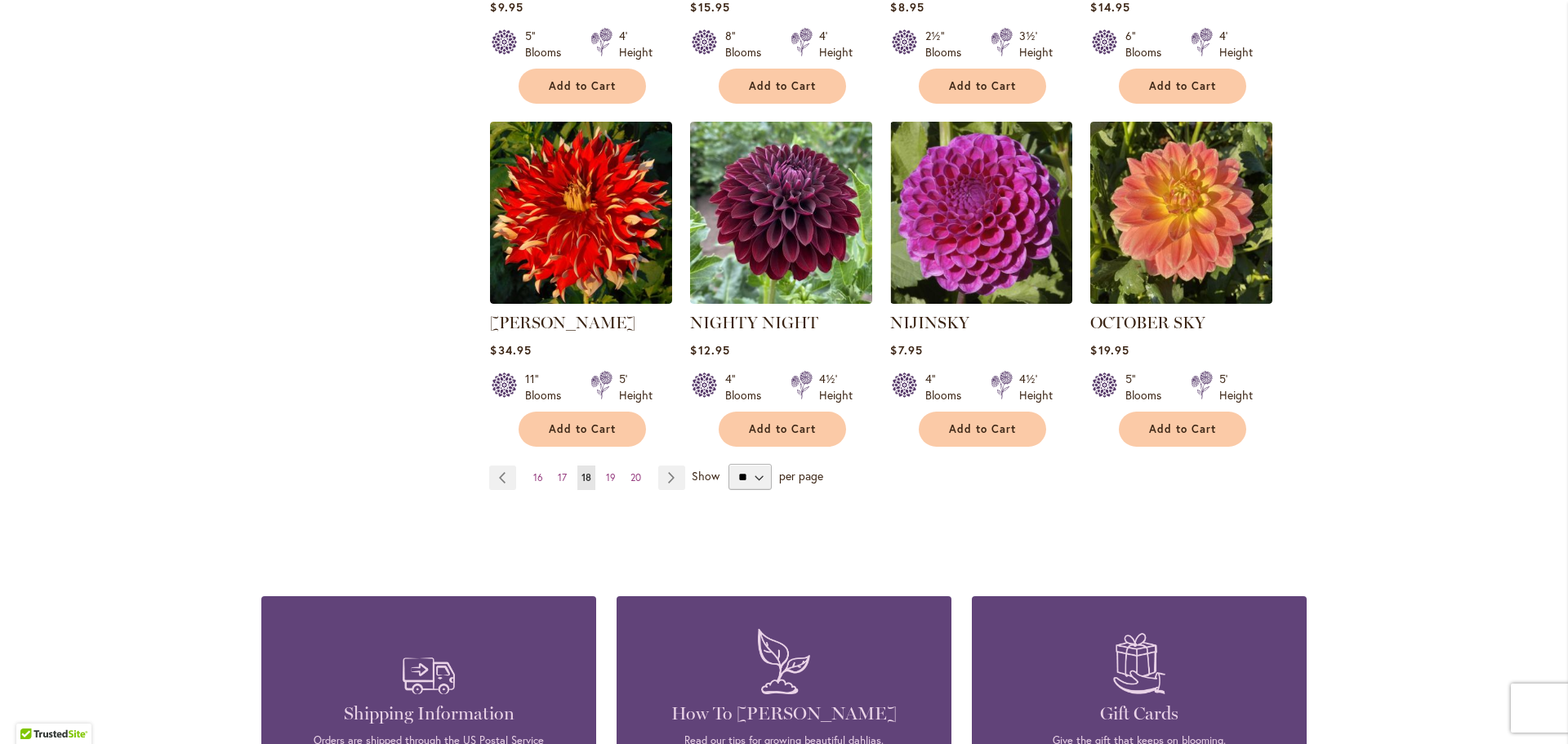
scroll to position [1470, 0]
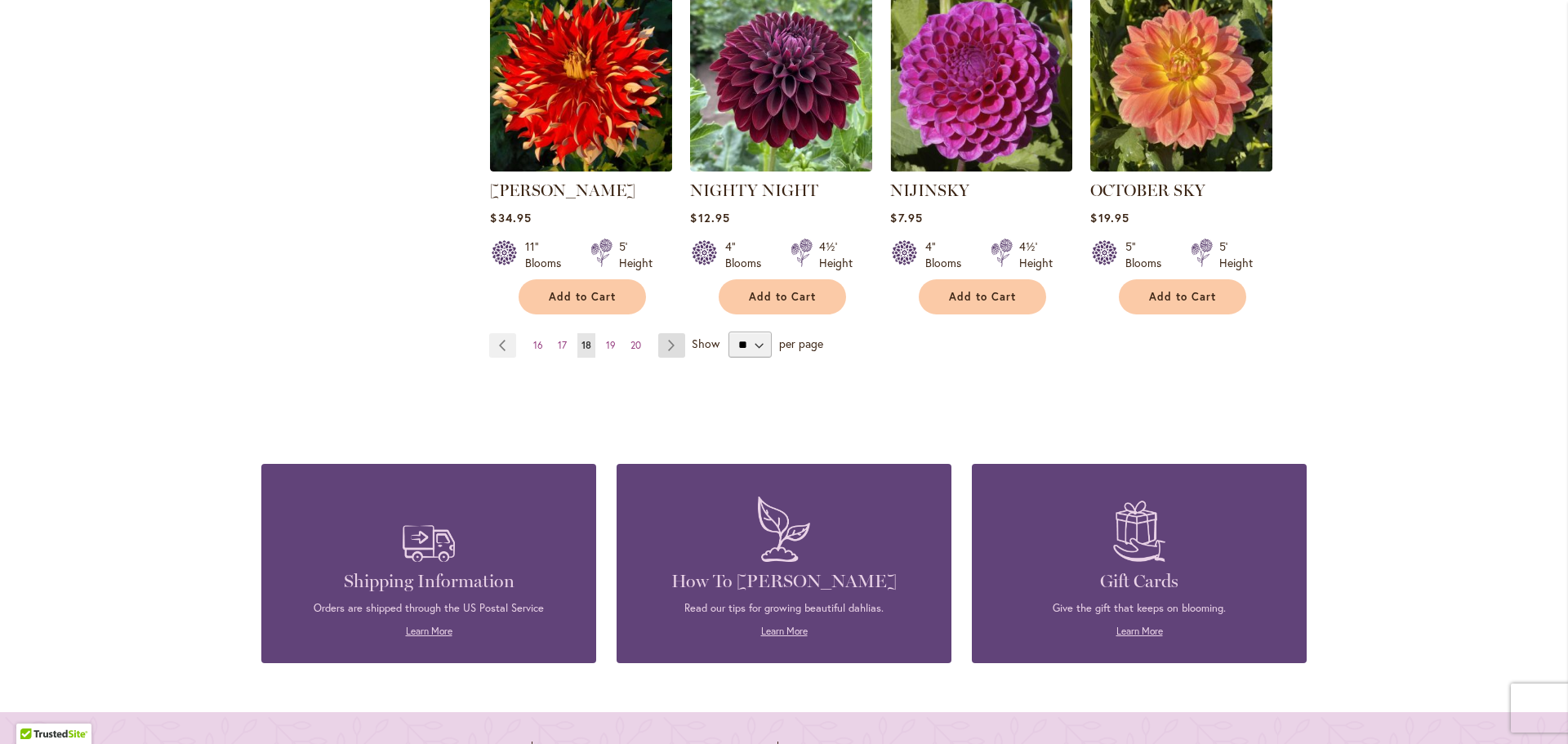
click at [665, 333] on link "Page Next" at bounding box center [672, 346] width 27 height 25
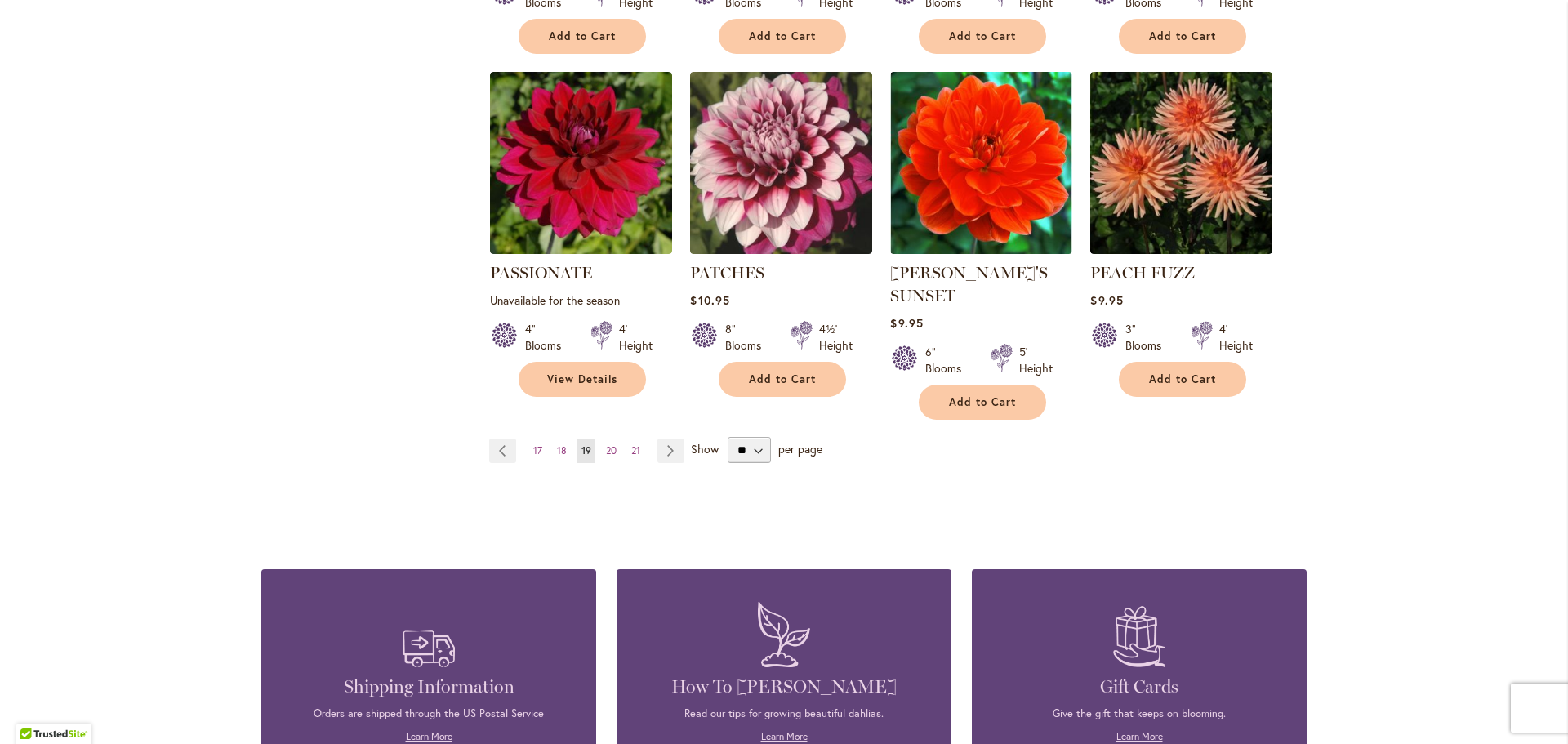
scroll to position [1388, 0]
click at [663, 438] on link "Page Next" at bounding box center [671, 450] width 27 height 25
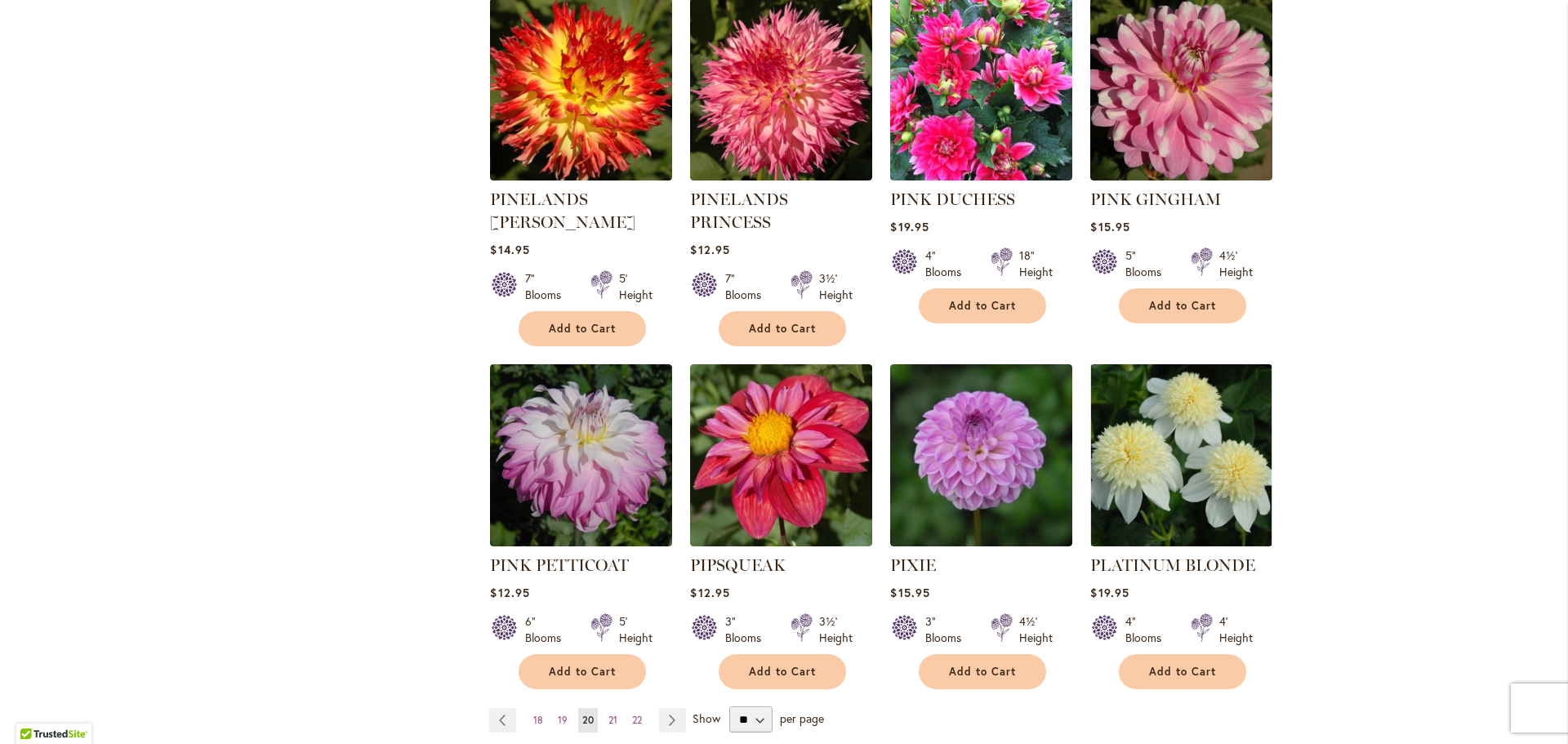
scroll to position [1225, 0]
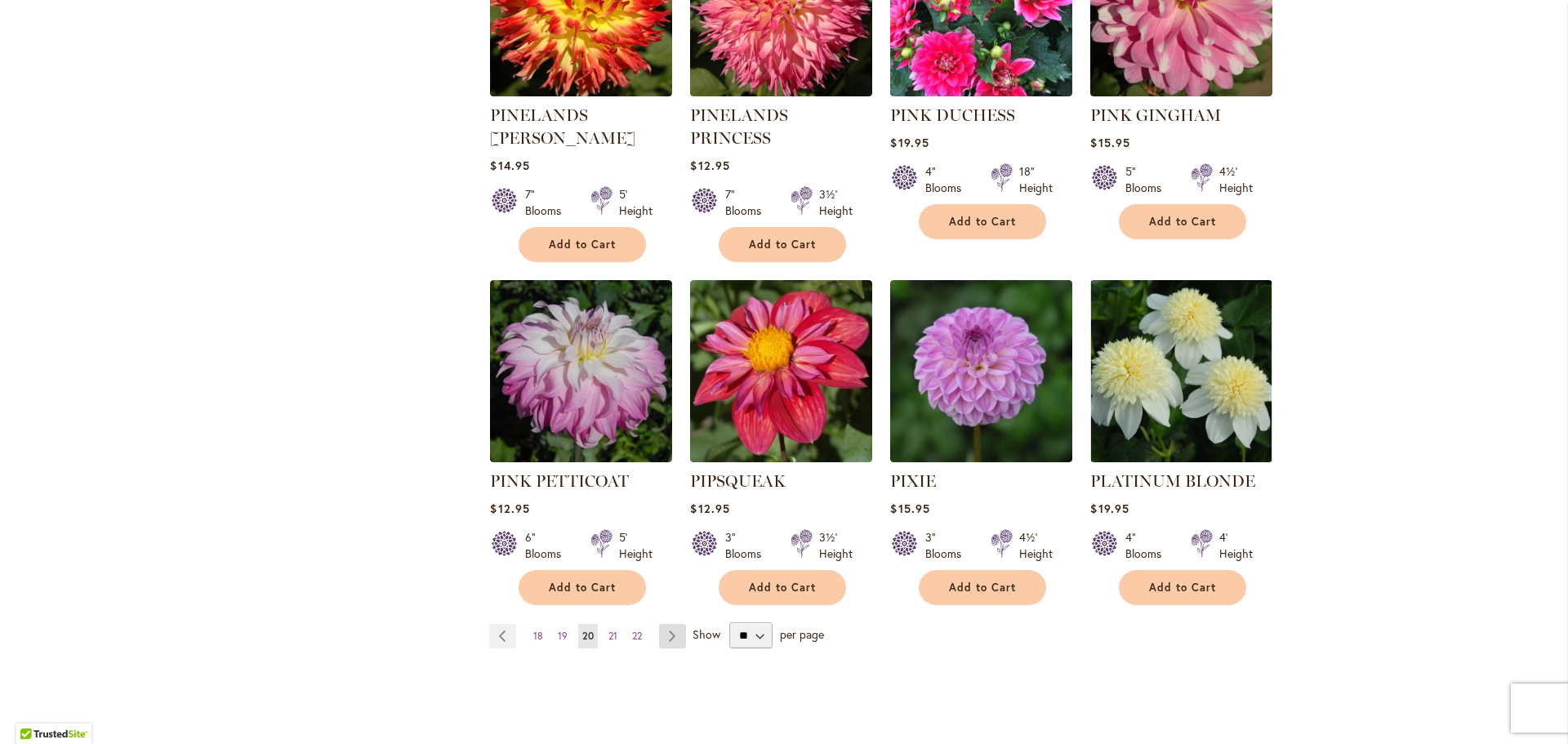
click at [661, 624] on link "Page Next" at bounding box center [672, 636] width 27 height 25
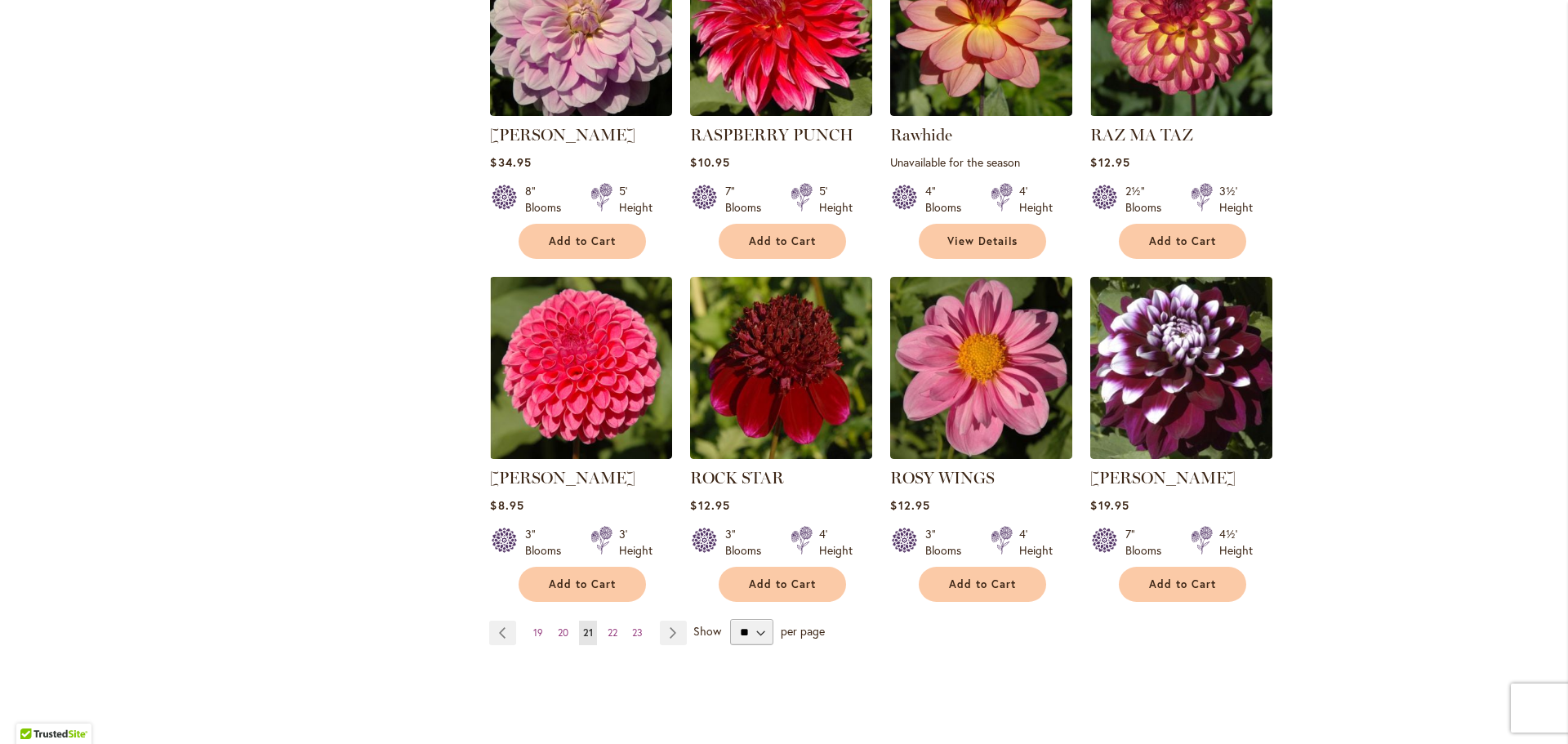
scroll to position [1225, 0]
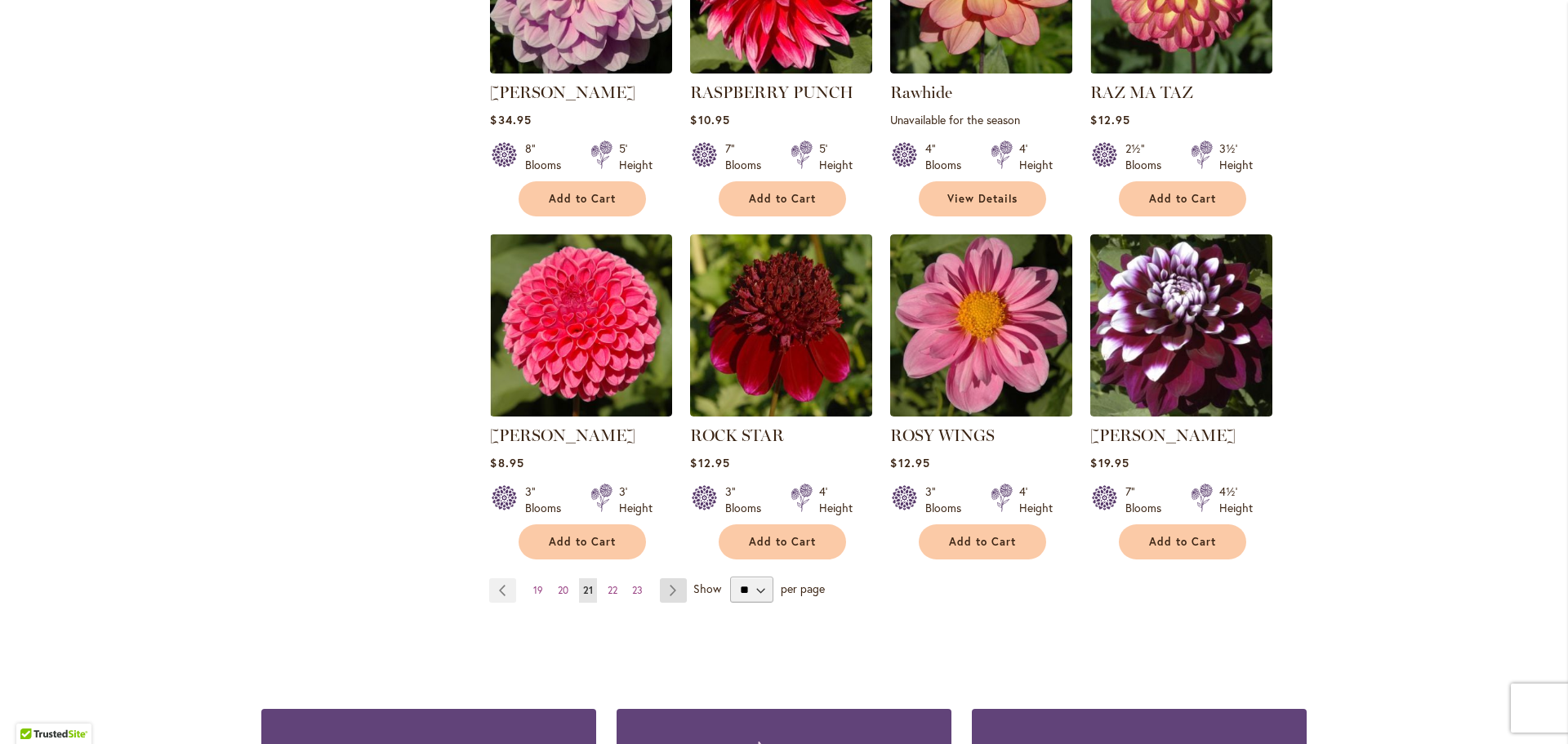
click at [668, 592] on link "Page Next" at bounding box center [673, 590] width 27 height 25
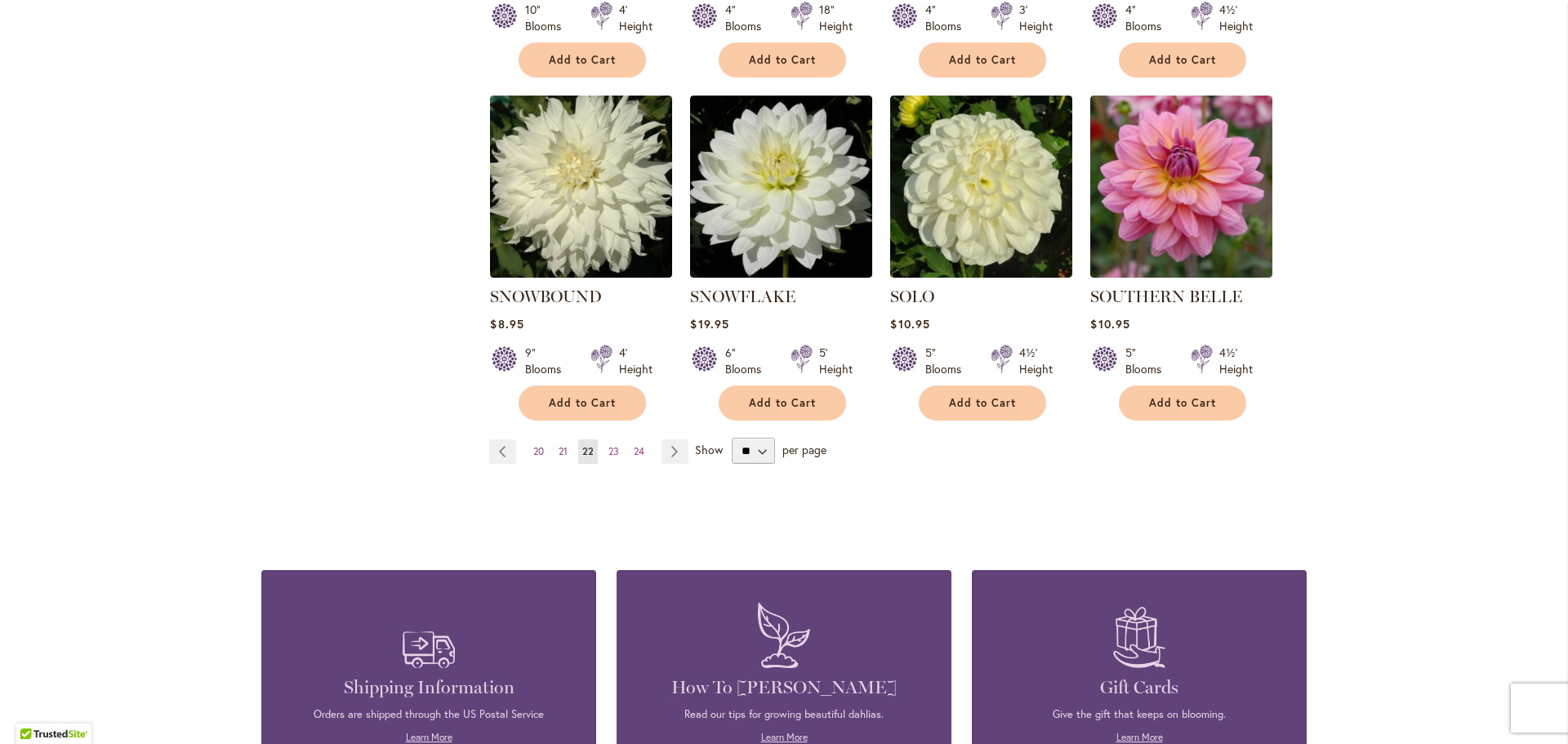
scroll to position [1388, 0]
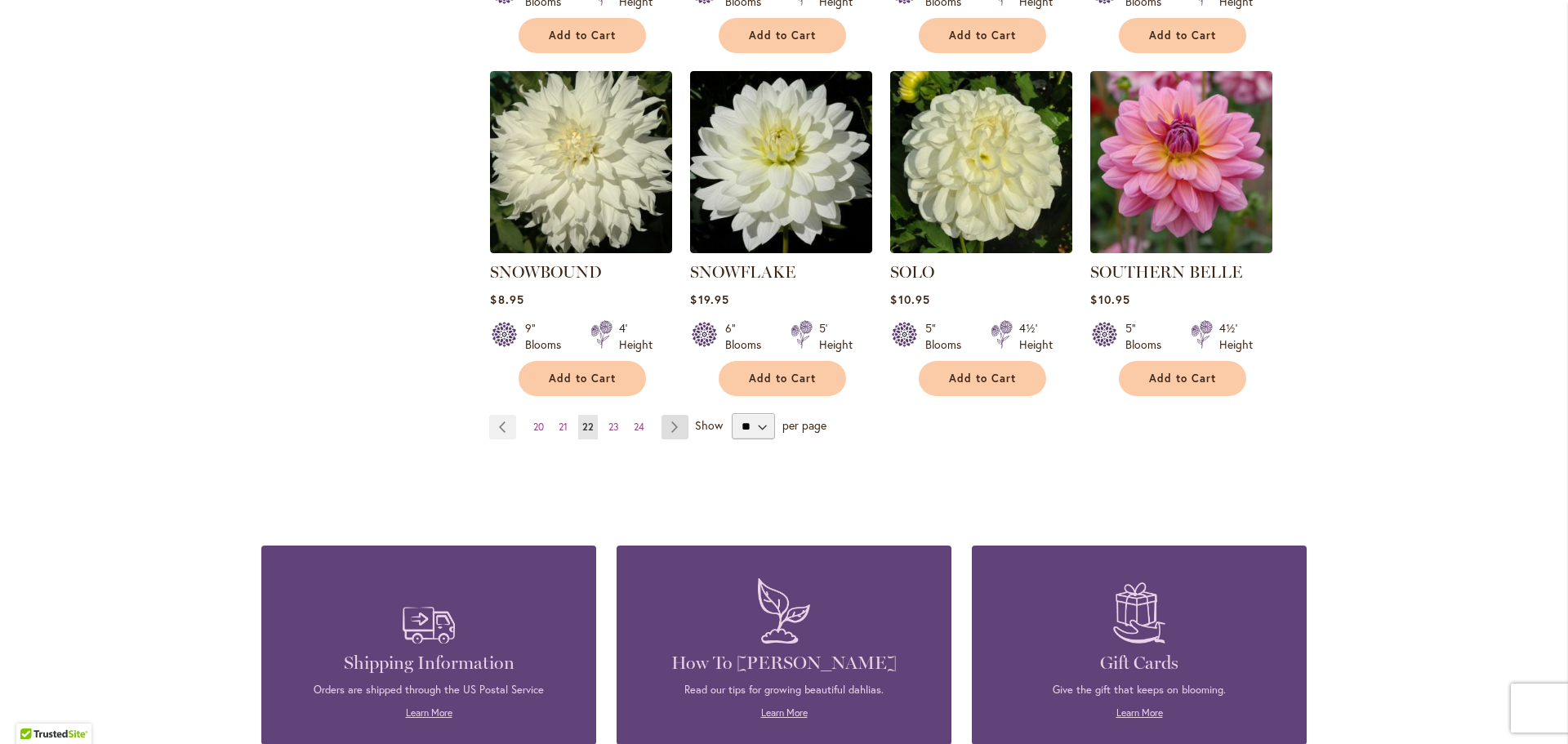
click at [672, 415] on link "Page Next" at bounding box center [675, 427] width 27 height 25
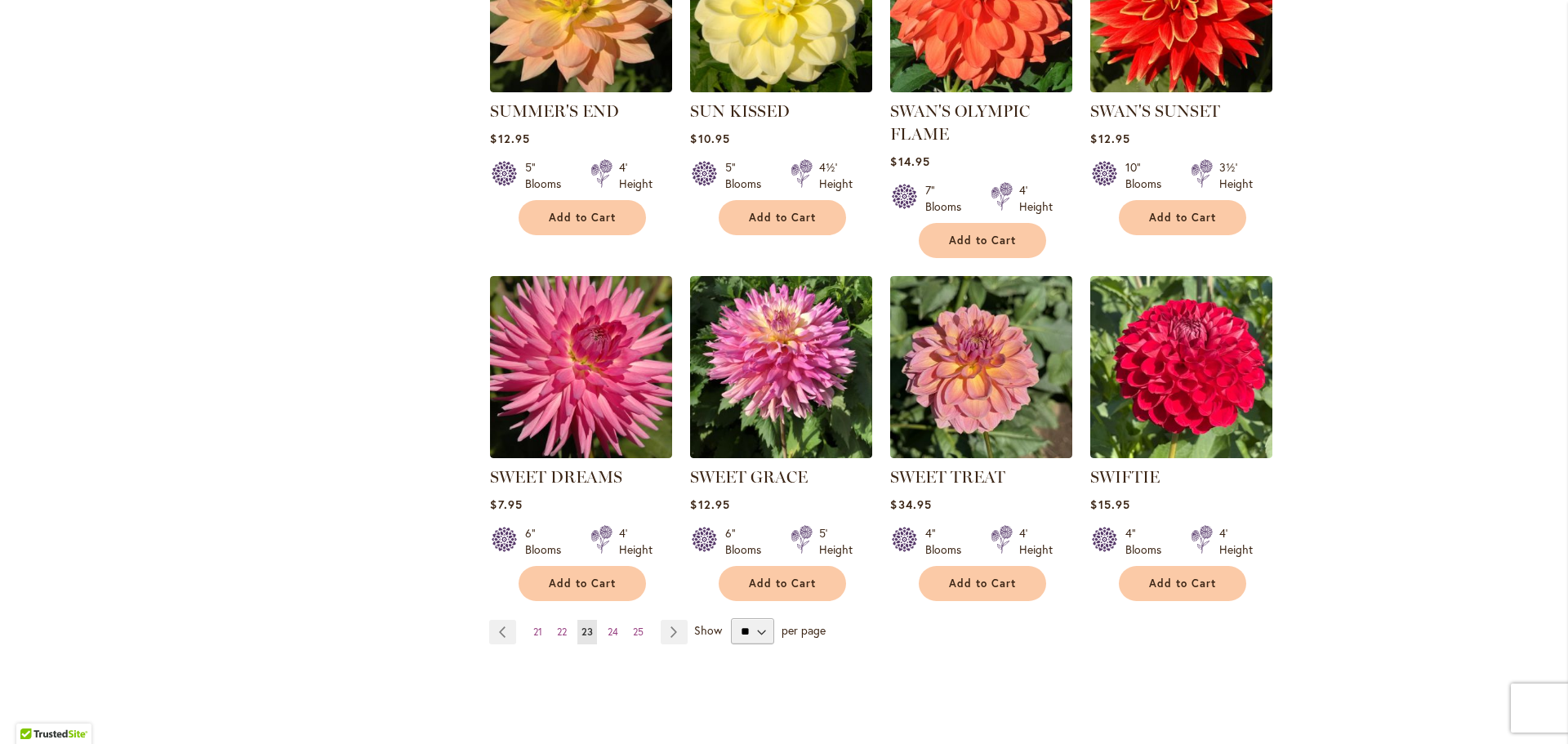
scroll to position [1306, 0]
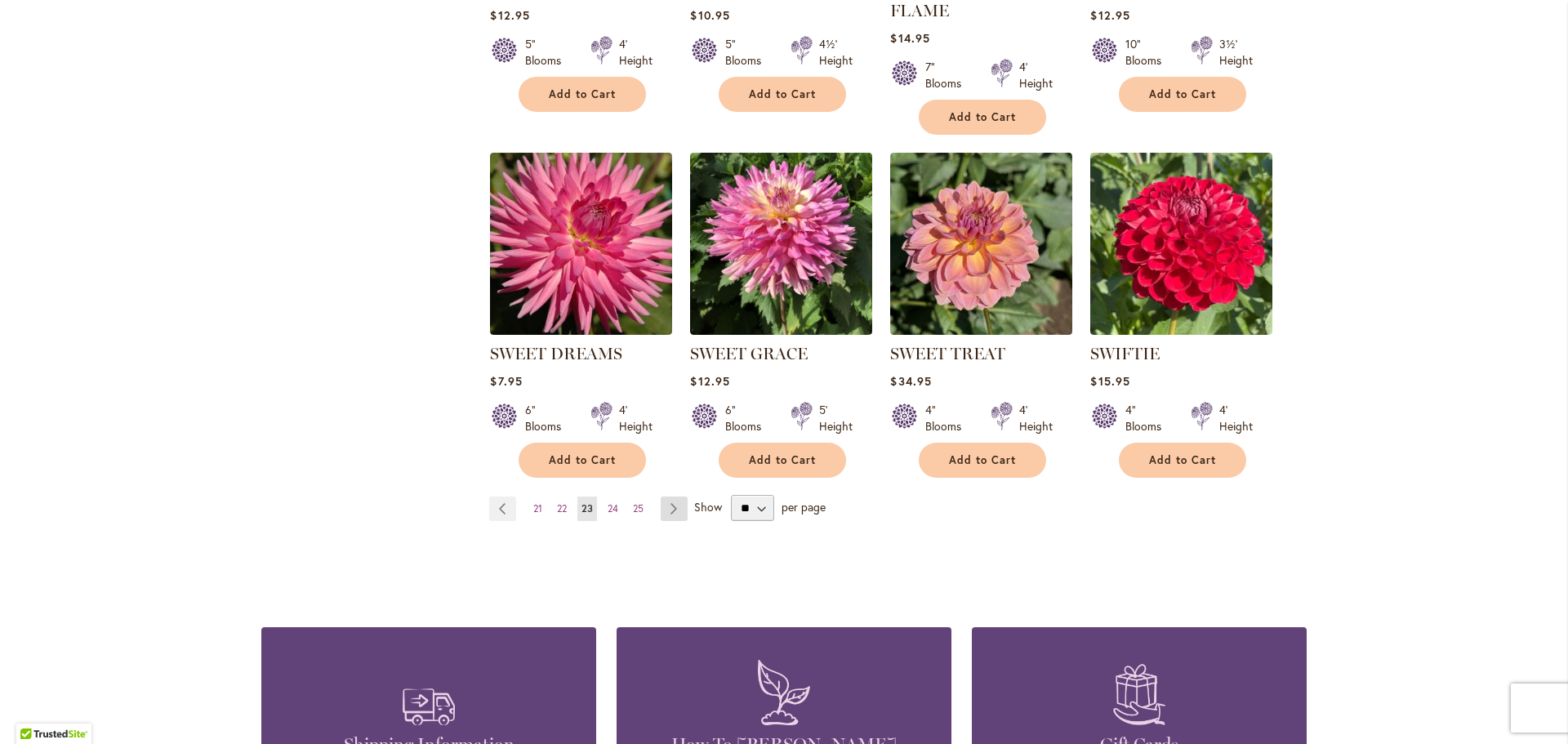
click at [677, 504] on link "Page Next" at bounding box center [674, 509] width 27 height 25
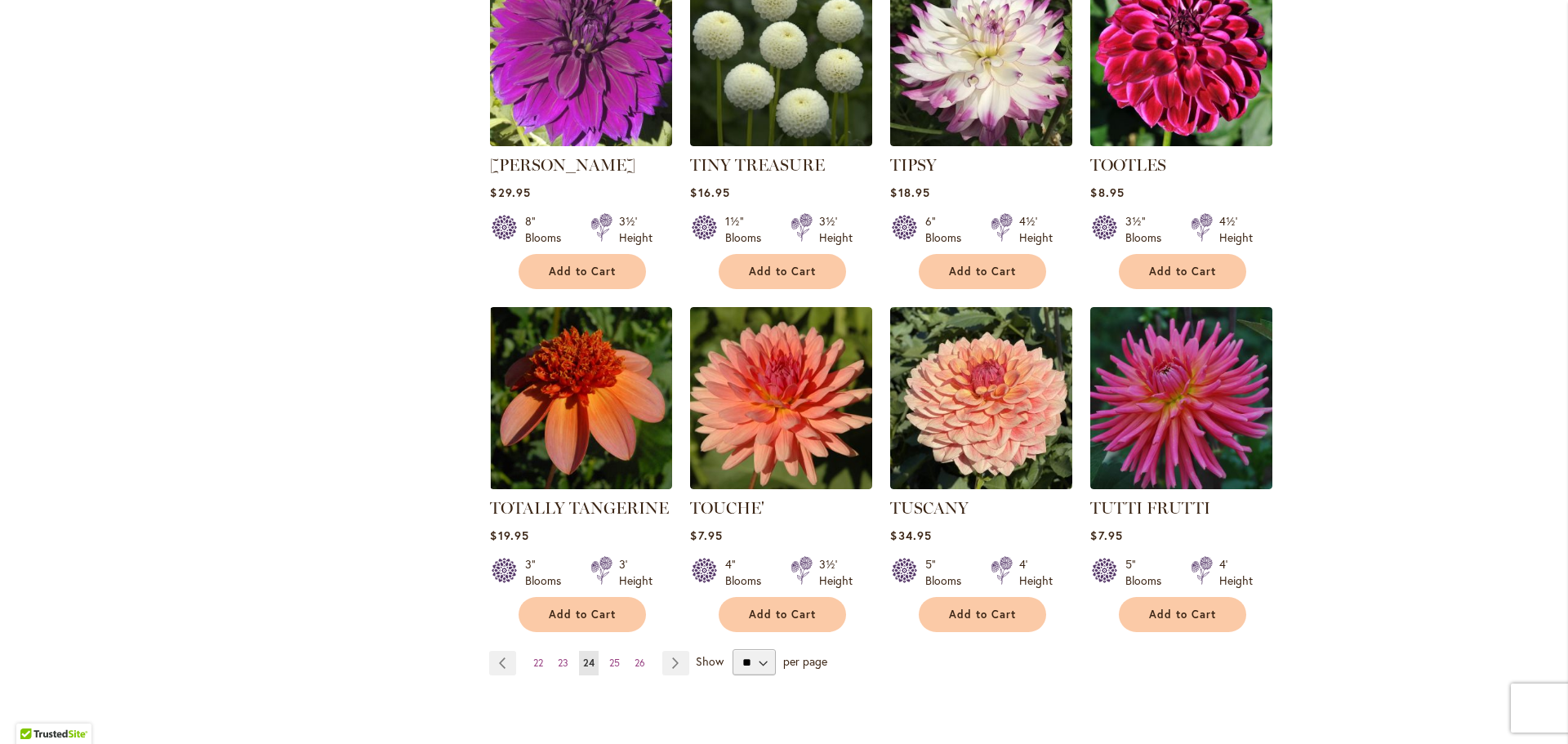
scroll to position [1225, 0]
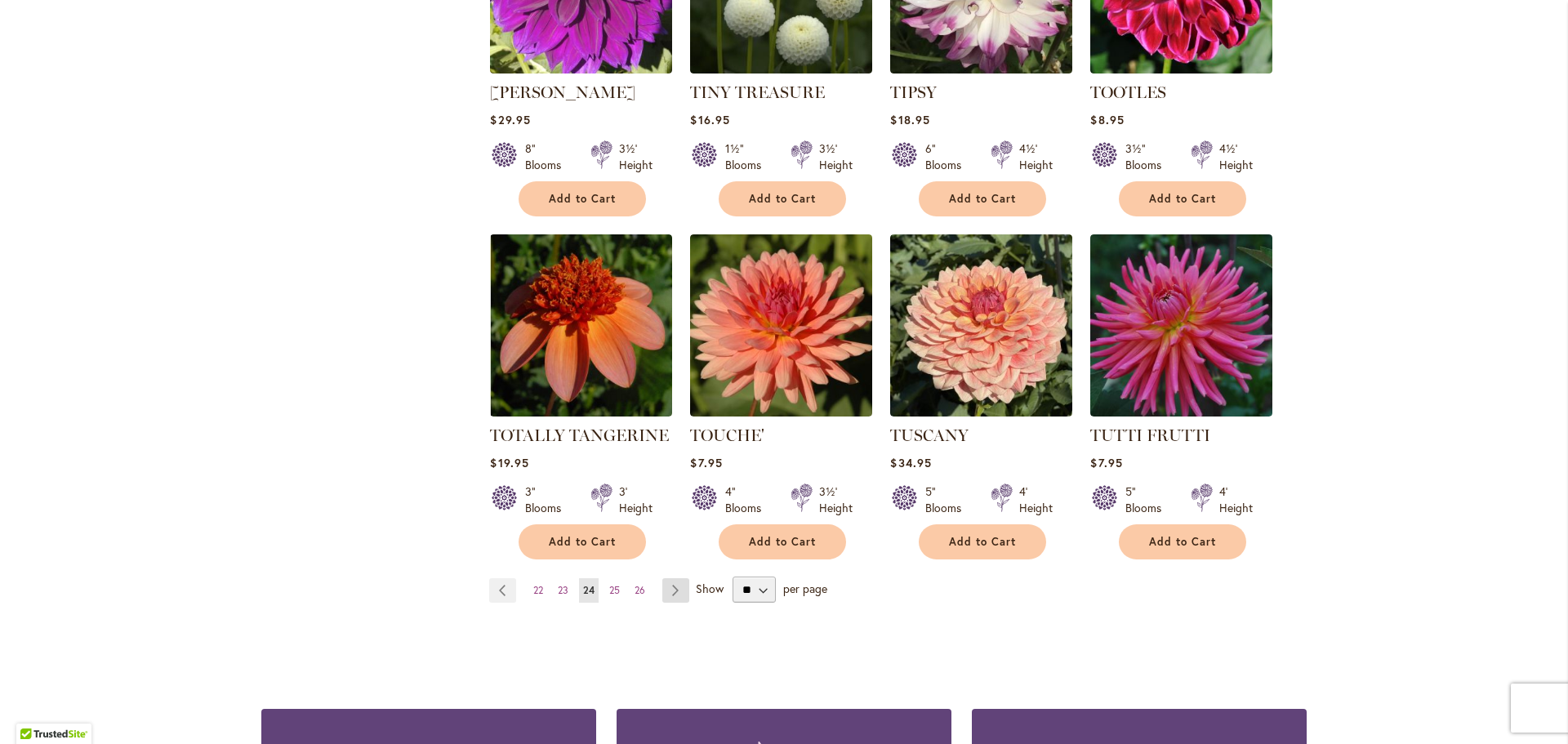
click at [671, 578] on link "Page Next" at bounding box center [676, 590] width 27 height 25
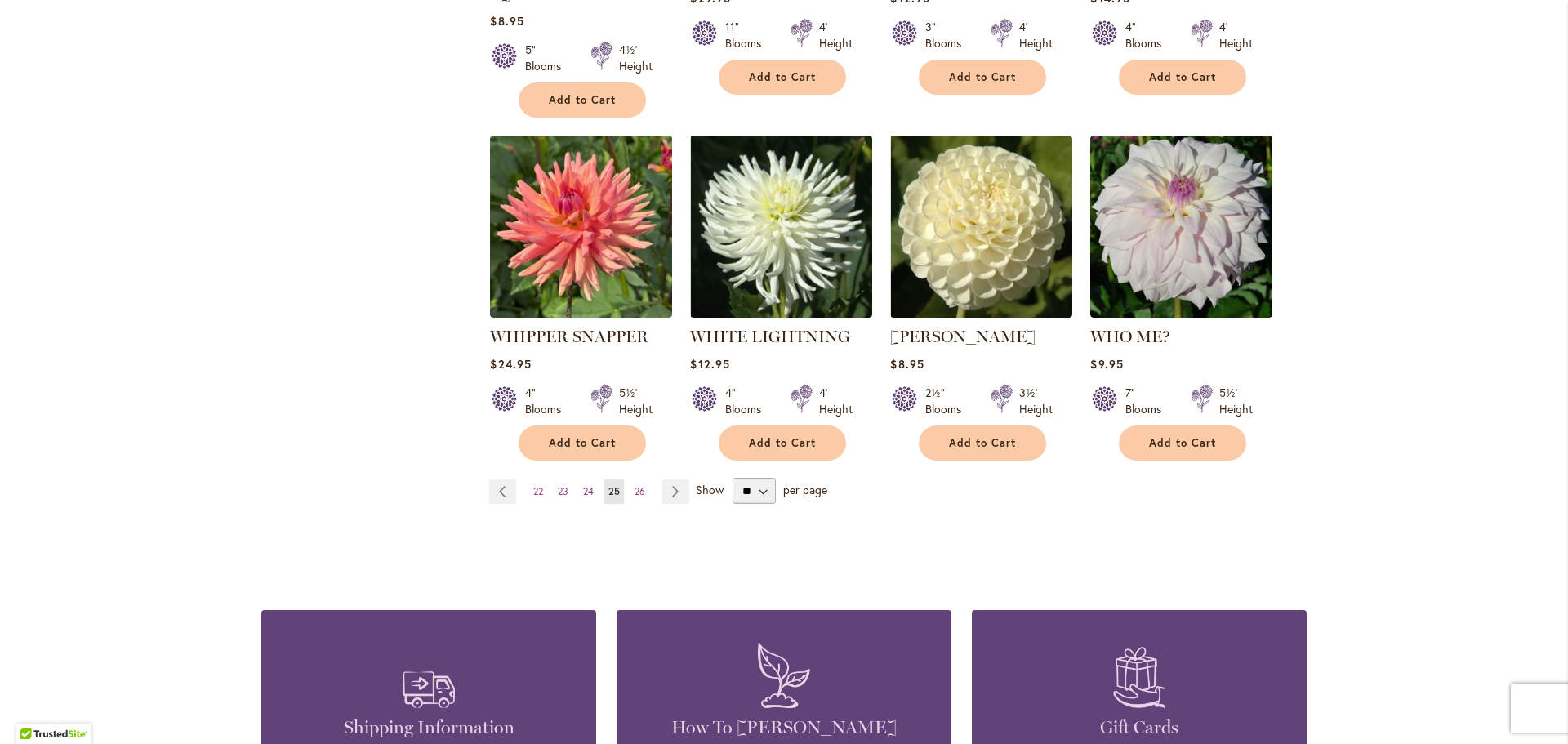
scroll to position [1388, 0]
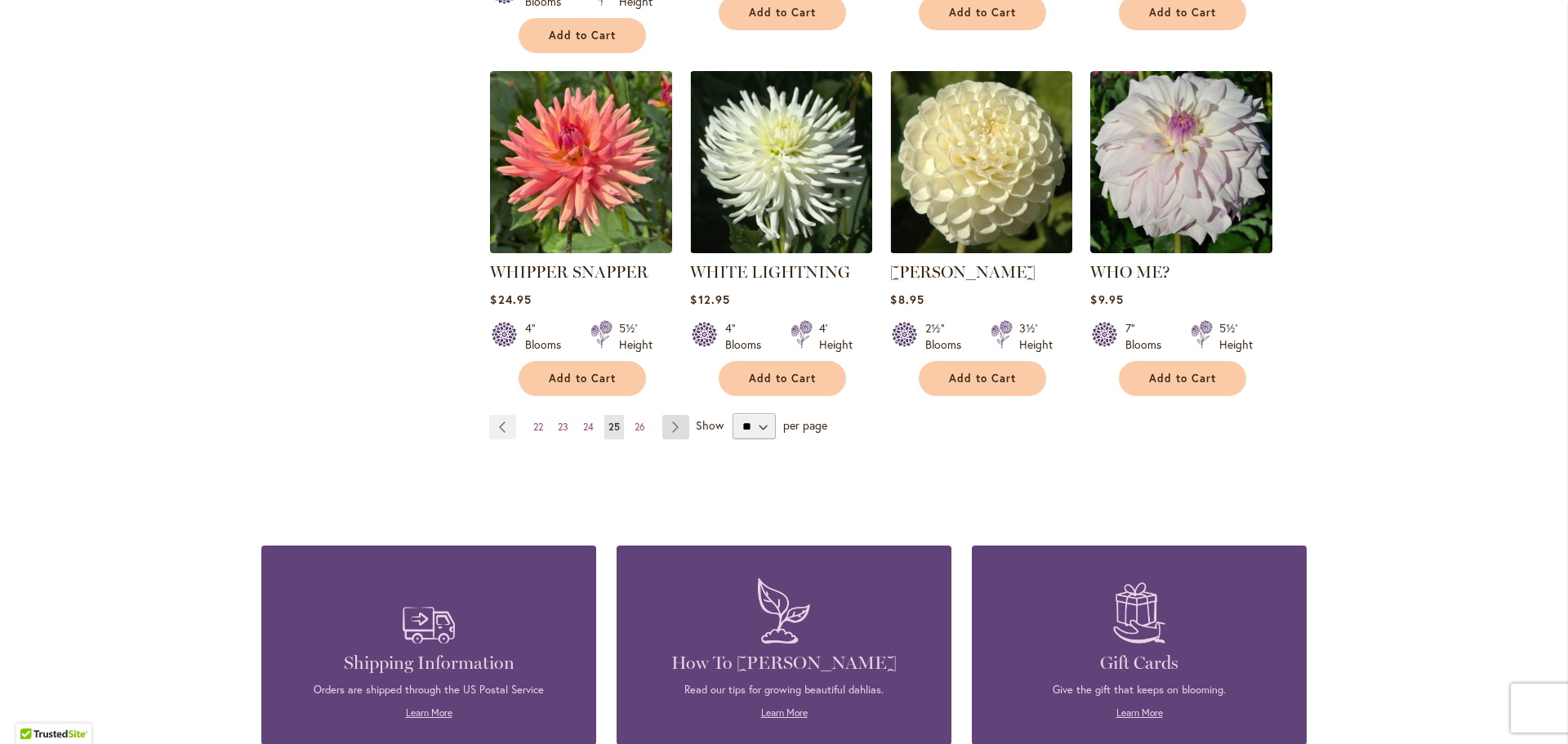
click at [674, 415] on link "Page Next" at bounding box center [676, 427] width 27 height 25
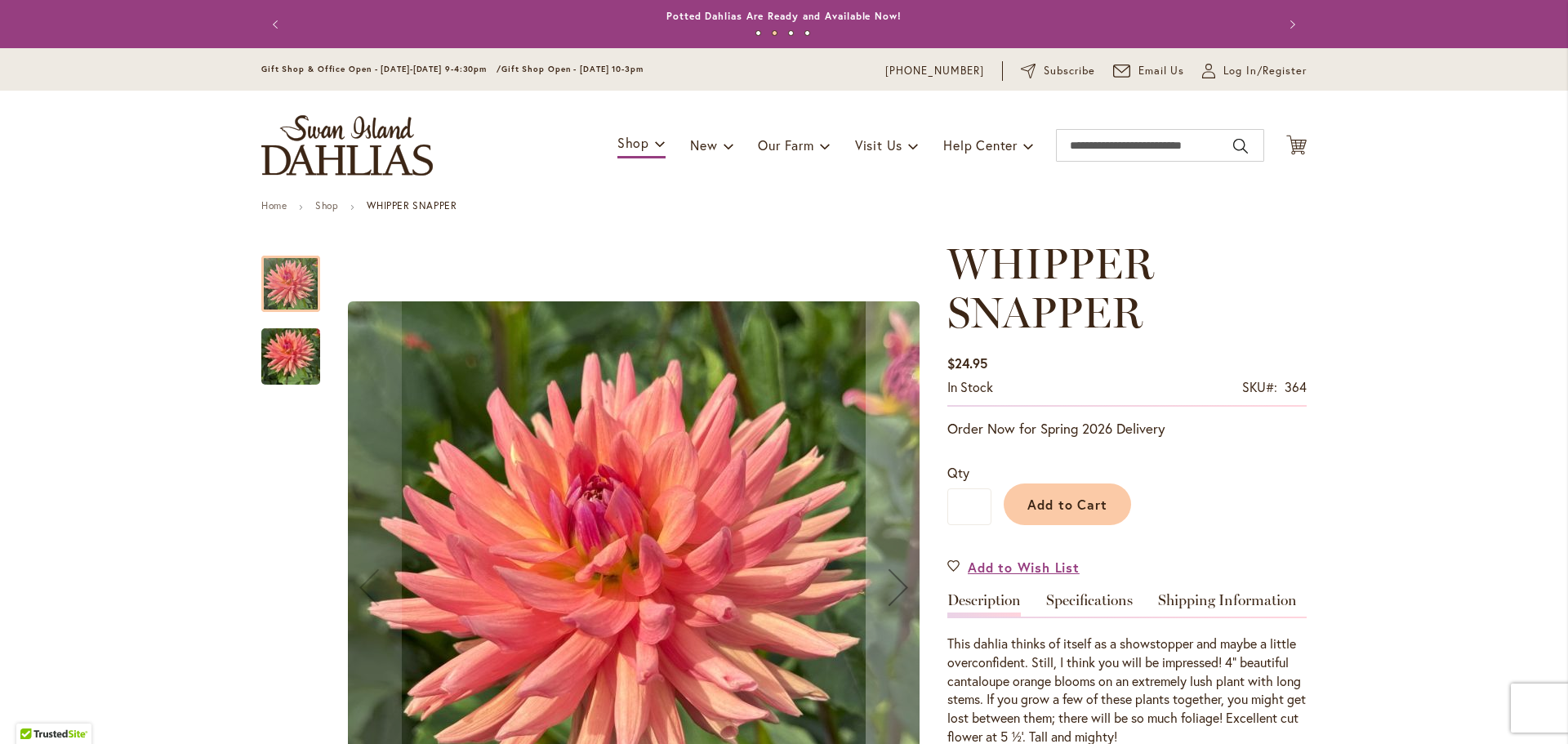
click at [305, 357] on img "WHIPPER SNAPPER" at bounding box center [290, 356] width 58 height 78
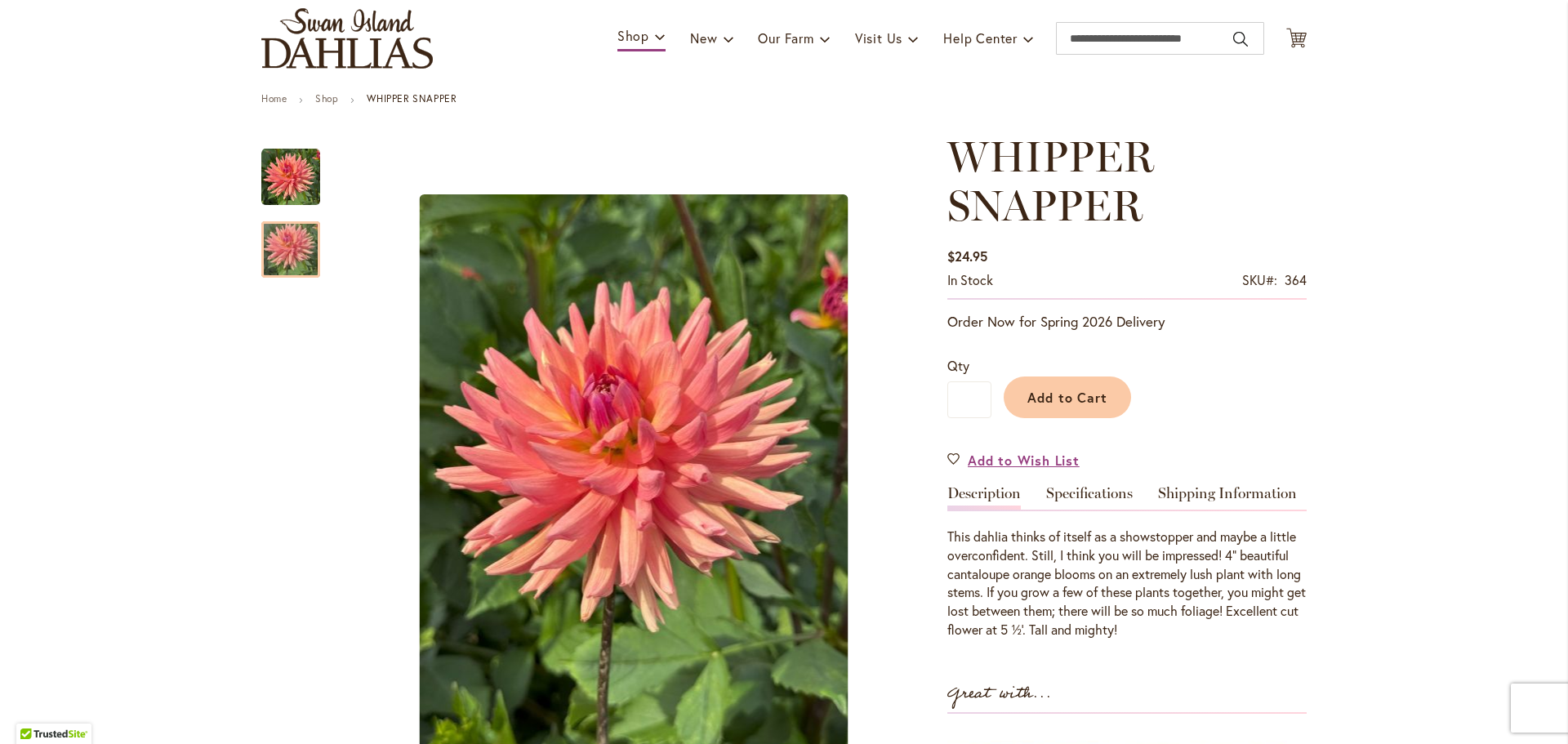
scroll to position [490, 0]
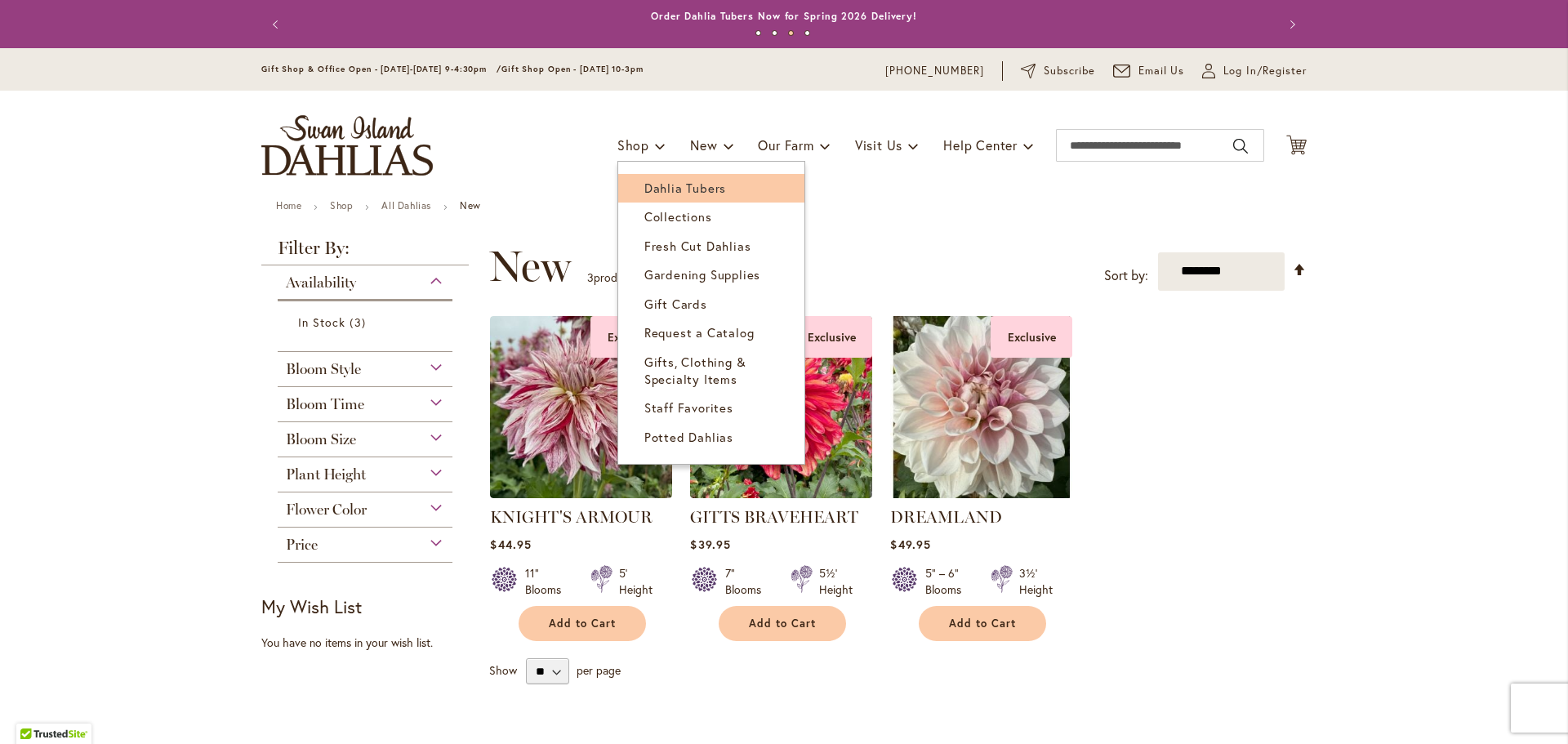
click at [656, 188] on span "Dahlia Tubers" at bounding box center [685, 188] width 81 height 16
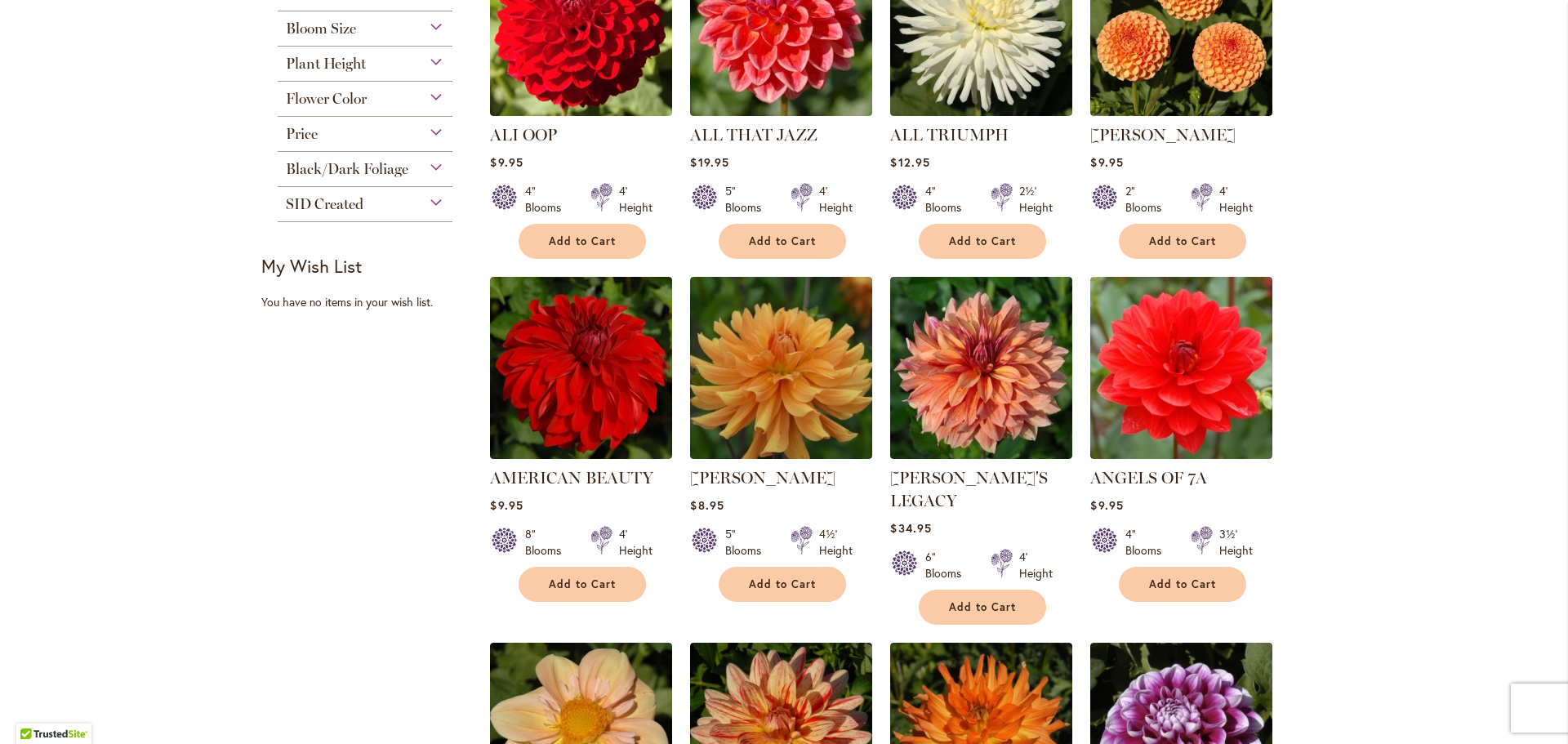
scroll to position [1470, 0]
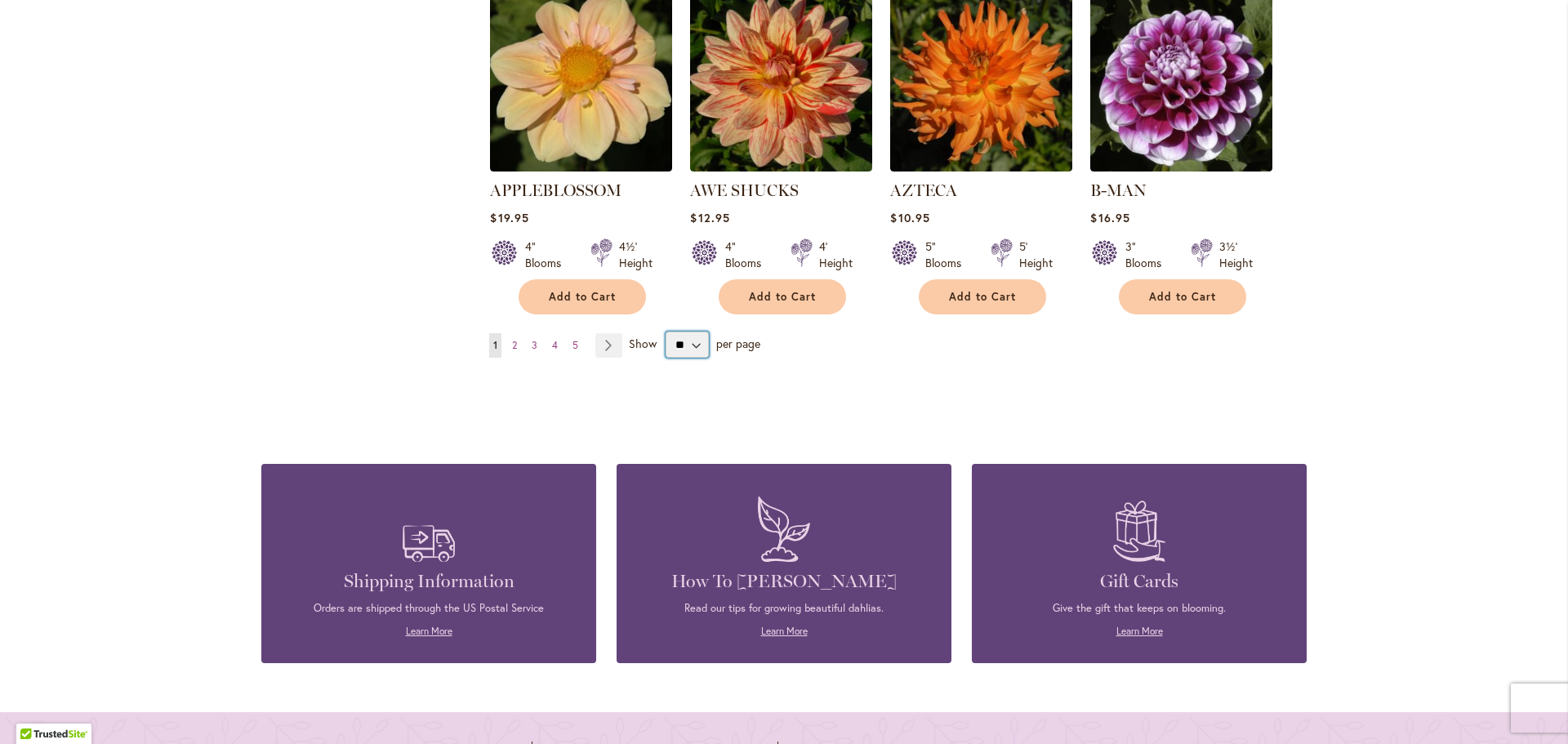
click at [676, 332] on select "** ** ** **" at bounding box center [687, 345] width 44 height 26
select select "**"
click at [666, 332] on select "** ** ** **" at bounding box center [687, 345] width 44 height 26
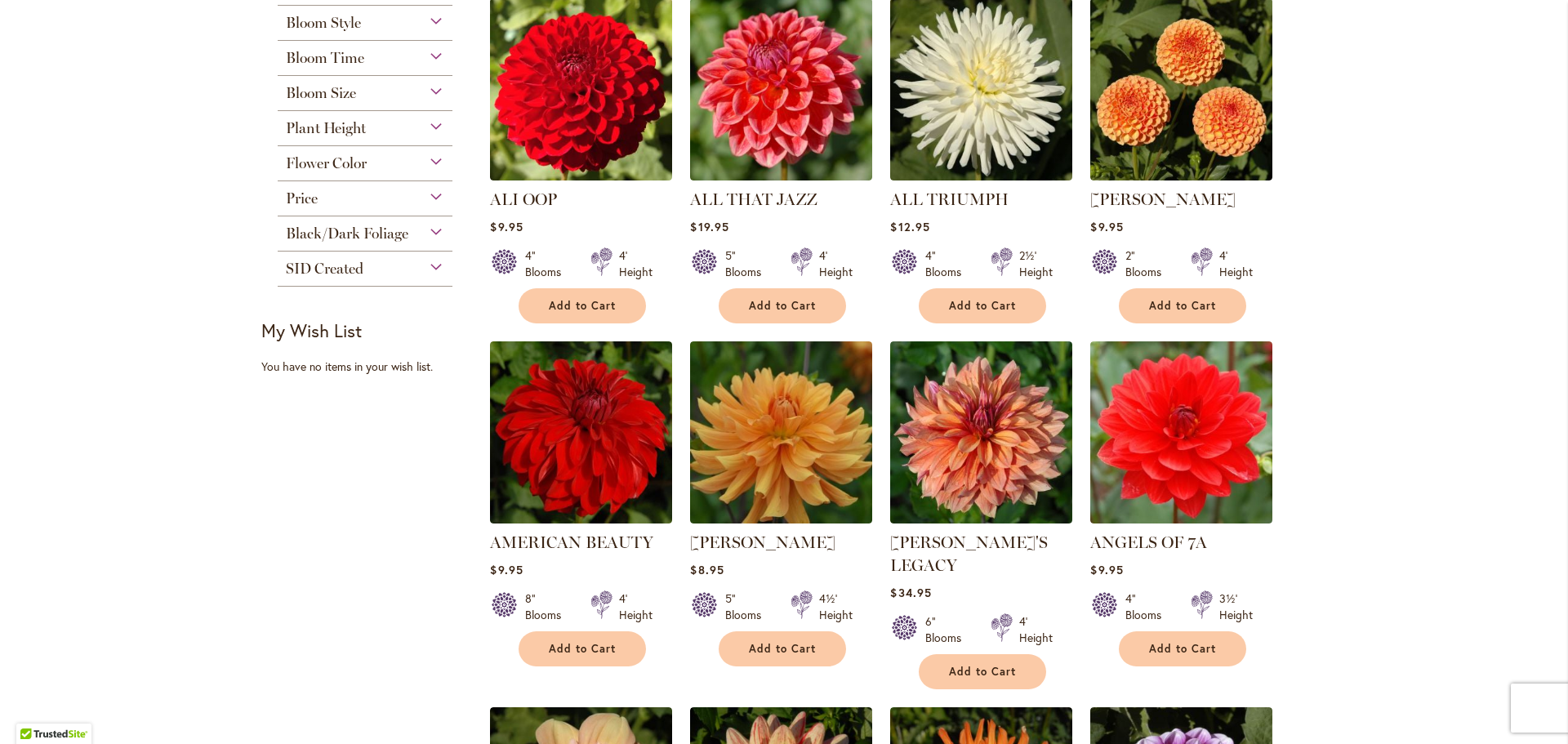
scroll to position [408, 0]
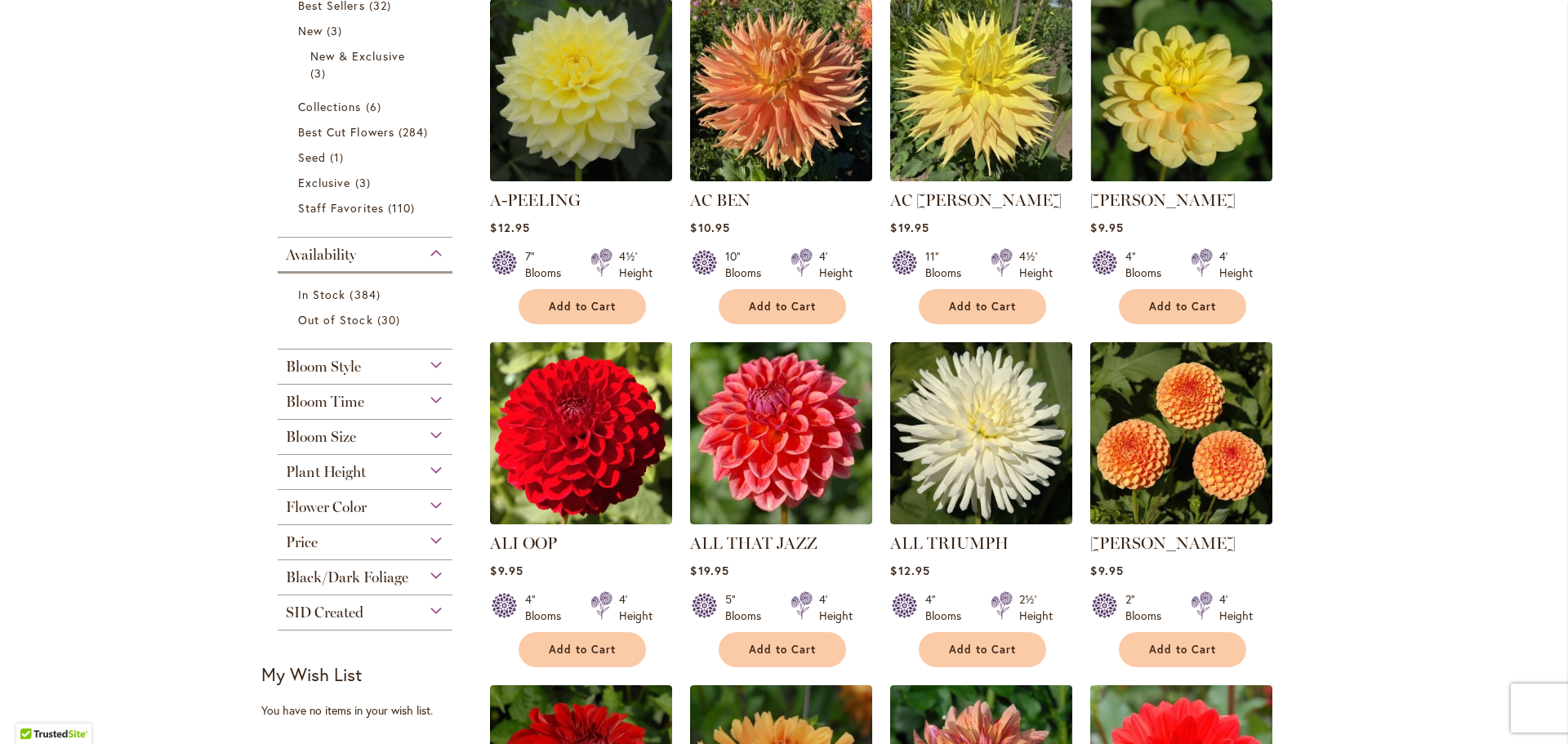
click at [339, 366] on span "Bloom Style" at bounding box center [323, 367] width 75 height 18
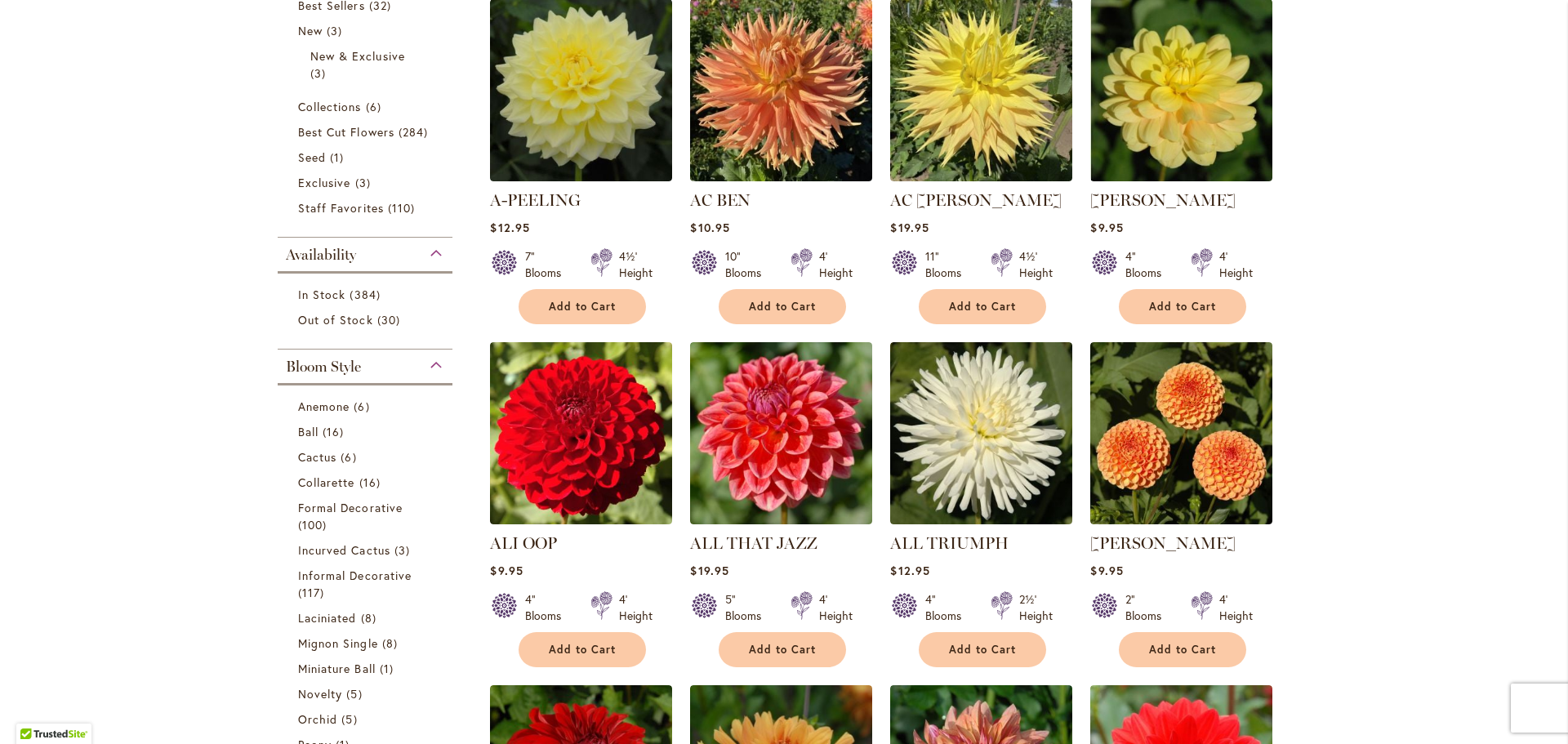
scroll to position [757, 0]
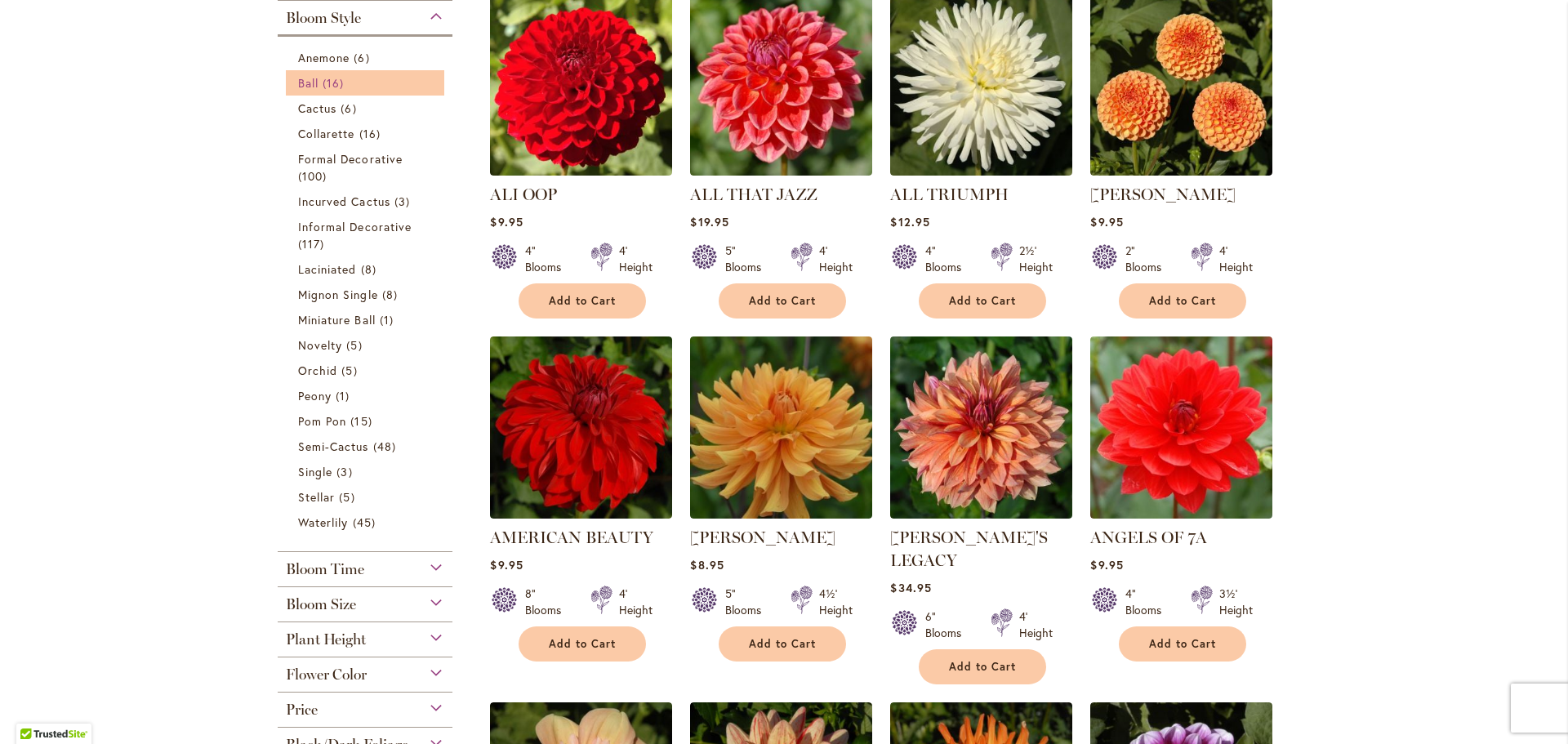
click at [331, 78] on span "16 items" at bounding box center [335, 82] width 26 height 17
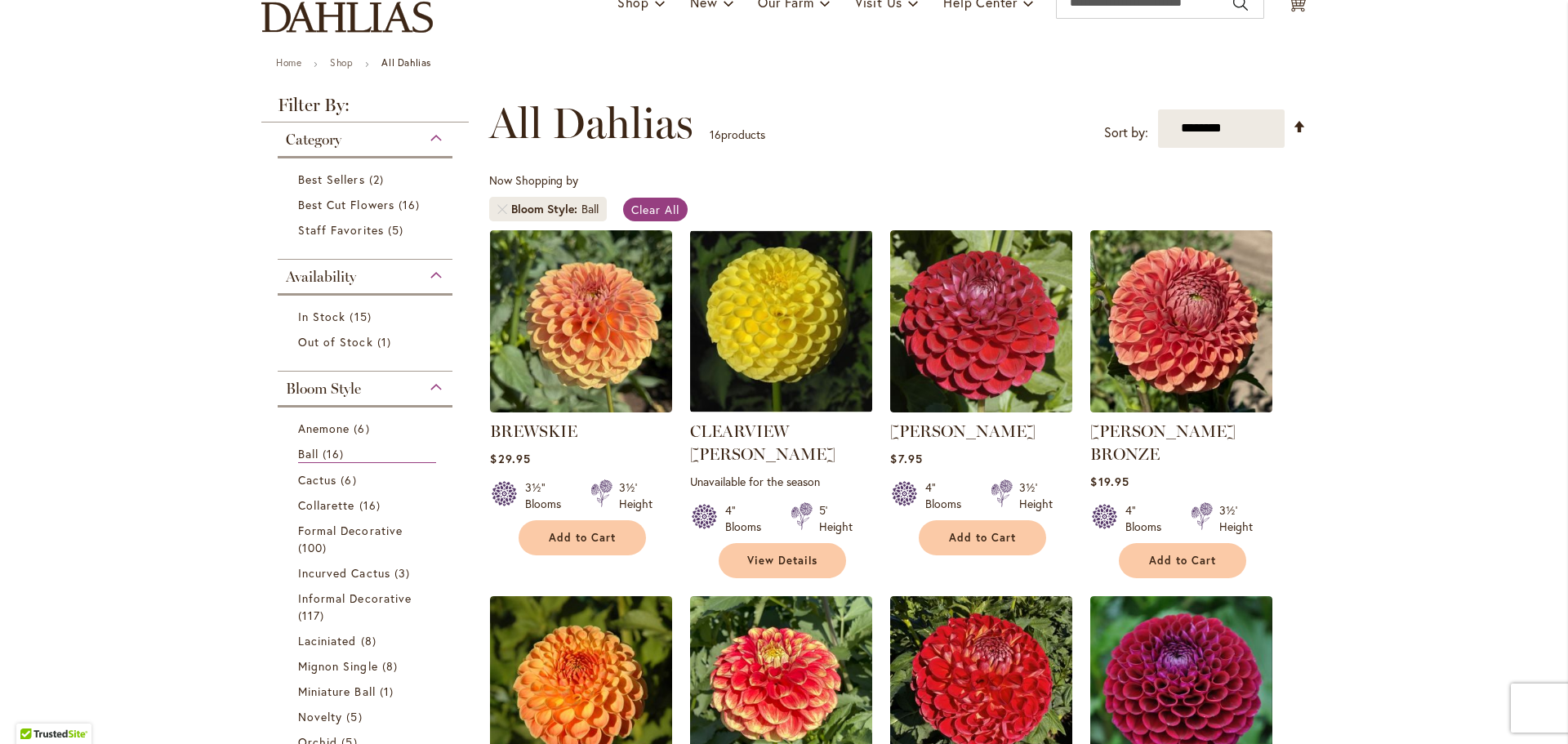
scroll to position [245, 0]
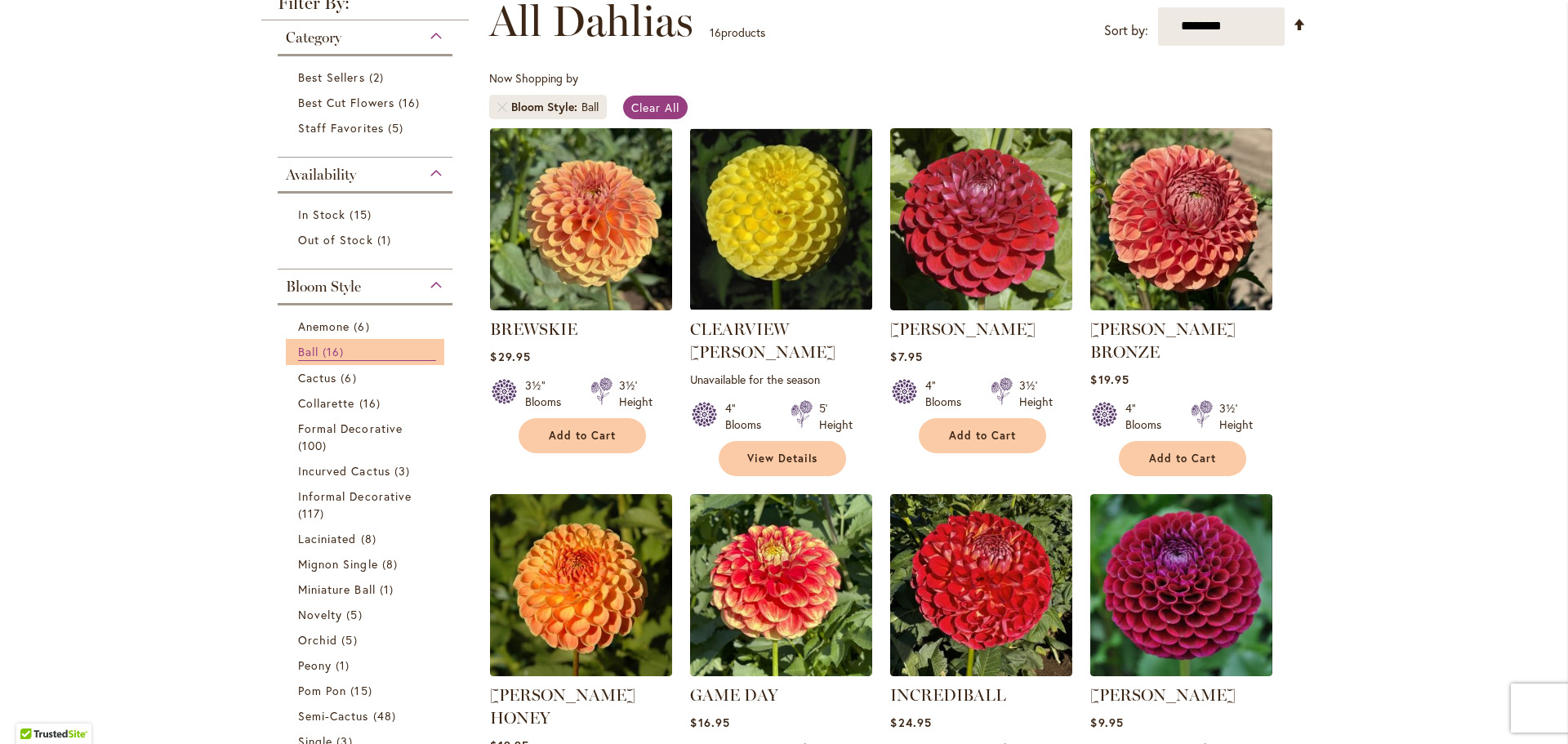
click at [326, 355] on span "16 items" at bounding box center [335, 351] width 26 height 17
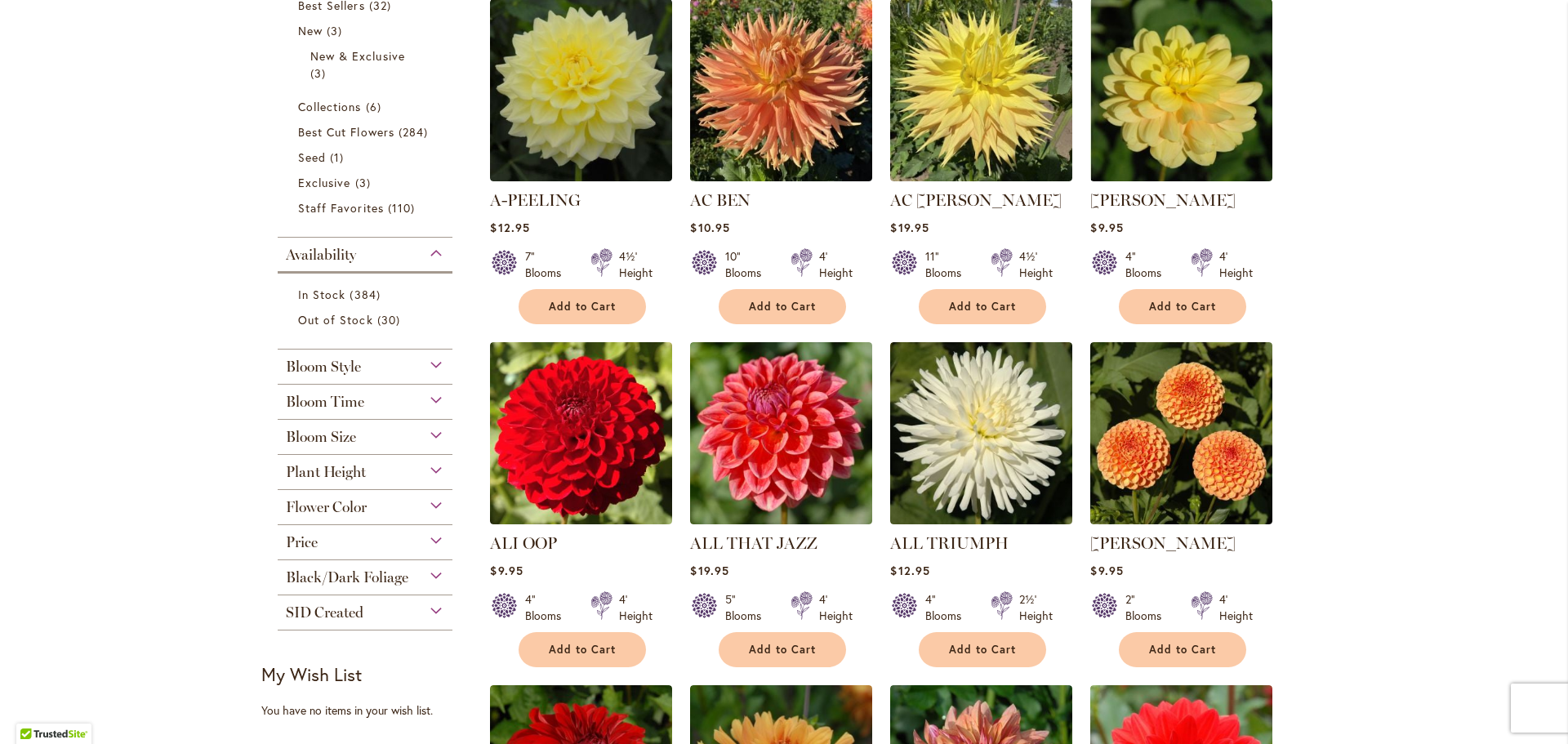
click at [349, 370] on span "Bloom Style" at bounding box center [323, 367] width 75 height 18
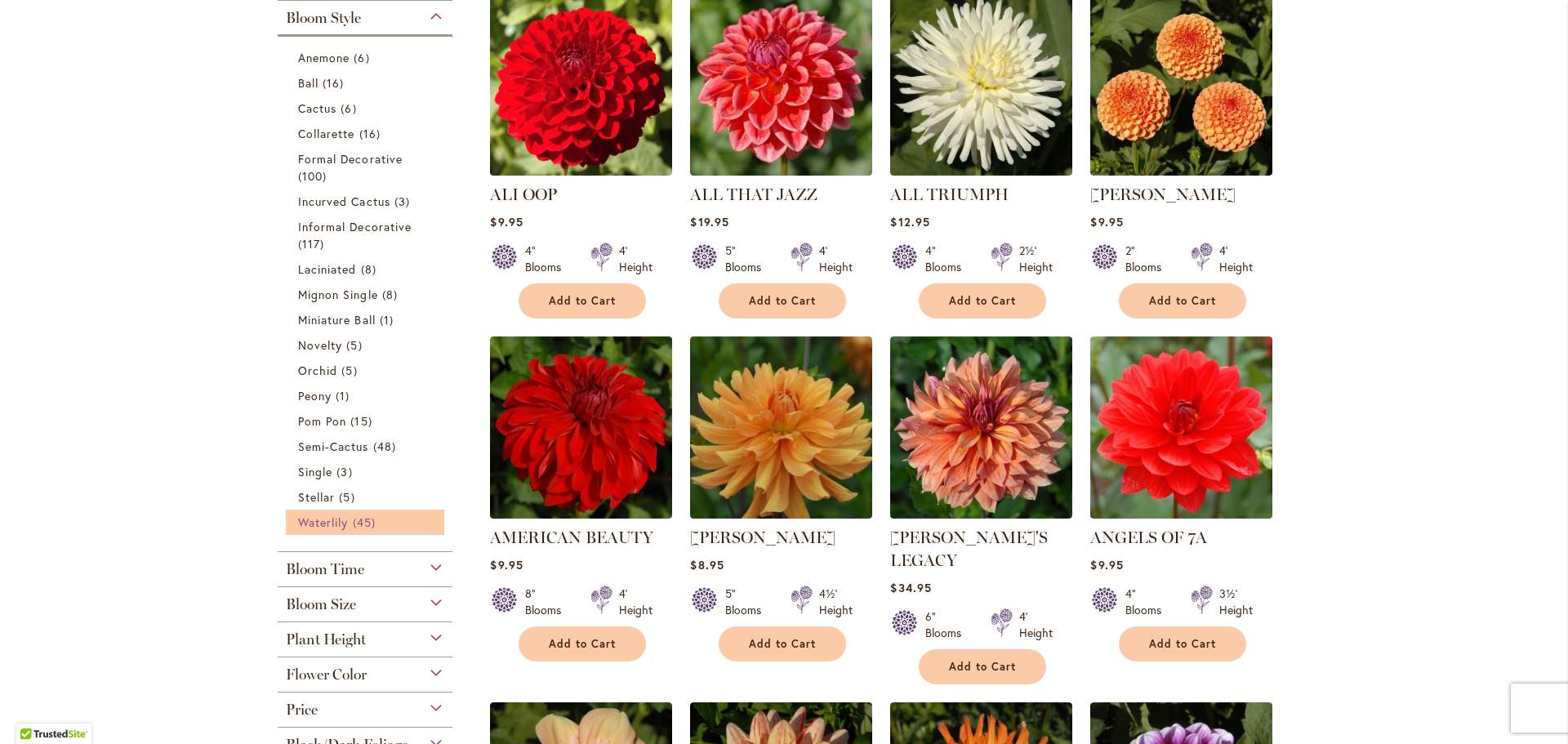
click at [342, 518] on span "Waterlily" at bounding box center [323, 522] width 50 height 16
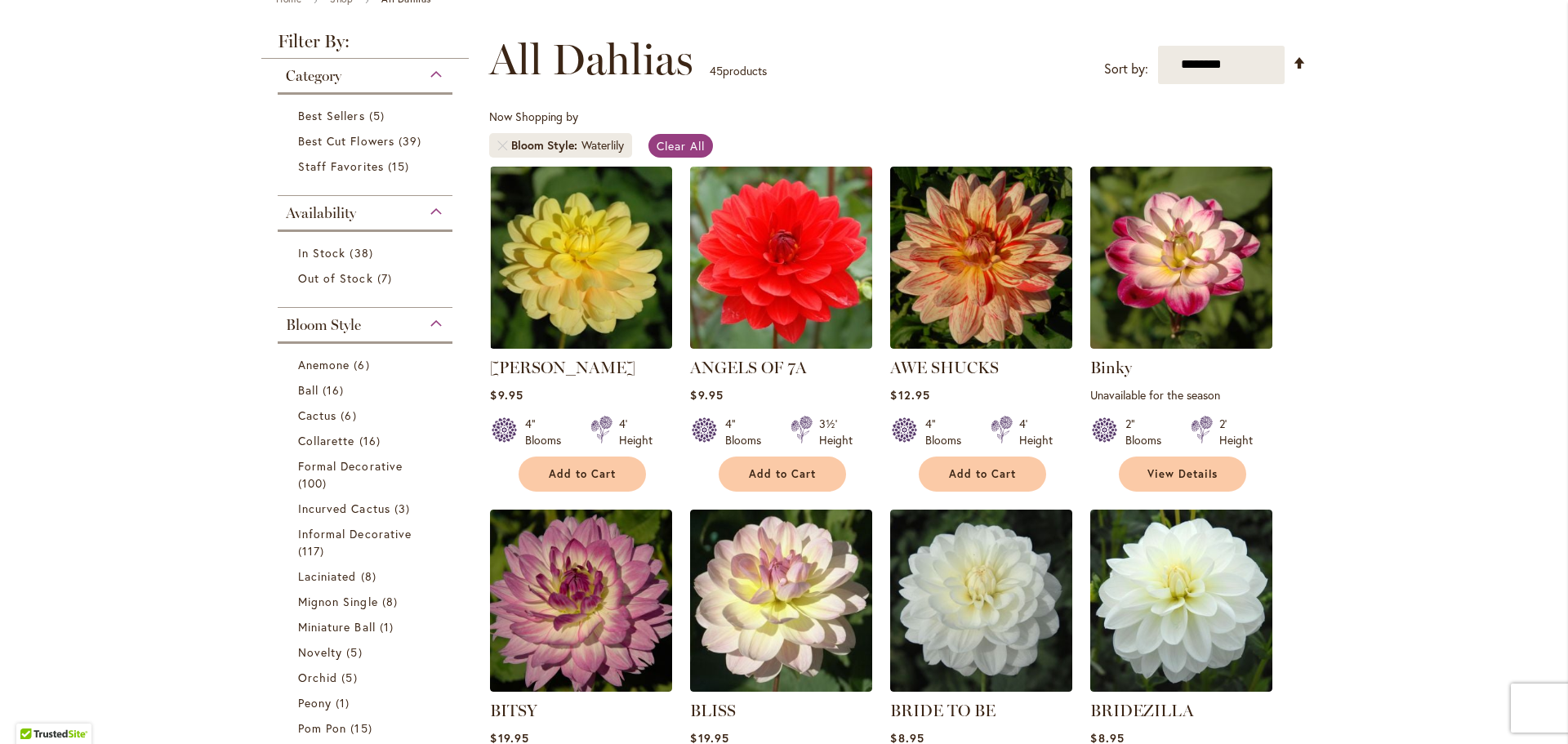
scroll to position [327, 0]
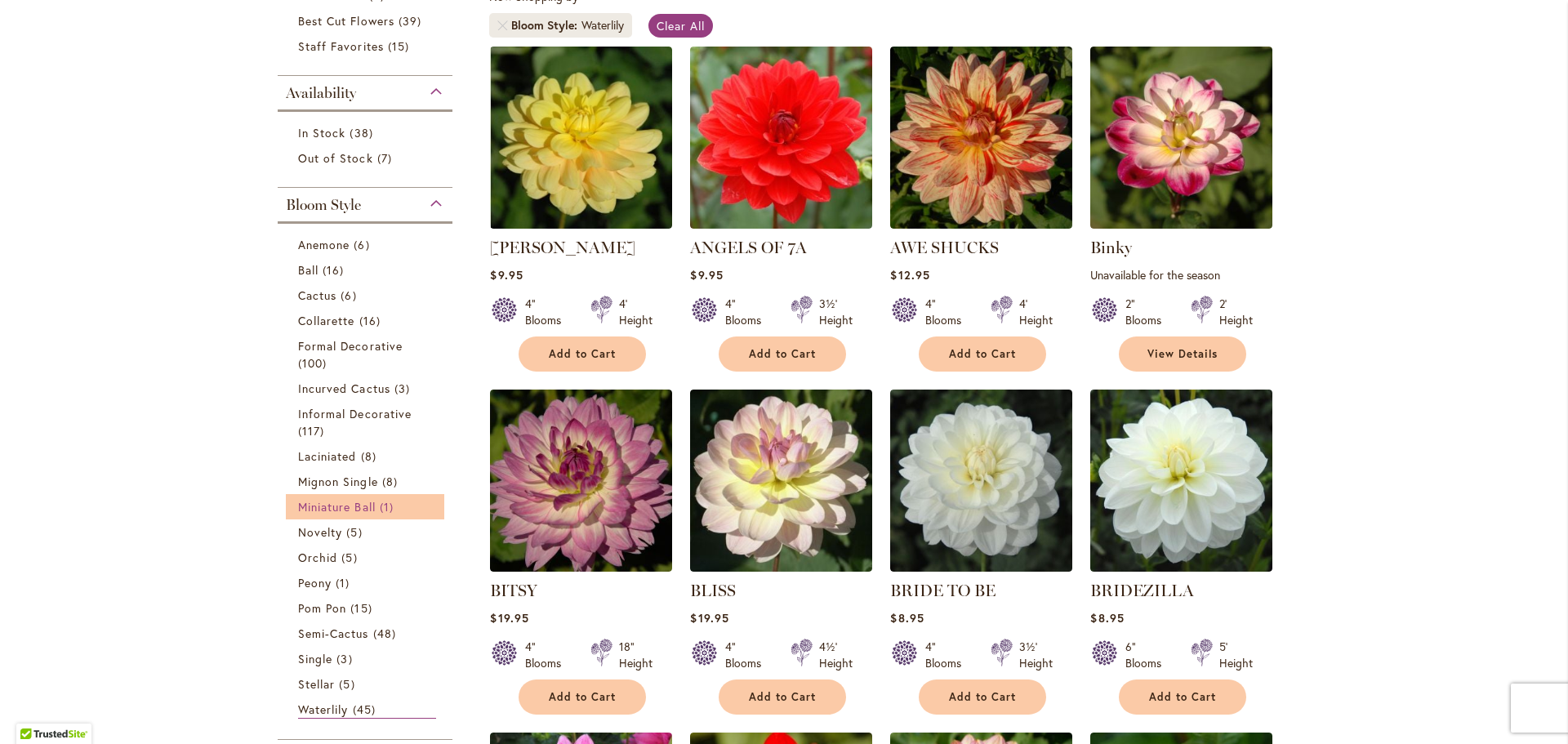
click at [347, 507] on span "Miniature Ball" at bounding box center [337, 506] width 77 height 16
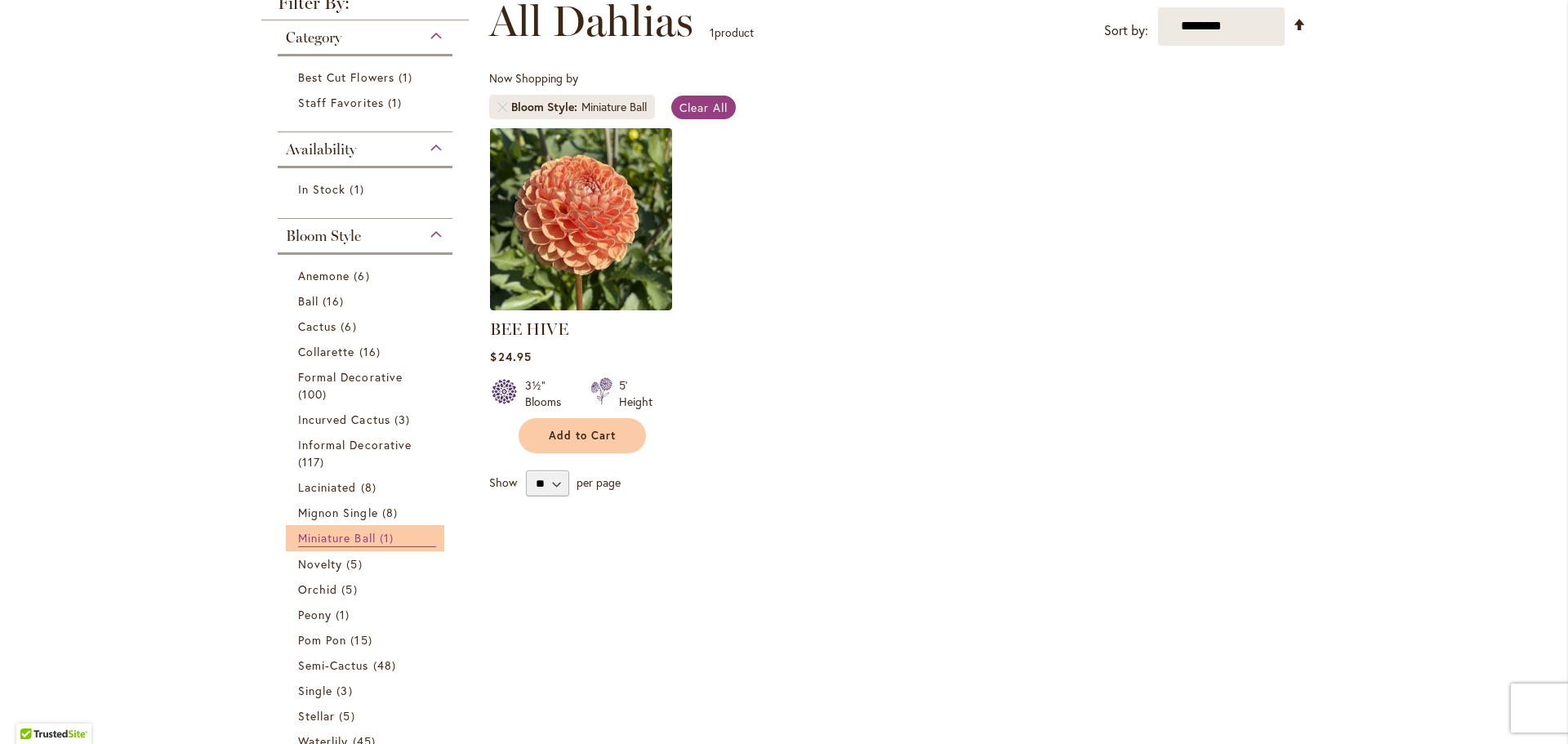
scroll to position [327, 0]
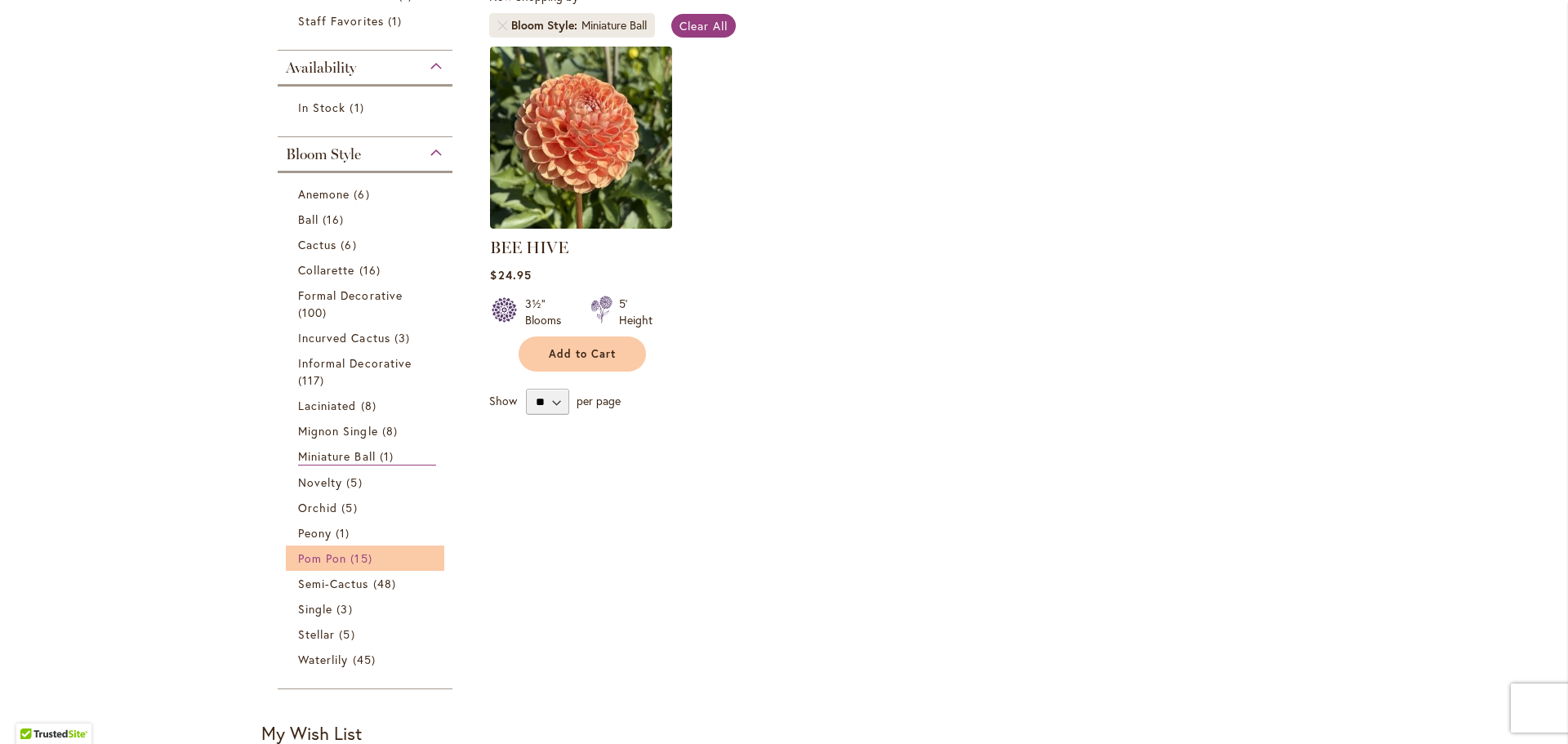
click at [358, 552] on span "15 items" at bounding box center [363, 558] width 26 height 17
